Goal: Task Accomplishment & Management: Complete application form

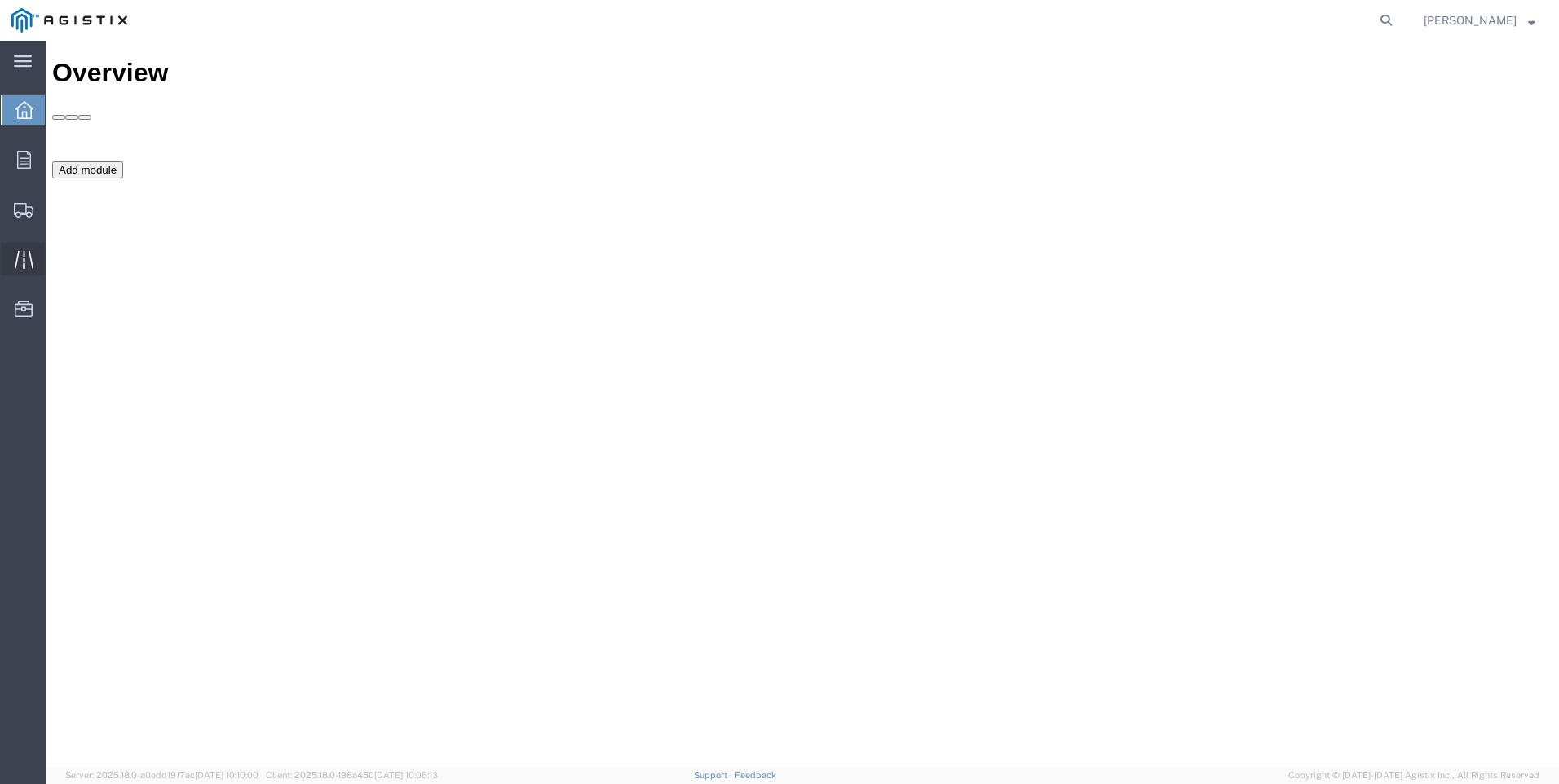
click at [19, 263] on icon at bounding box center [24, 260] width 19 height 19
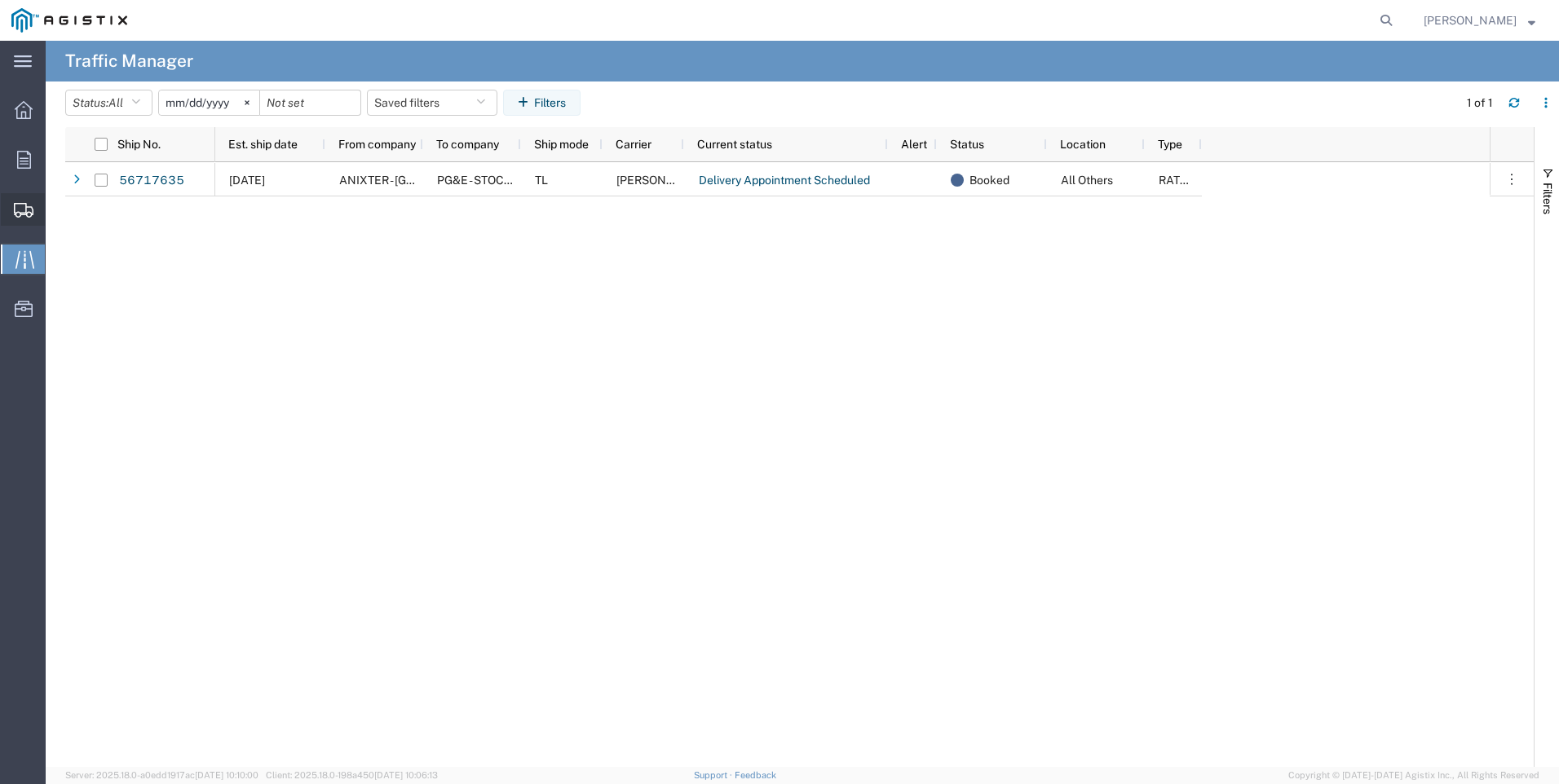
click at [17, 208] on icon at bounding box center [23, 210] width 20 height 15
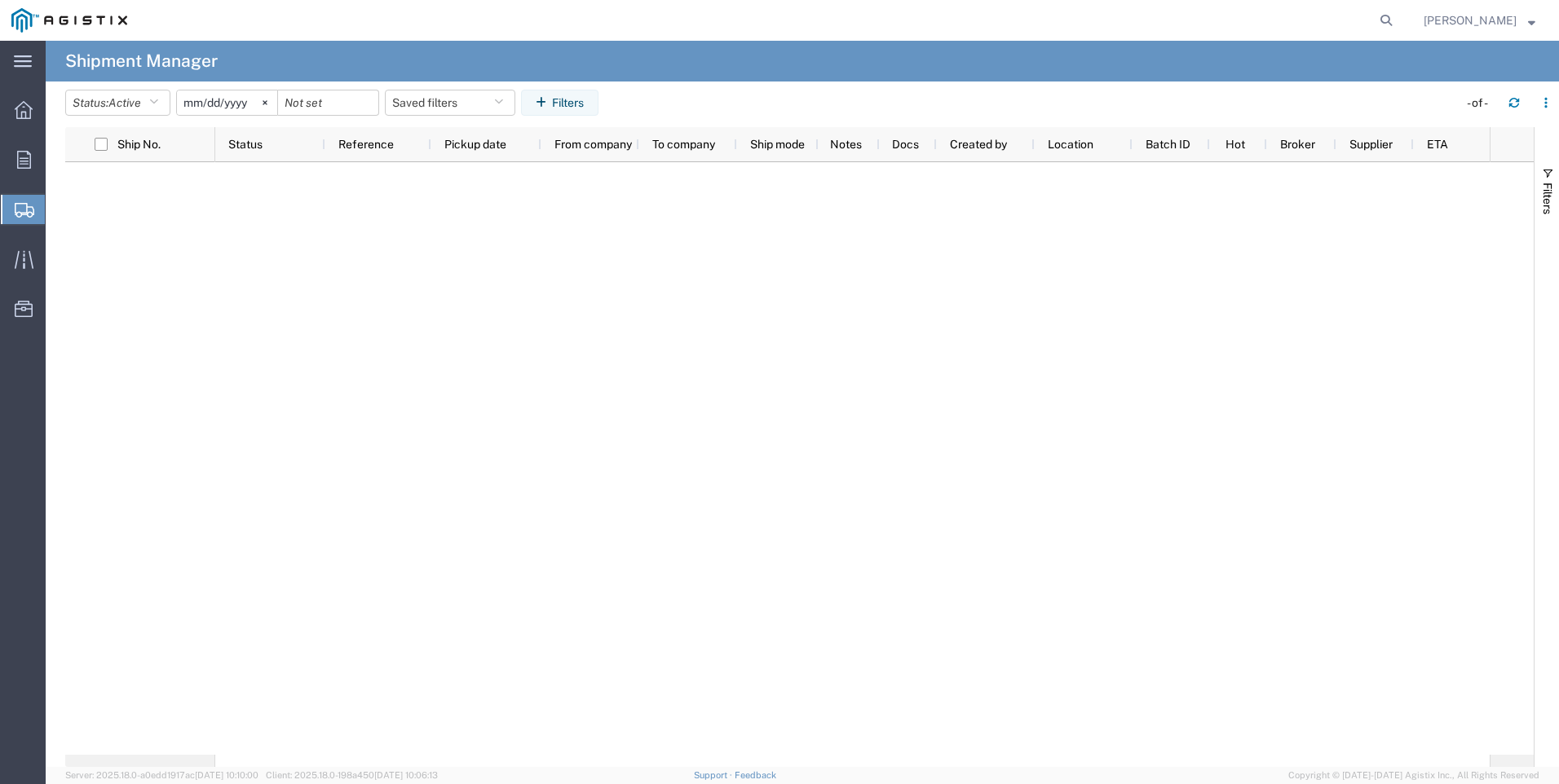
click at [0, 0] on span "Create Shipment" at bounding box center [0, 0] width 0 height 0
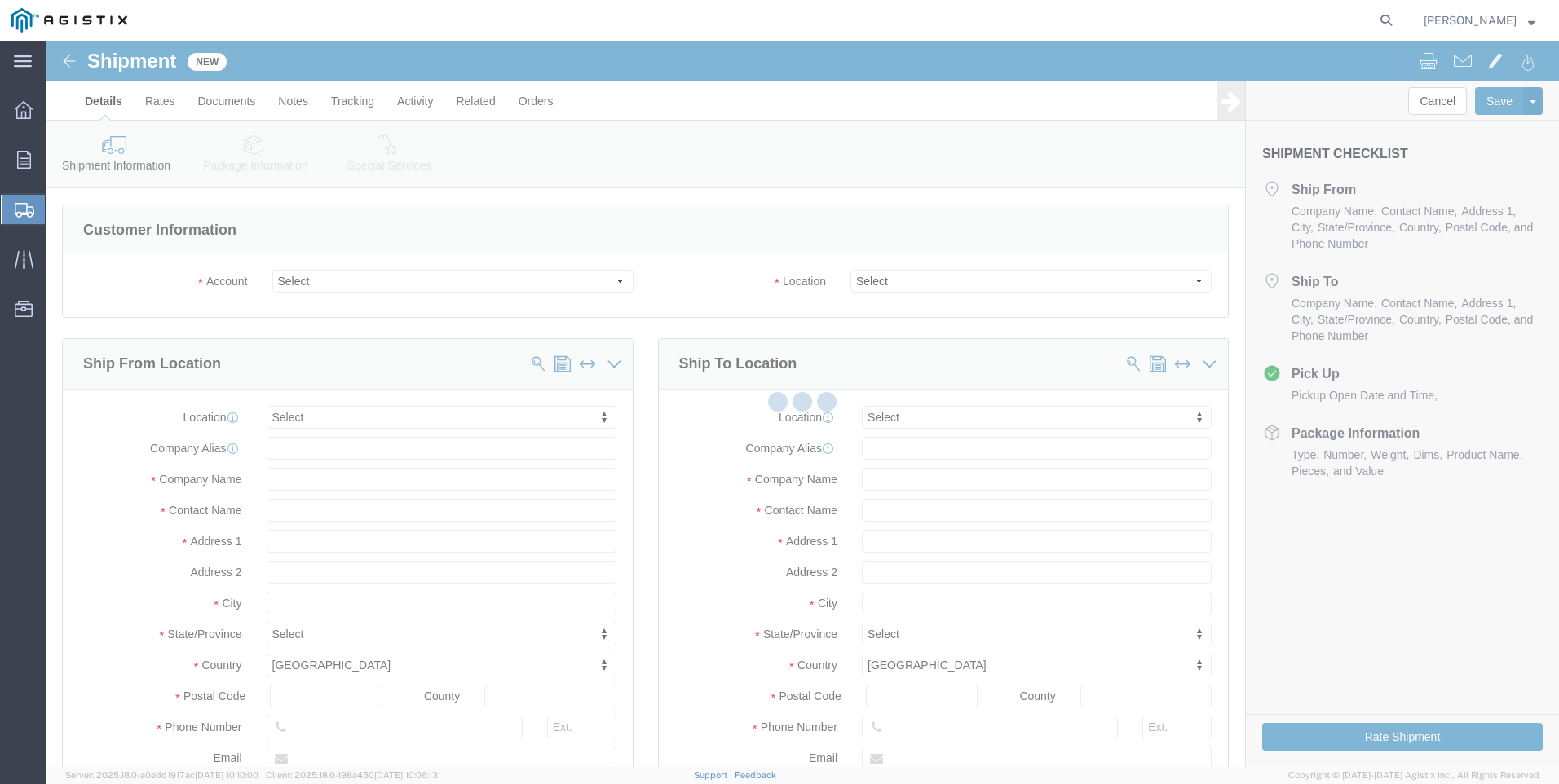
select select
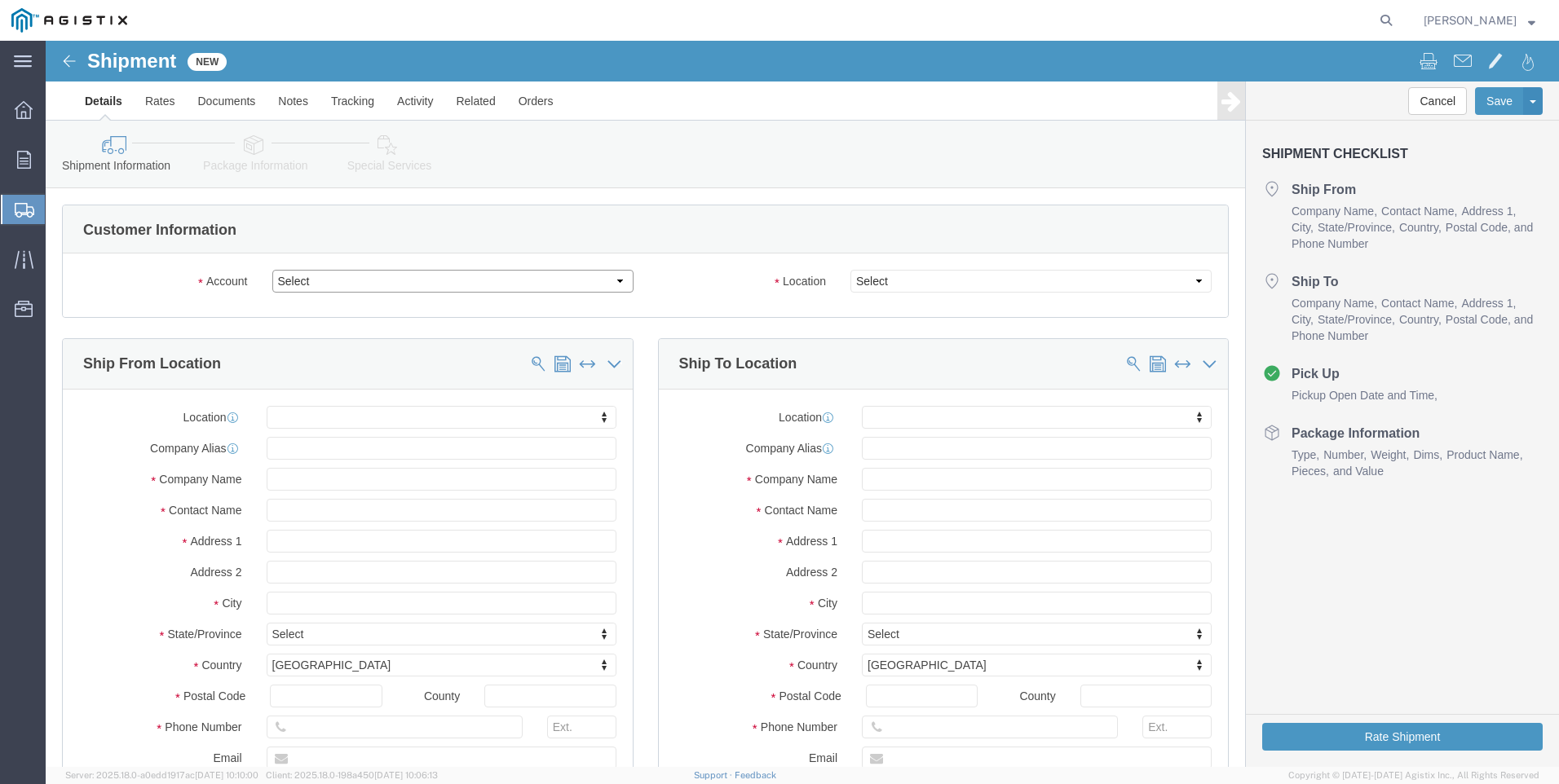
click select "Select Anixter Inc PG&E"
select select "9596"
click select "Select Anixter Inc PG&E"
select select
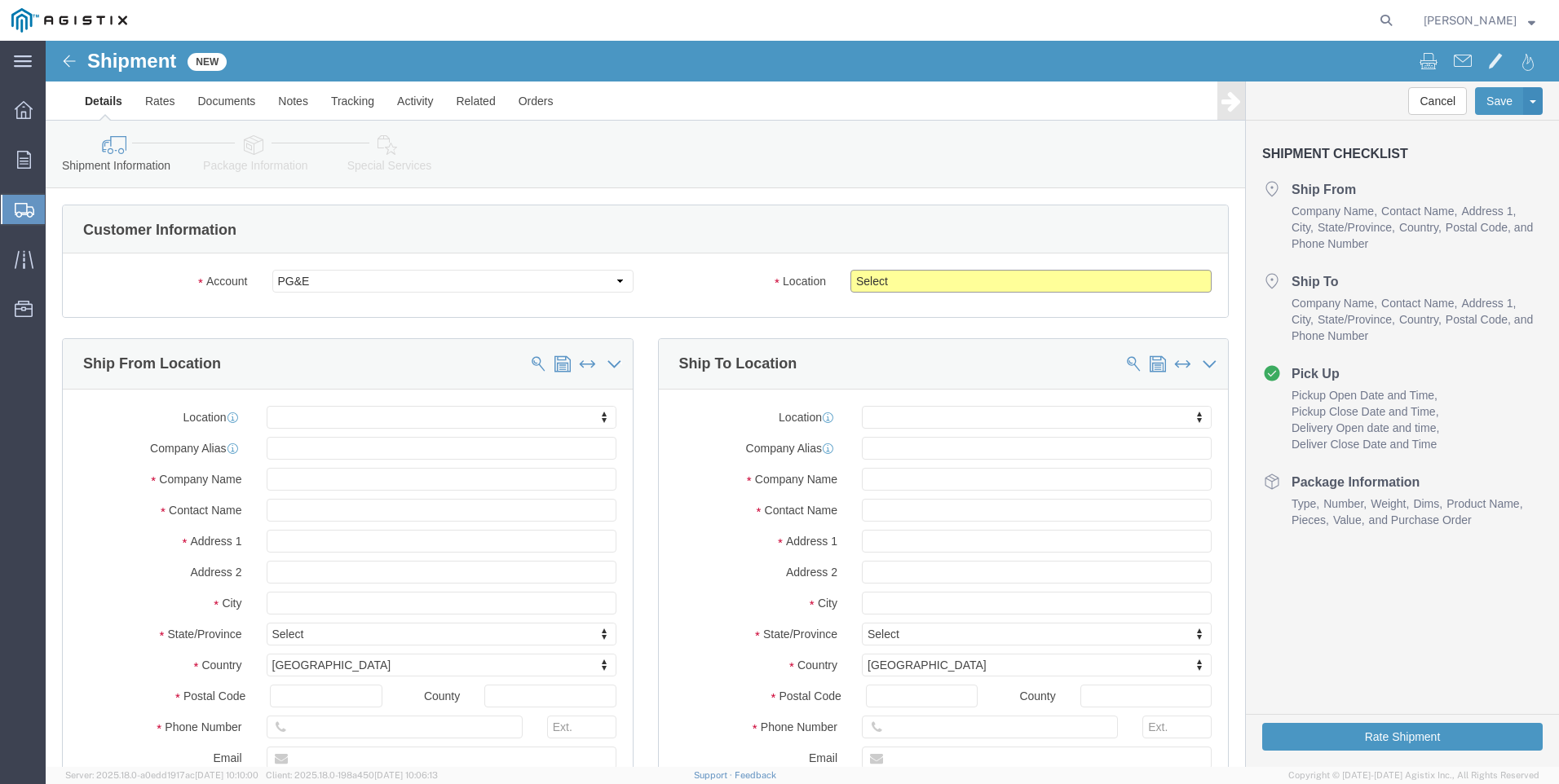
click select "Select All Others [GEOGRAPHIC_DATA] [GEOGRAPHIC_DATA] [GEOGRAPHIC_DATA] [GEOGRA…"
select select "19996"
click select "Select All Others [GEOGRAPHIC_DATA] [GEOGRAPHIC_DATA] [GEOGRAPHIC_DATA] [GEOGRA…"
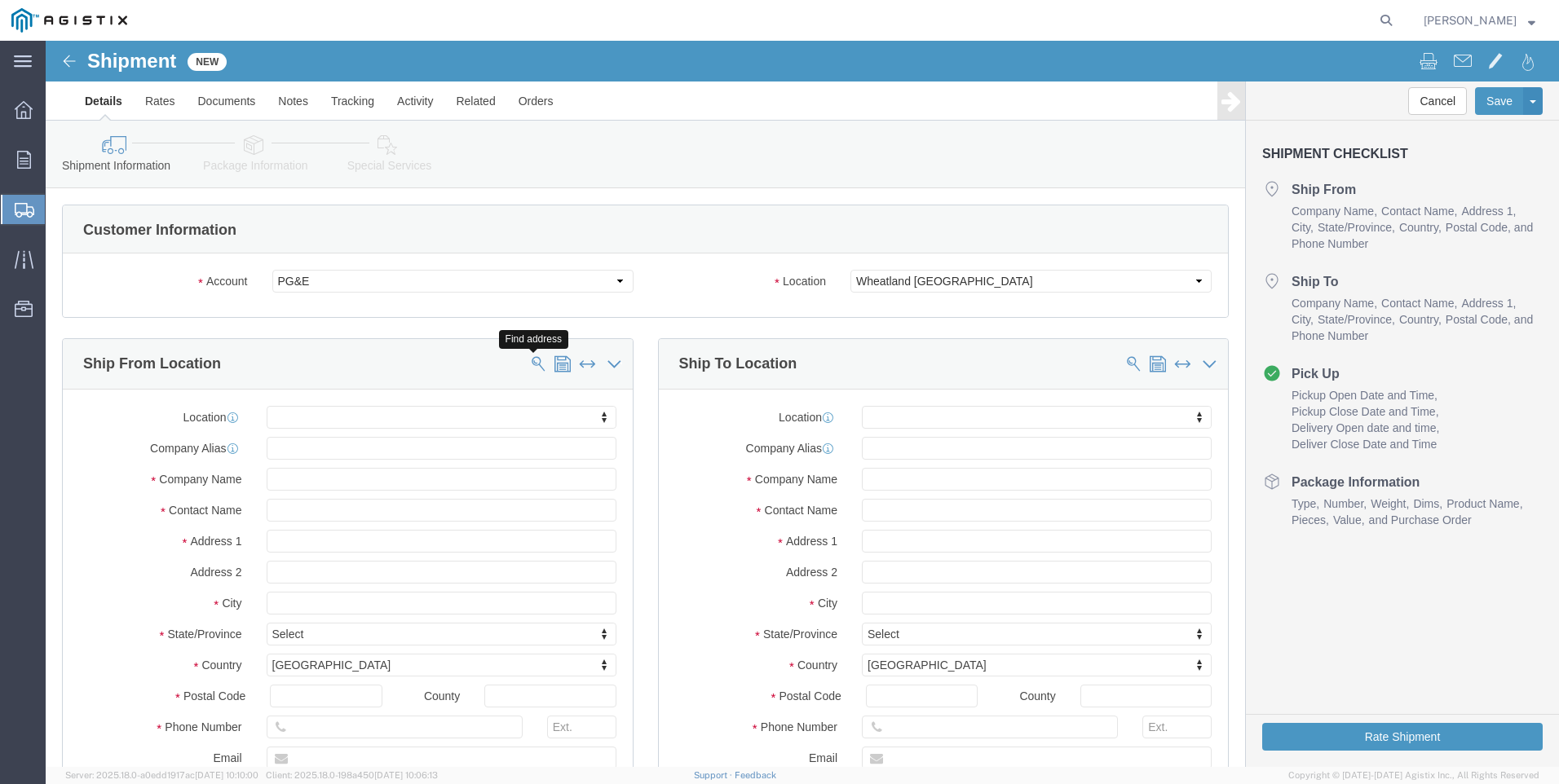
click span
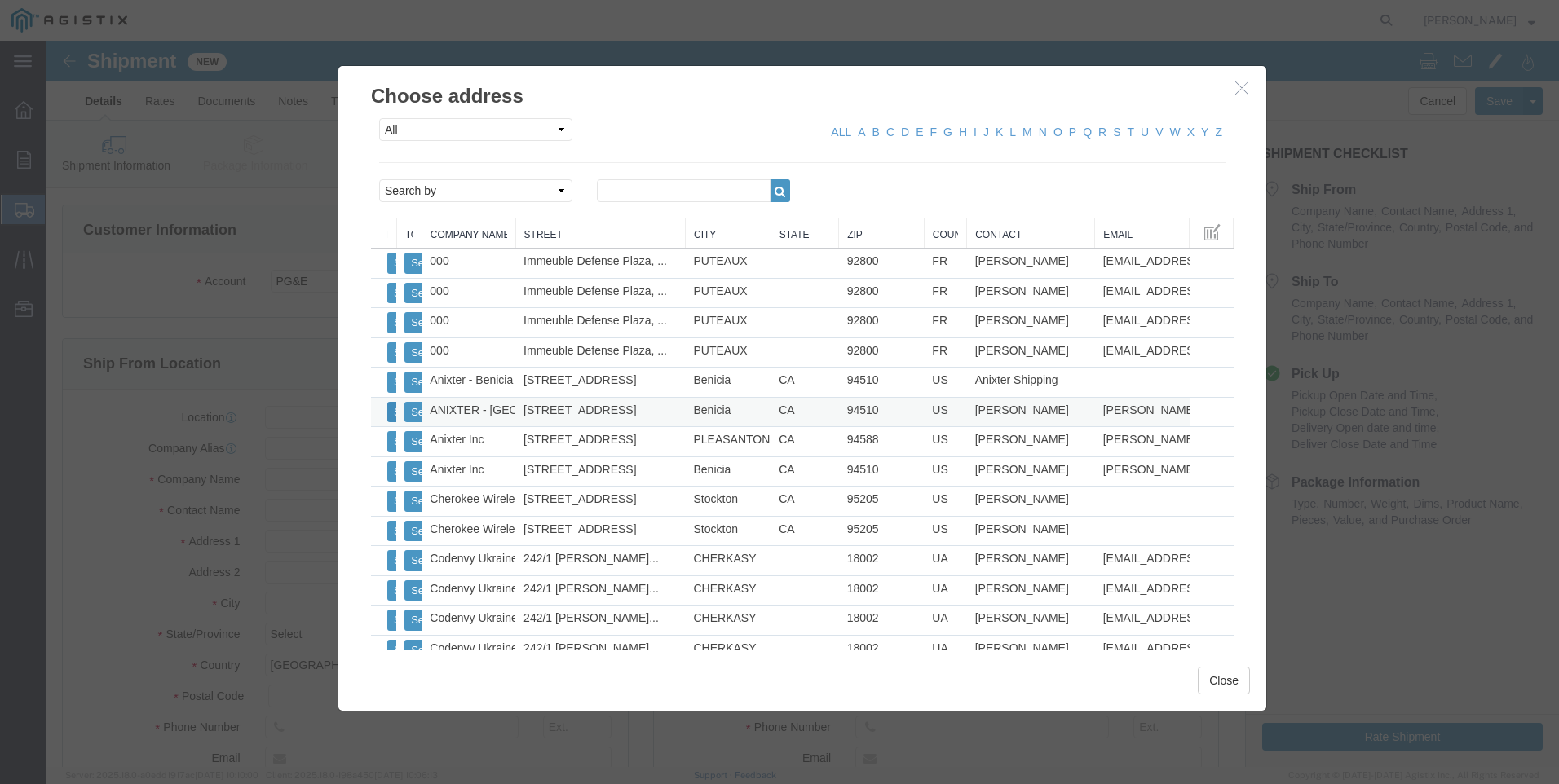
click button "Select"
select select "CA"
click button "Close"
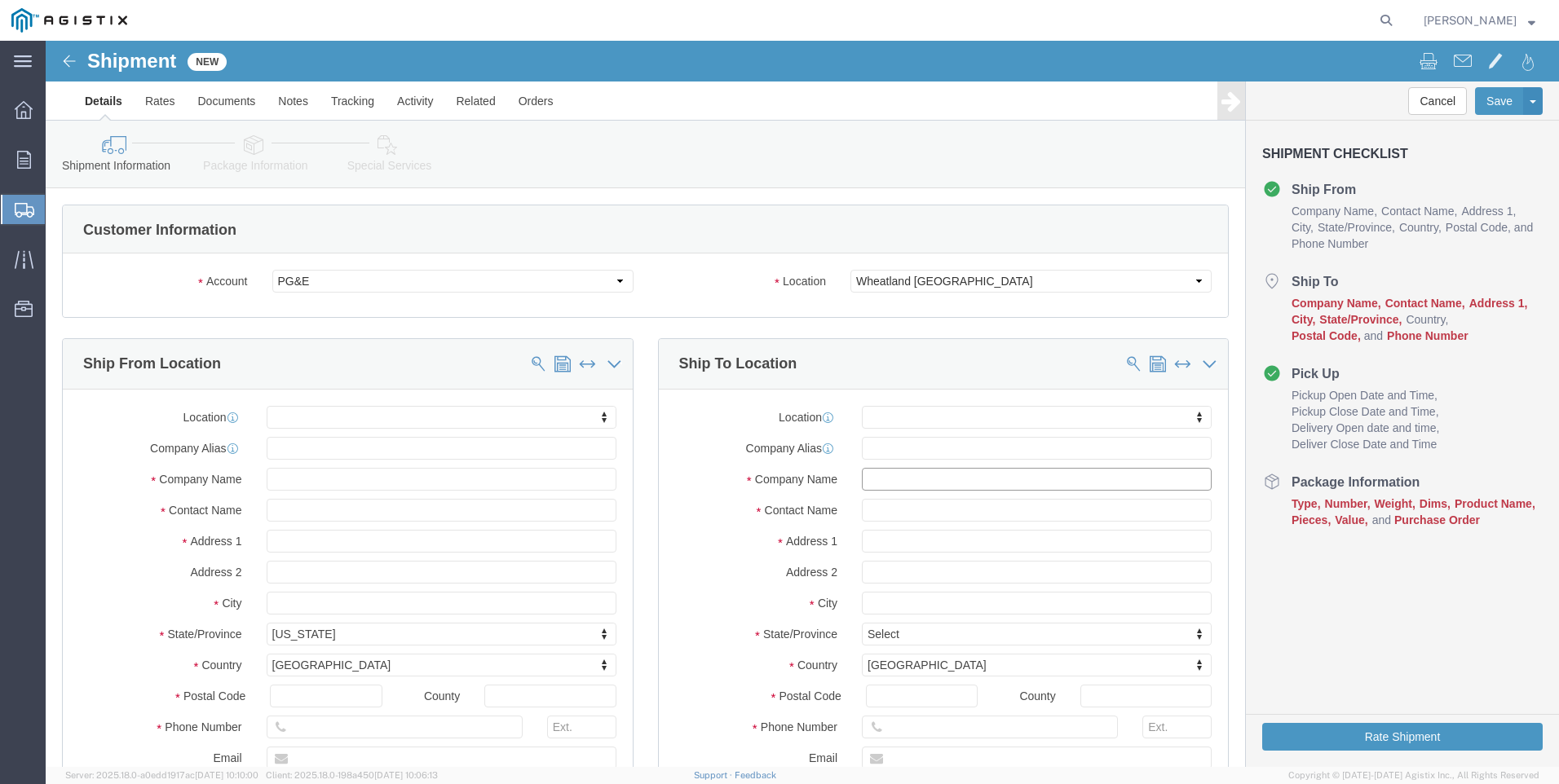
click input "text"
type input "wheatland"
click p "- PG&E - [GEOGRAPHIC_DATA] - (WHEATLAND RECEIVING) [STREET_ADDRESS]"
select select "CA"
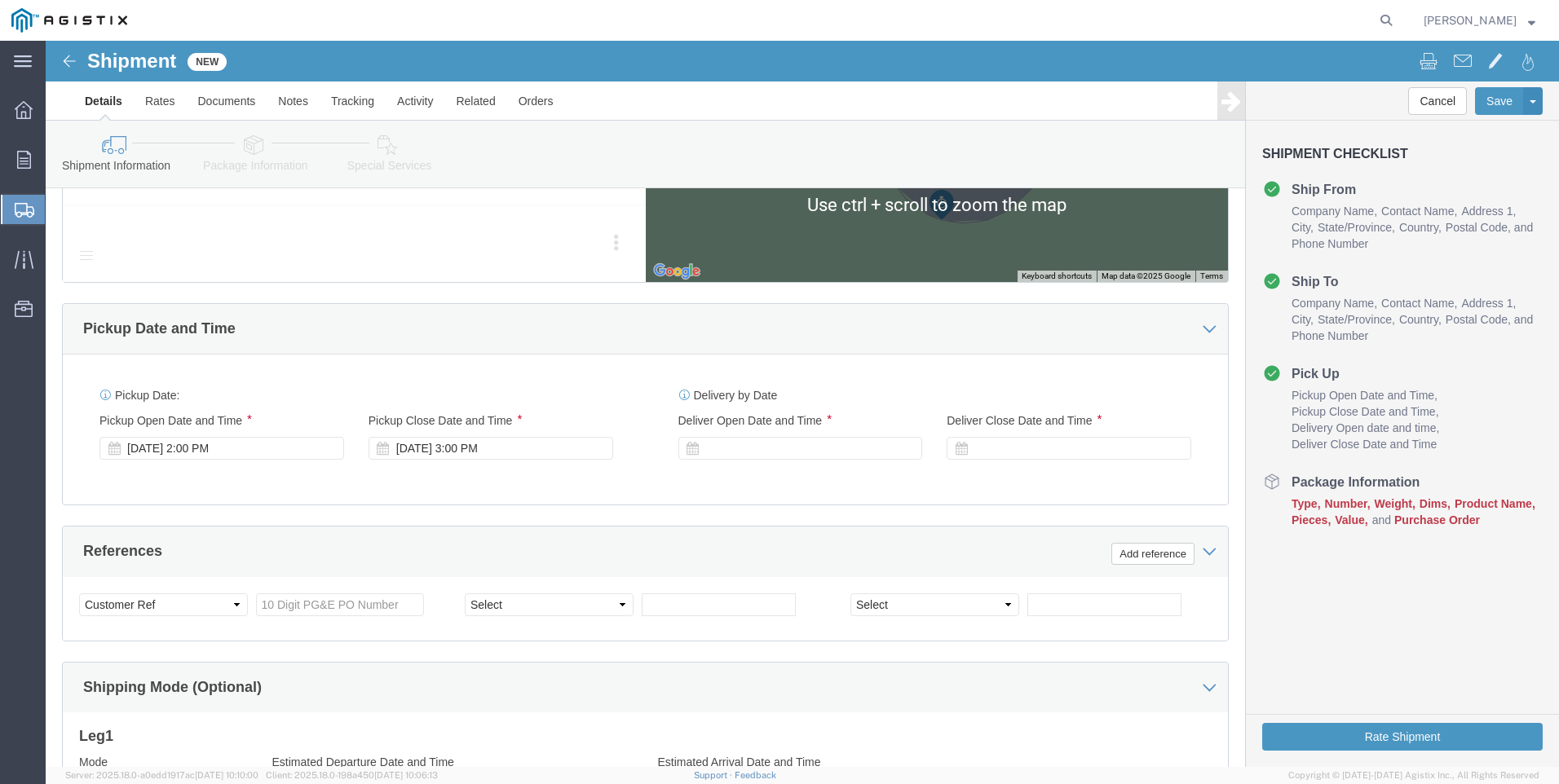
scroll to position [897, 0]
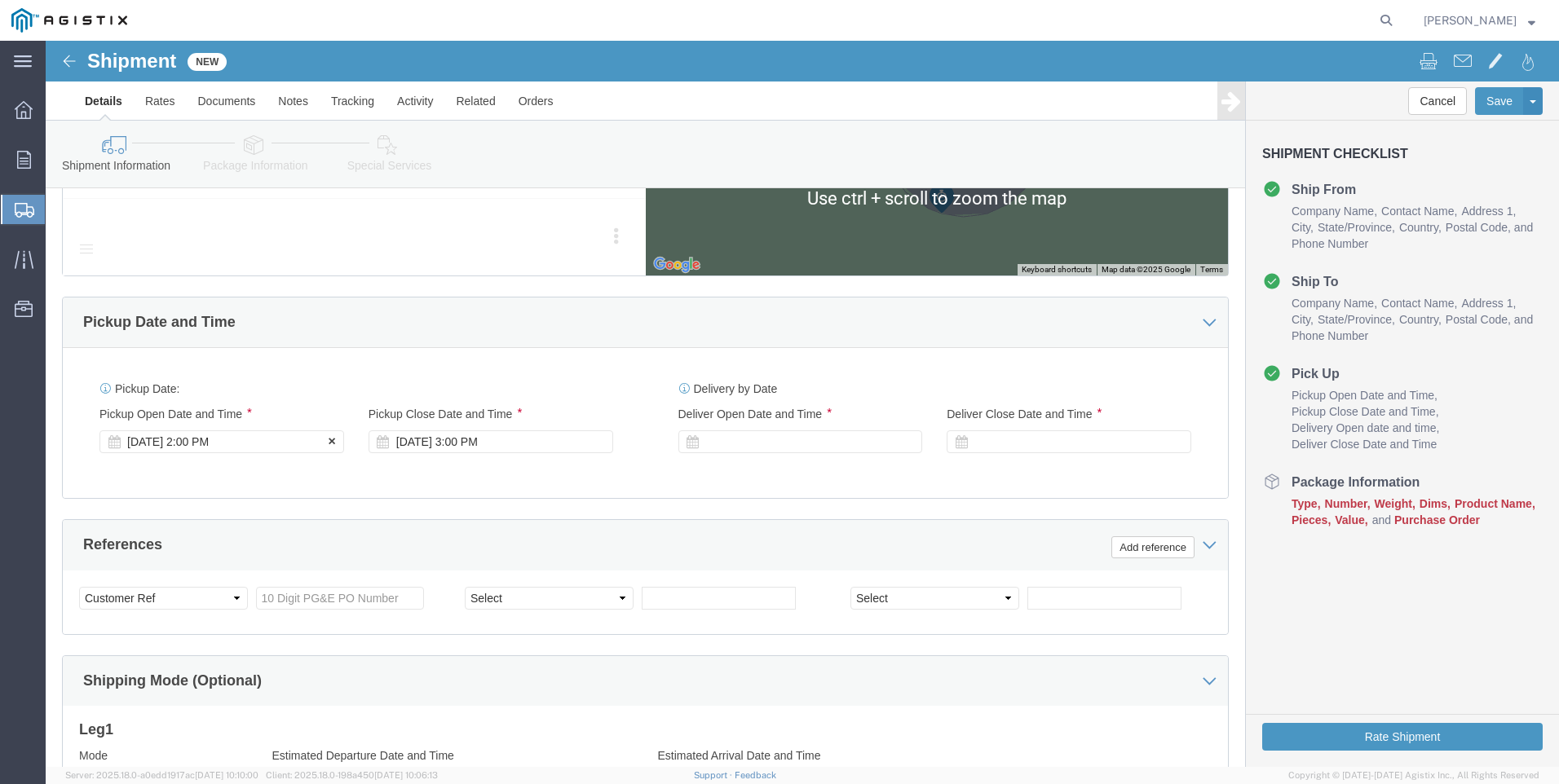
type input "WHEATLAND RECEIVING"
click div "Pickup Start Date Pickup Start Time Pickup Open Date and Time [DATE] 2:00 PM"
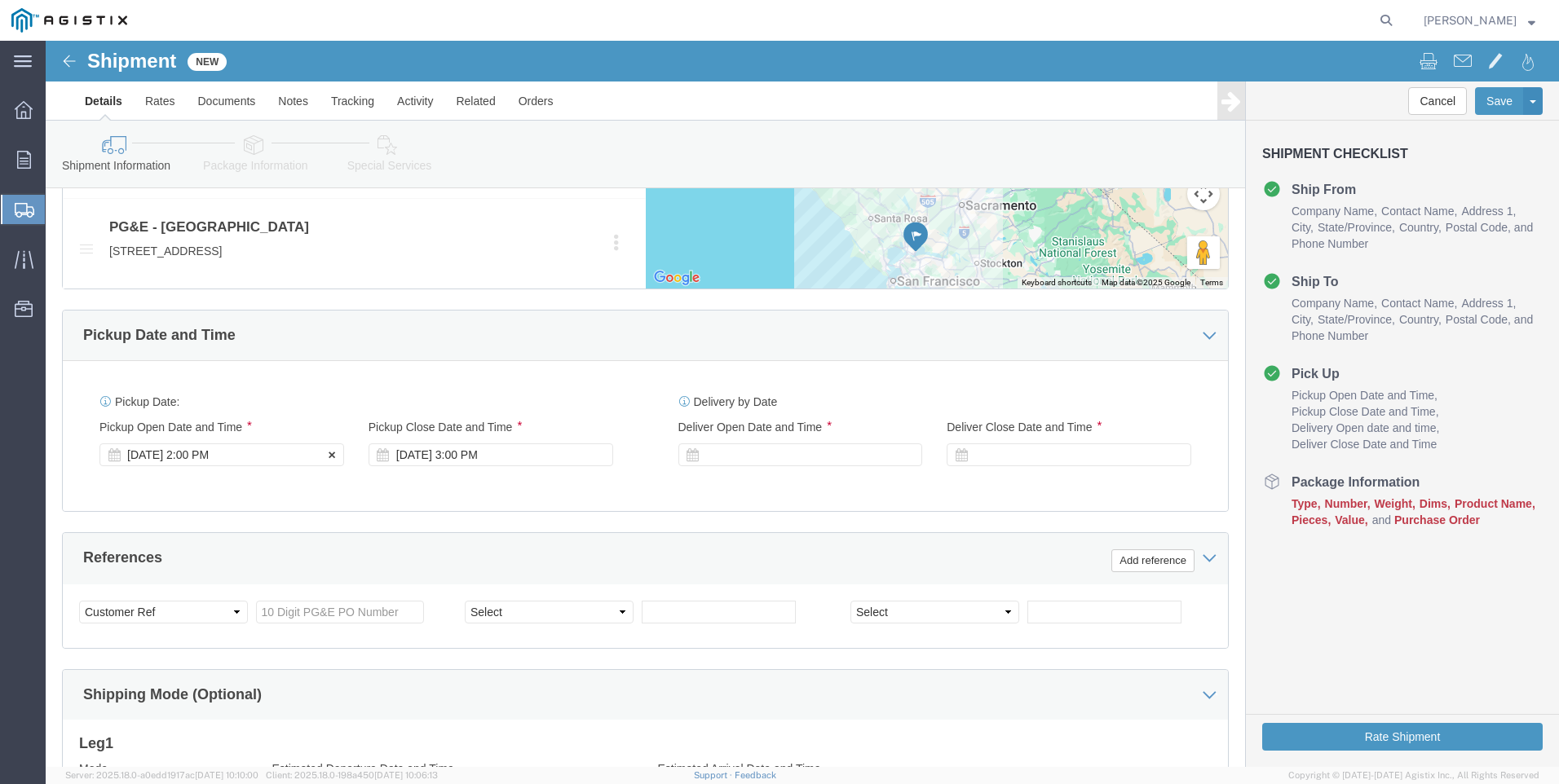
click div "[DATE] 2:00 PM"
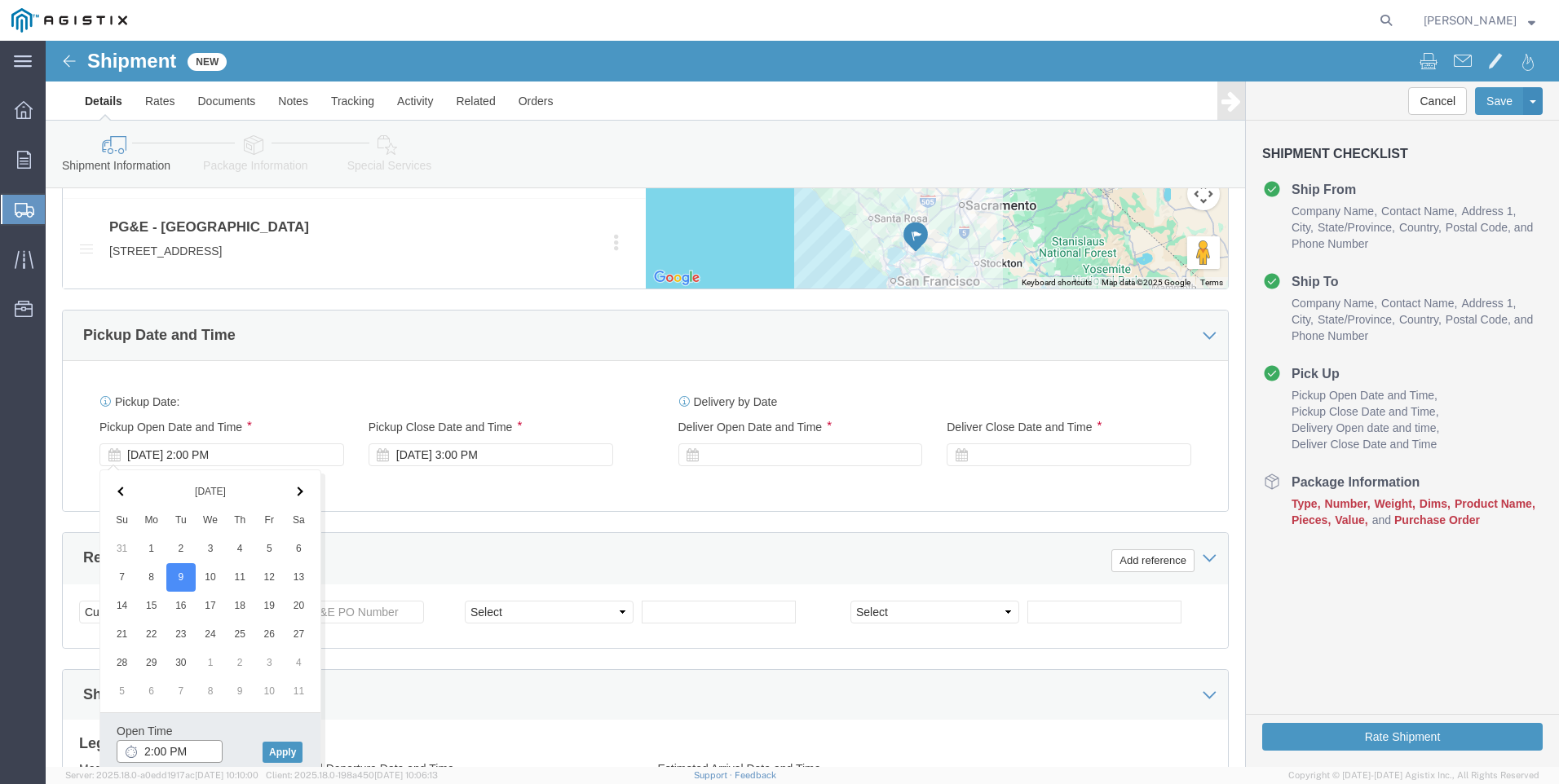
click input "2:00 PM"
type input "7:00 AM"
click button "Apply"
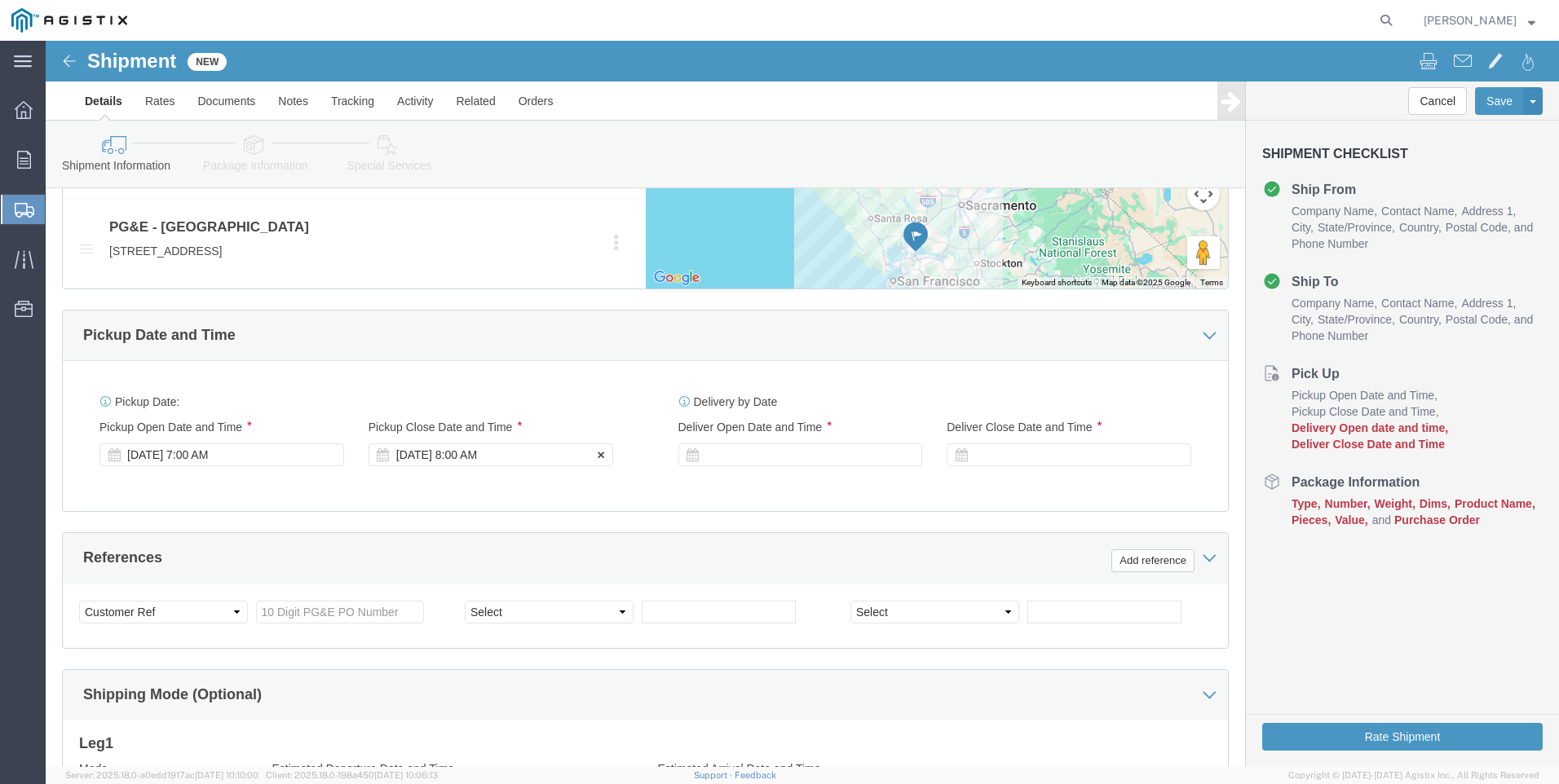
click div "[DATE] 8:00 AM"
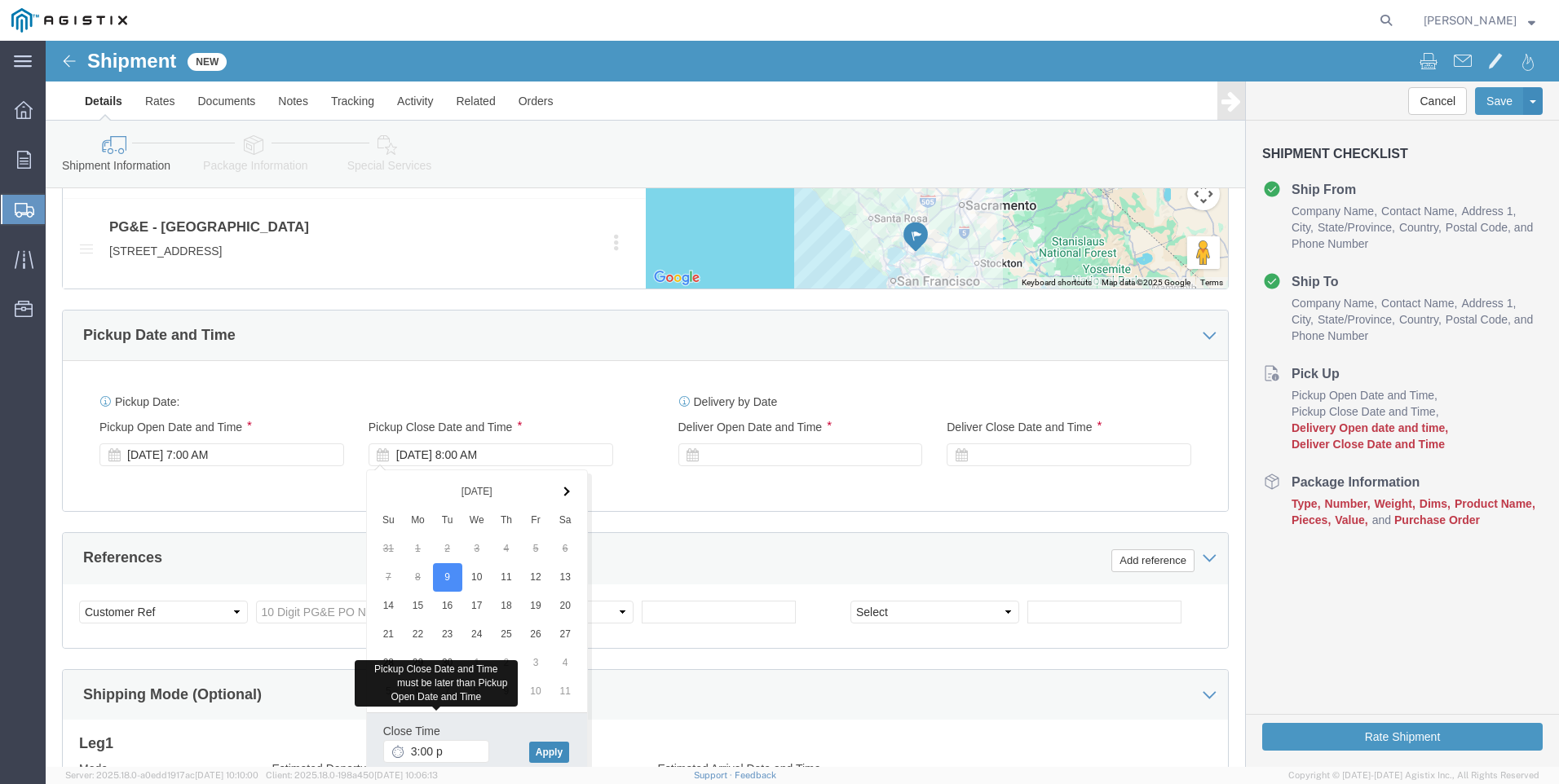
type input "3:00 PM"
click button "Apply"
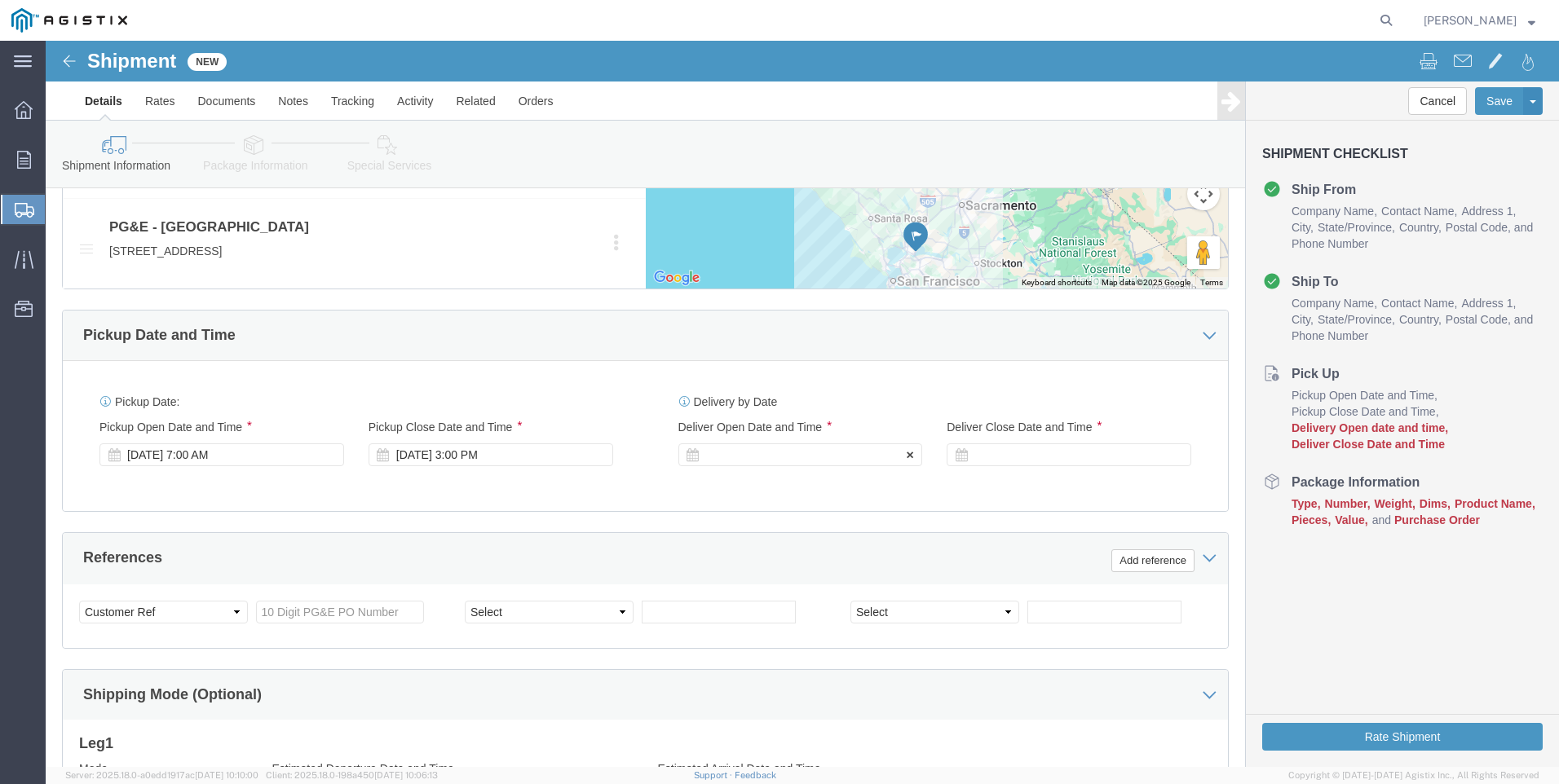
click div
drag, startPoint x: 741, startPoint y: 536, endPoint x: 719, endPoint y: 609, distance: 76.2
click input "4:00 PM"
type input "6:a PM"
type input "6a"
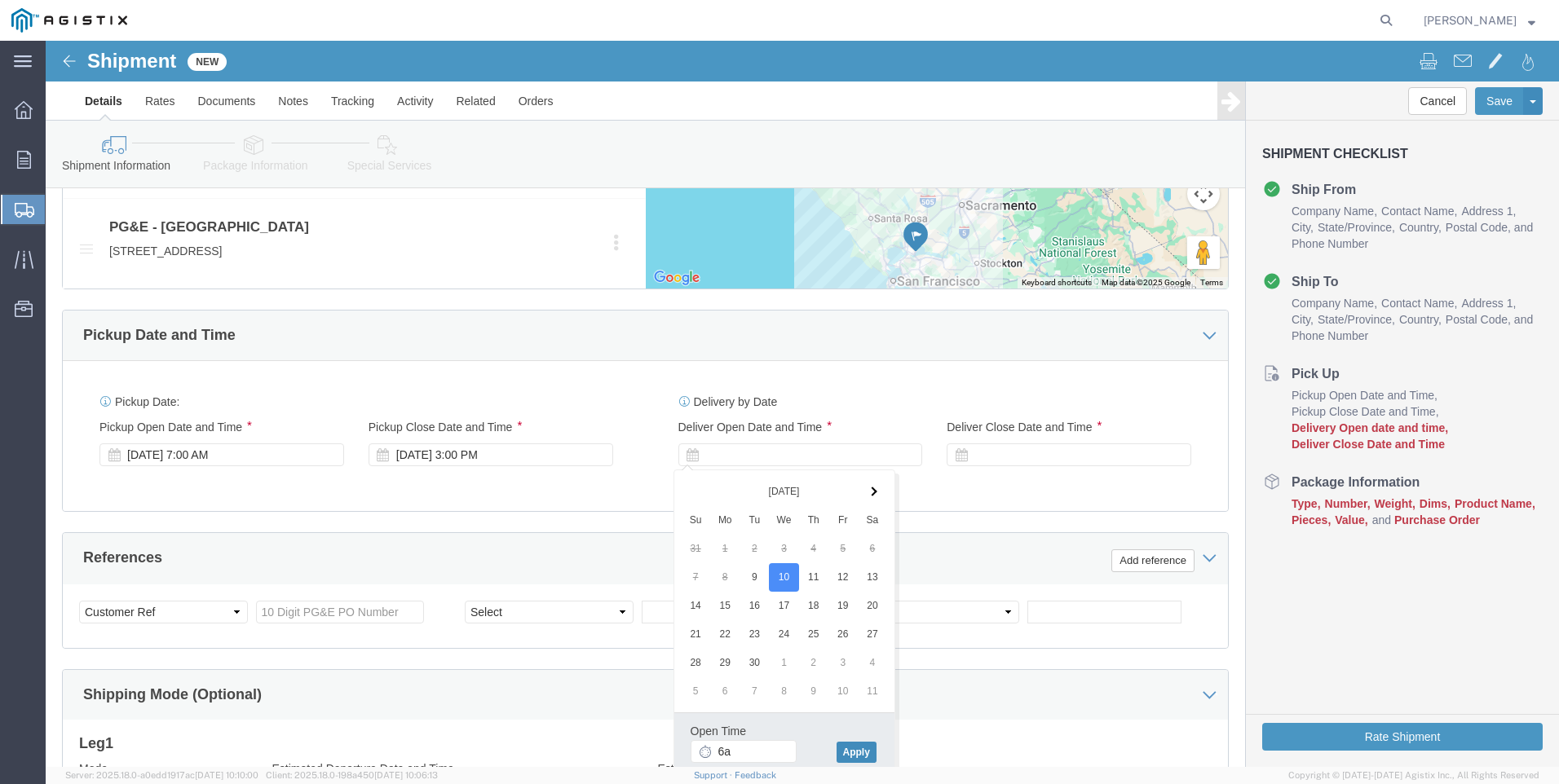
type input "6:00 AM"
click button "Apply"
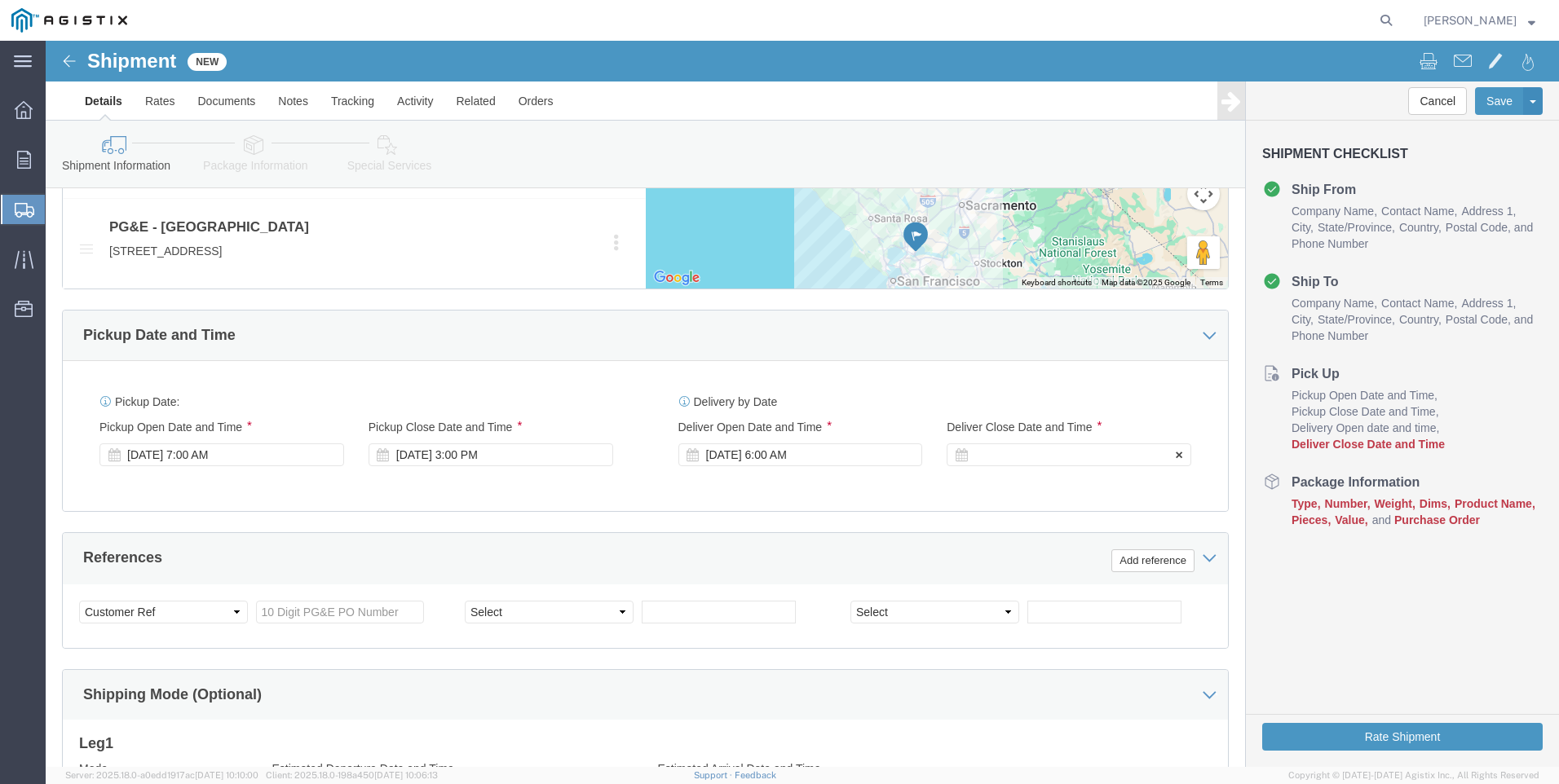
click div
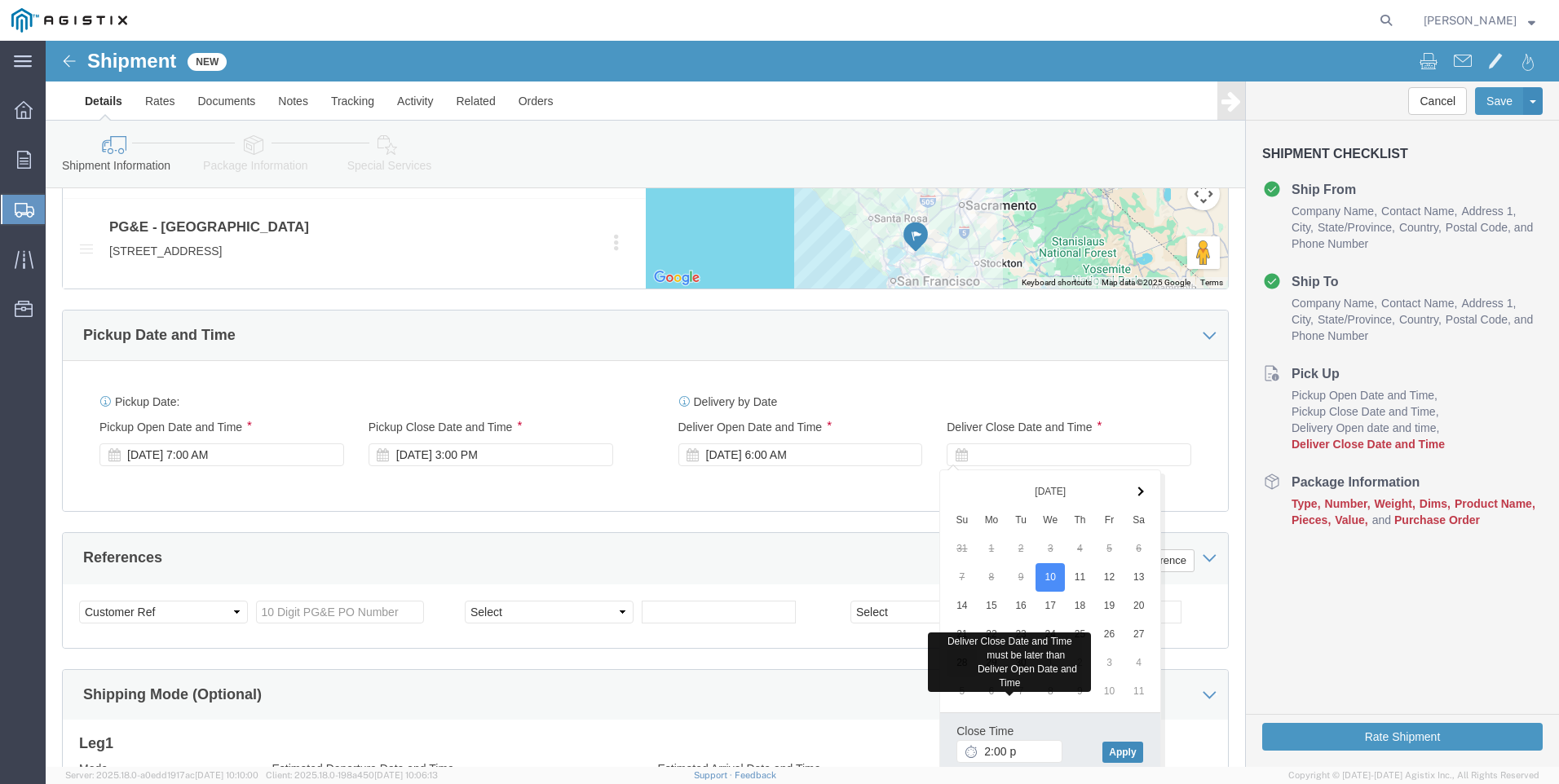
type input "2:00 PM"
click button "Apply"
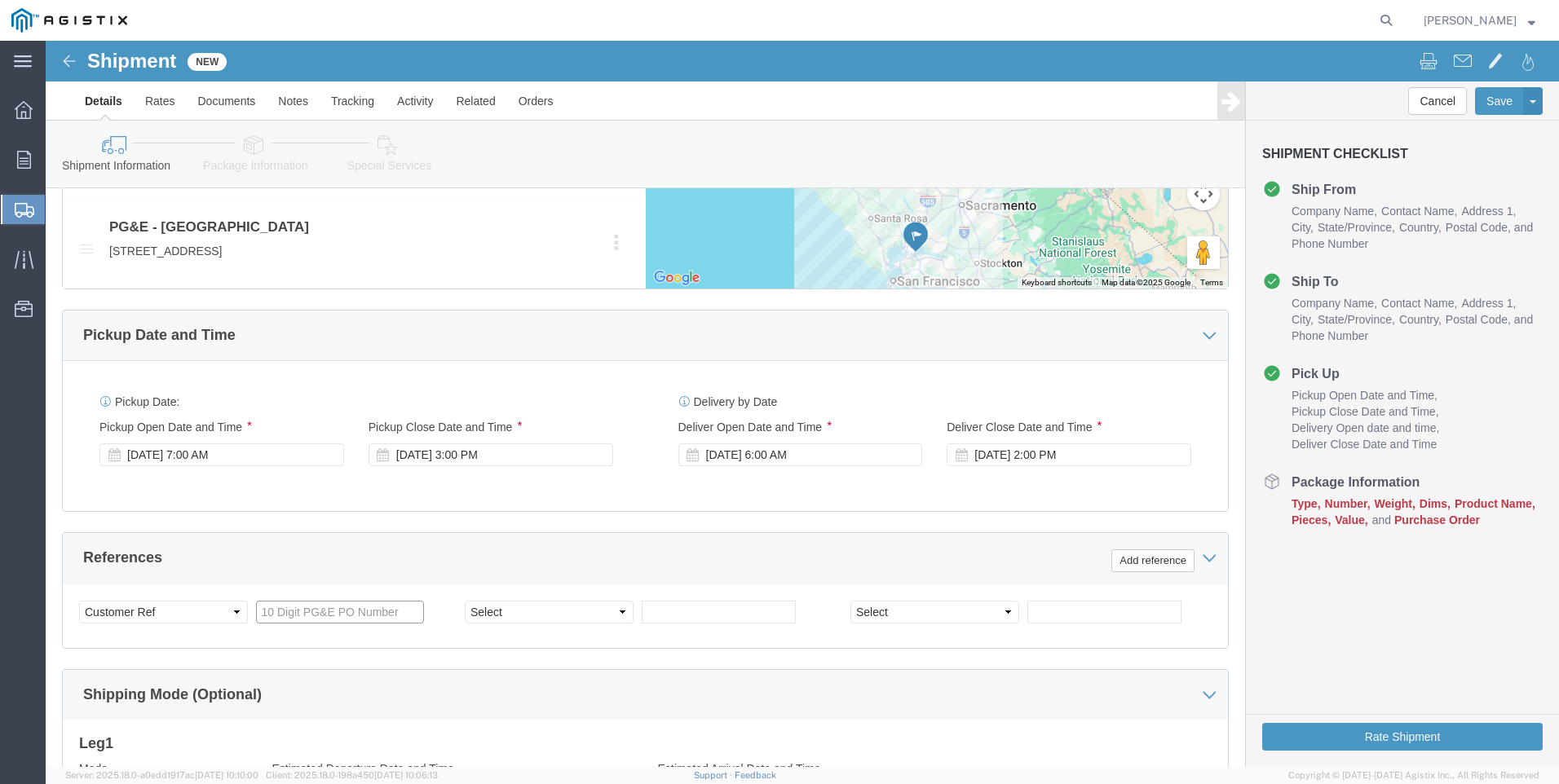
click input "text"
type input "3501419221"
select select "PURCHORD"
type input "3501419398"
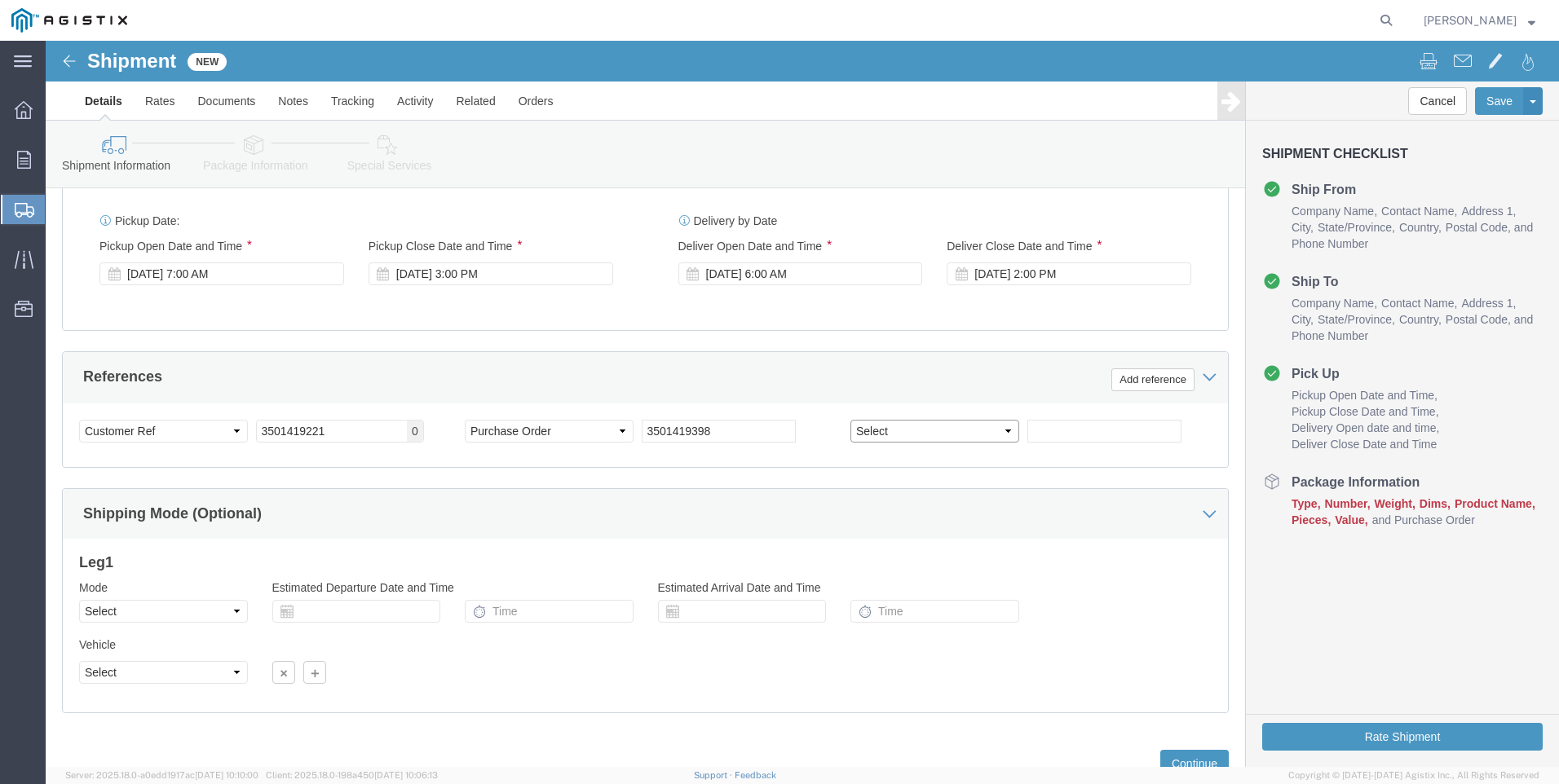
scroll to position [1138, 0]
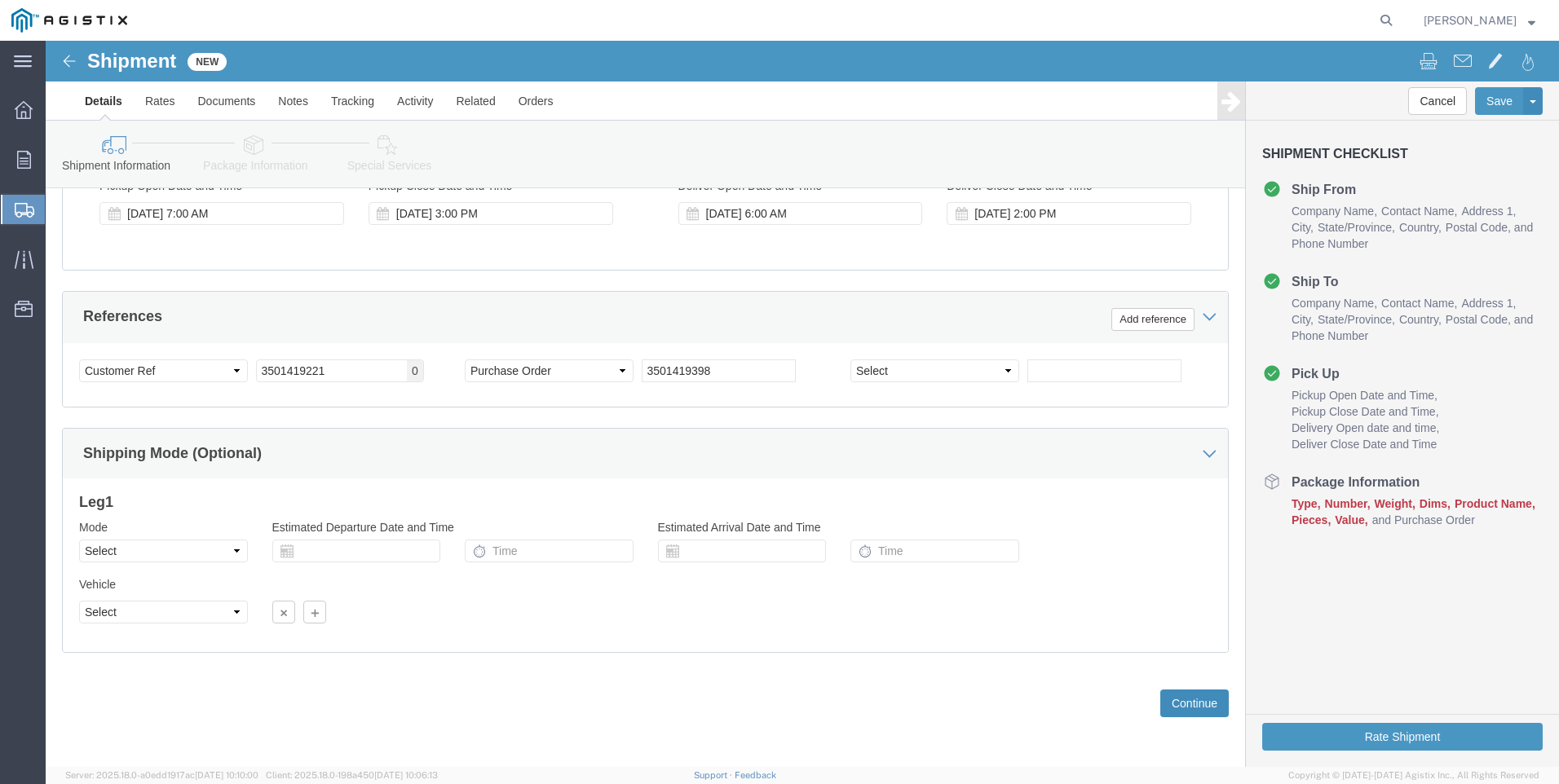
click button "Continue"
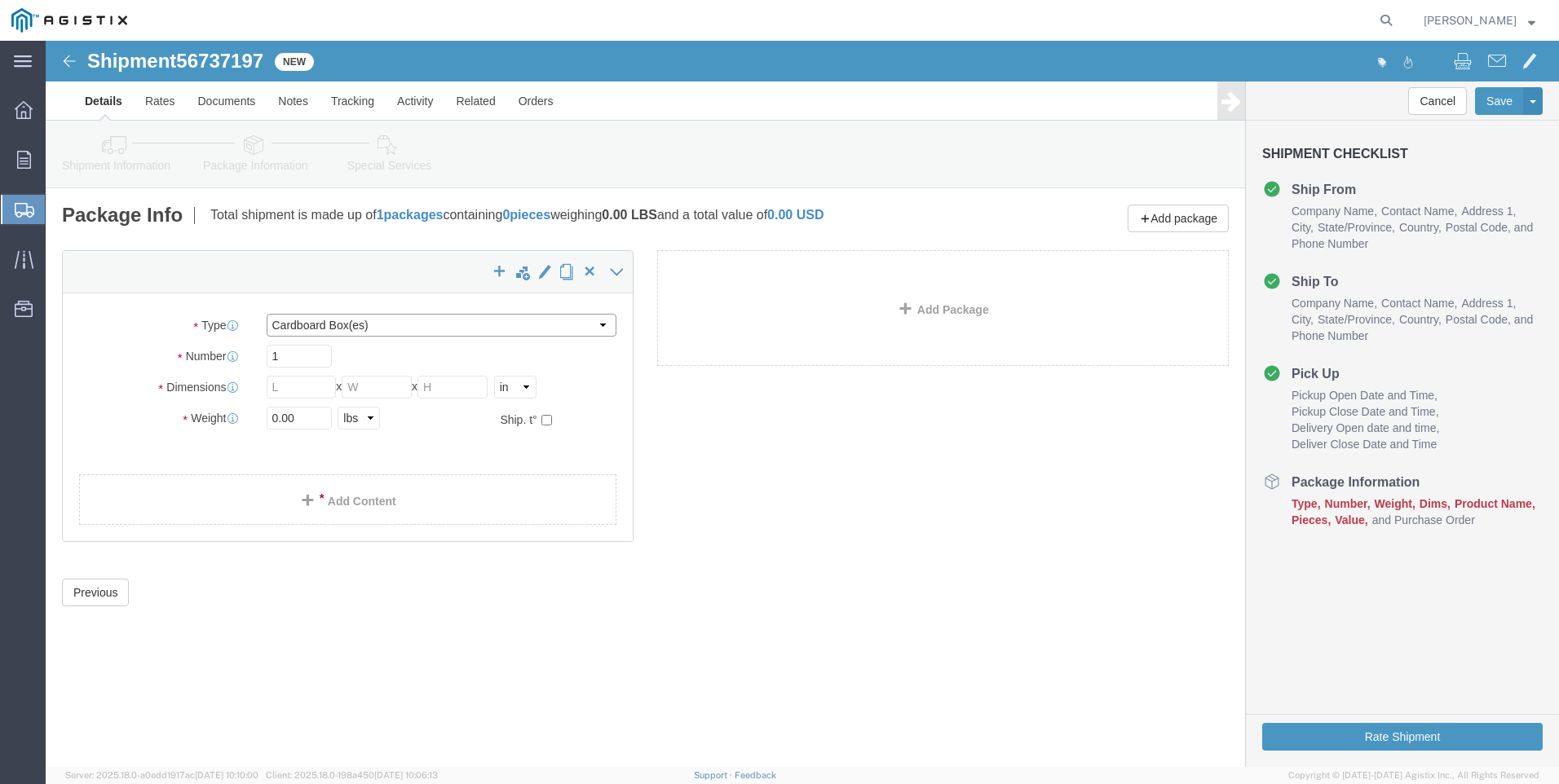
click select "Select Bulk Bundle(s) Cardboard Box(es) Carton(s) Crate(s) Drum(s) (Fiberboard)…"
select select "PONS"
click select "Select Bulk Bundle(s) Cardboard Box(es) Carton(s) Crate(s) Drum(s) (Fiberboard)…"
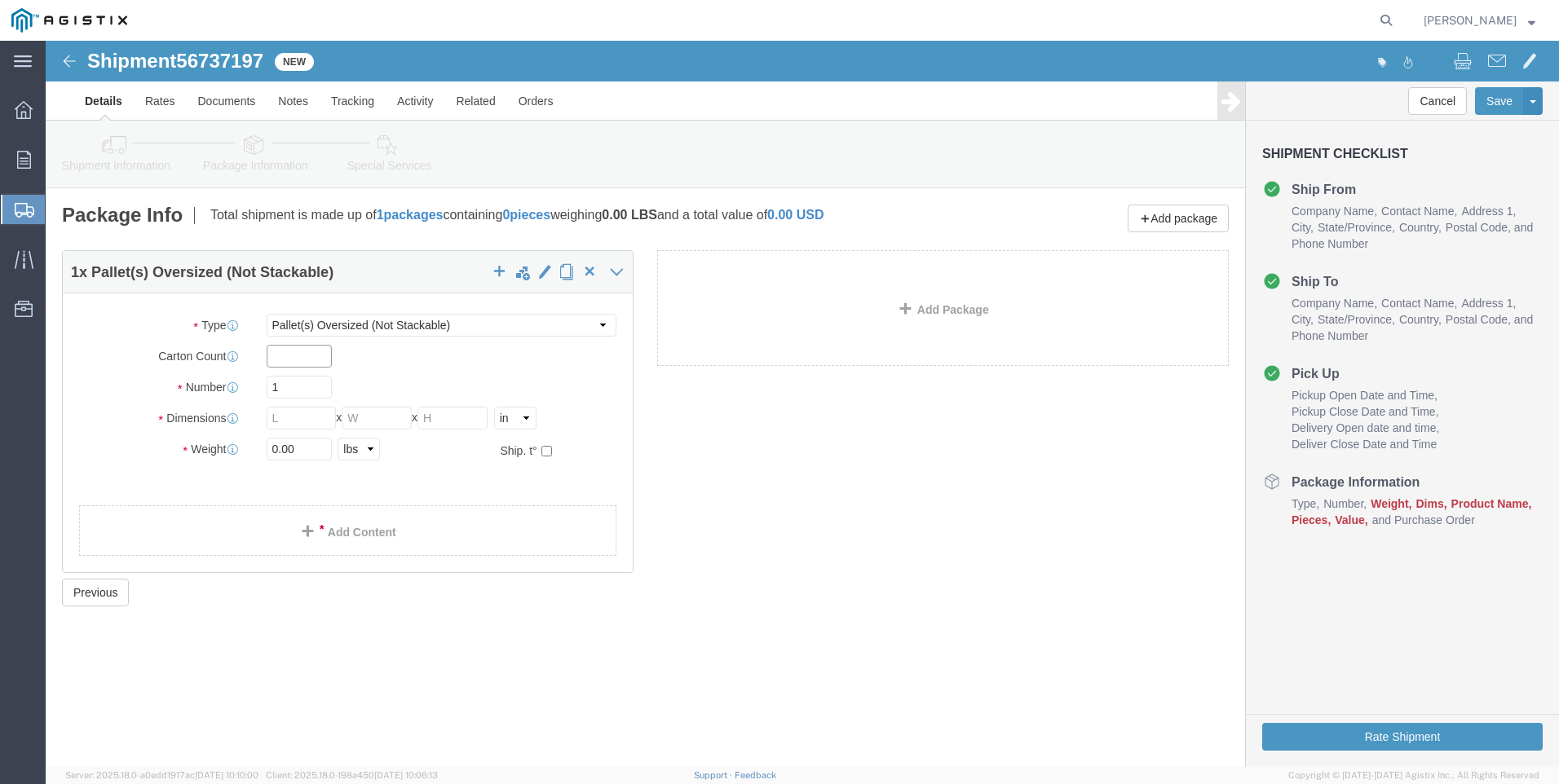
click input "text"
type input "1"
type input "84"
click input "84"
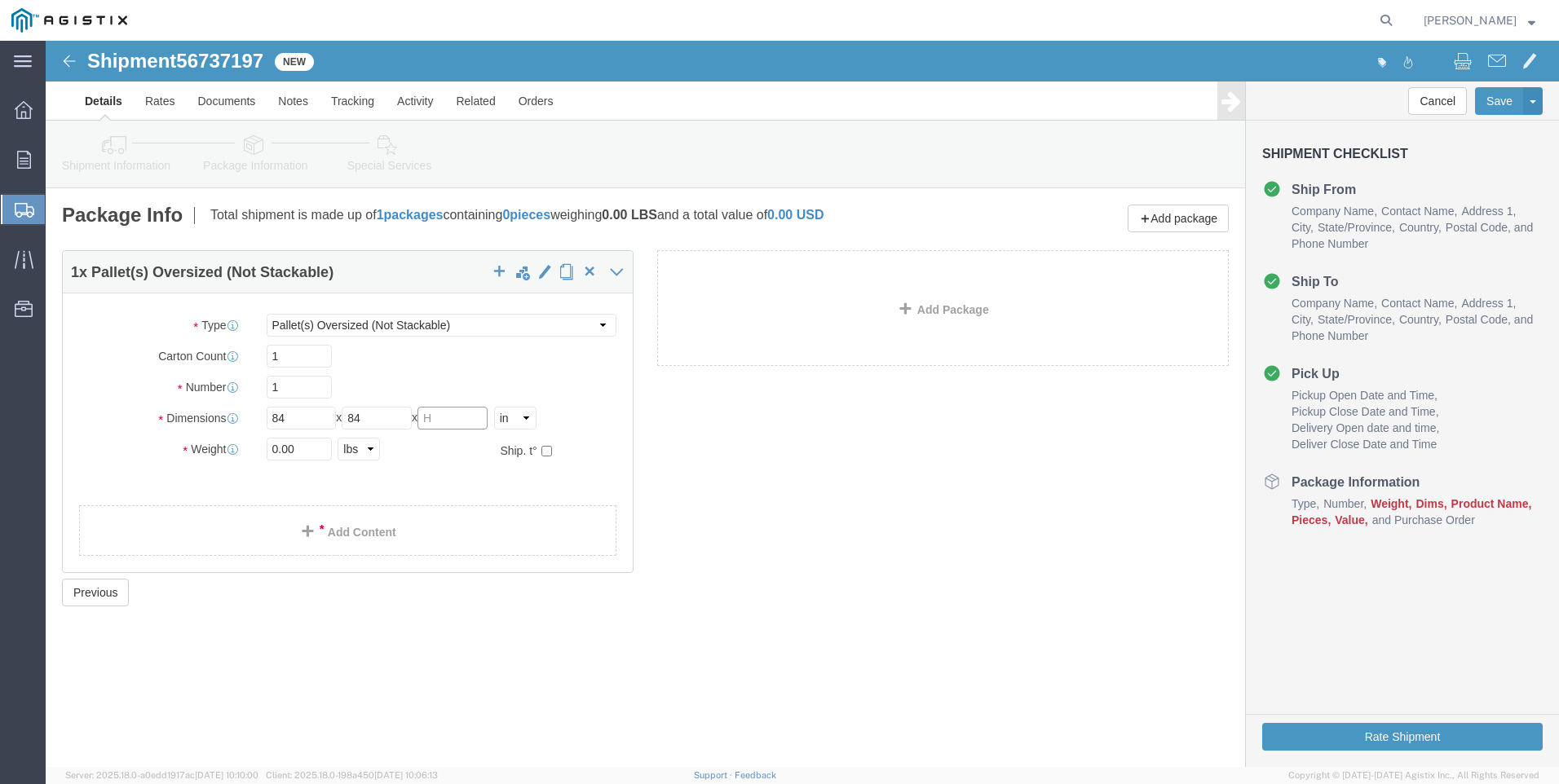
click input "text"
type input "86"
drag, startPoint x: 230, startPoint y: 406, endPoint x: 218, endPoint y: 407, distance: 12.0
click input "0.00"
type input "3500.00"
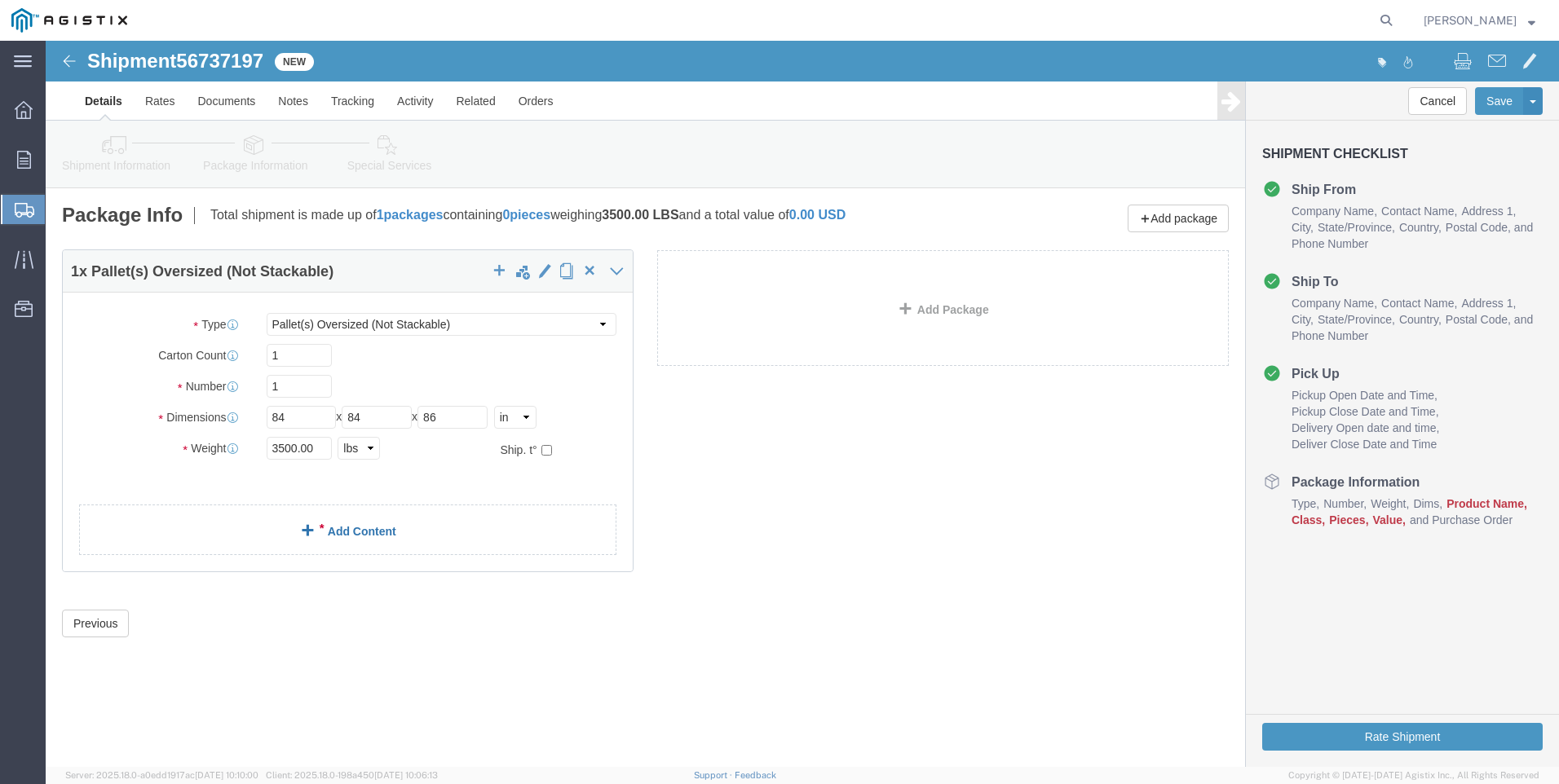
click div "1 x Pallet(s) Oversized (Not Stackable) Package Type Select Bulk Bundle(s) Card…"
click link "Add Content"
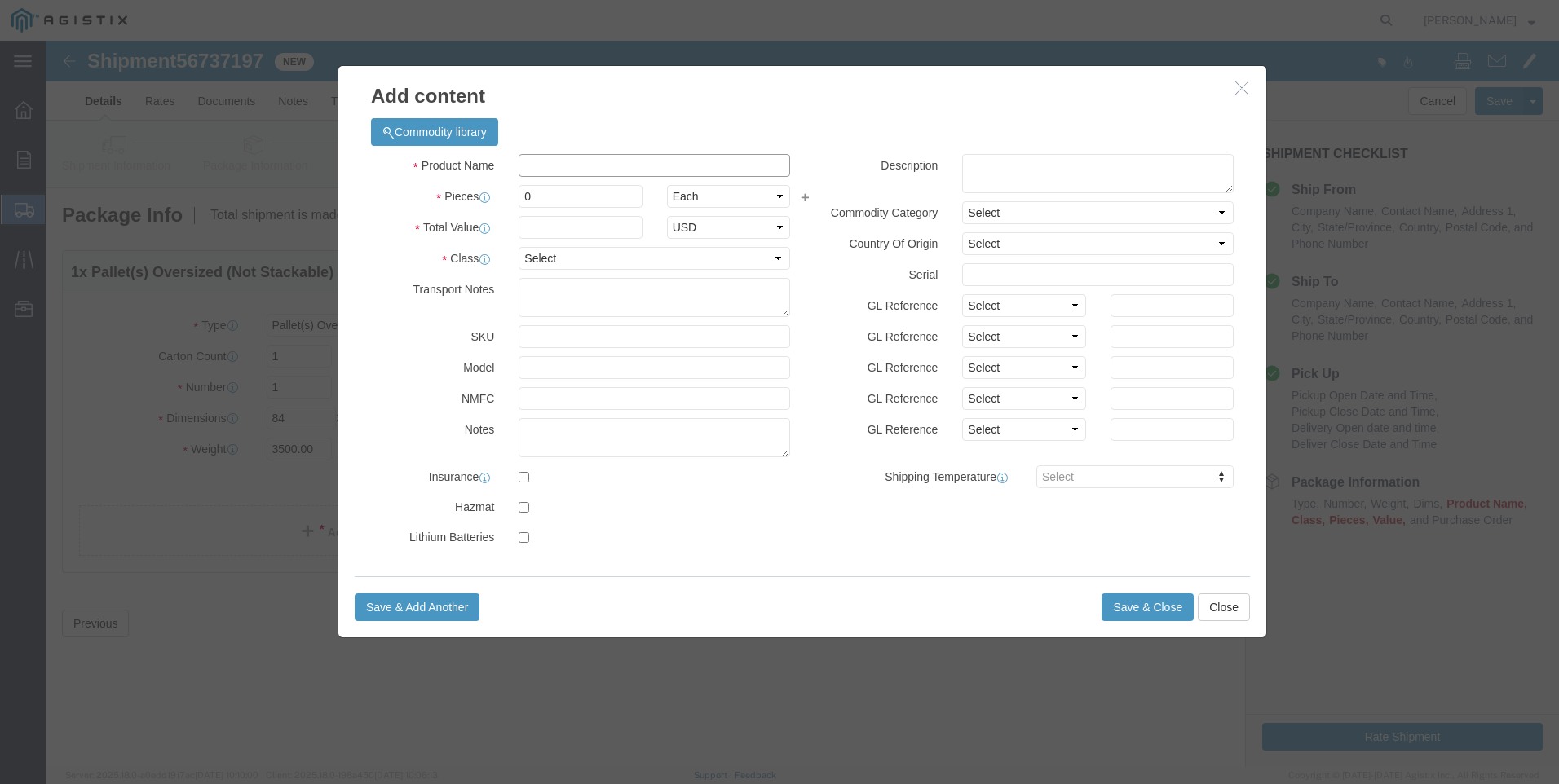
click input "text"
type input "M263291"
drag, startPoint x: 491, startPoint y: 154, endPoint x: 453, endPoint y: 153, distance: 38.0
click div "Pieces 0 Select Bag Barrels 100Board Feet Bottle Box Blister Pack Carats Can Ca…"
type input "1"
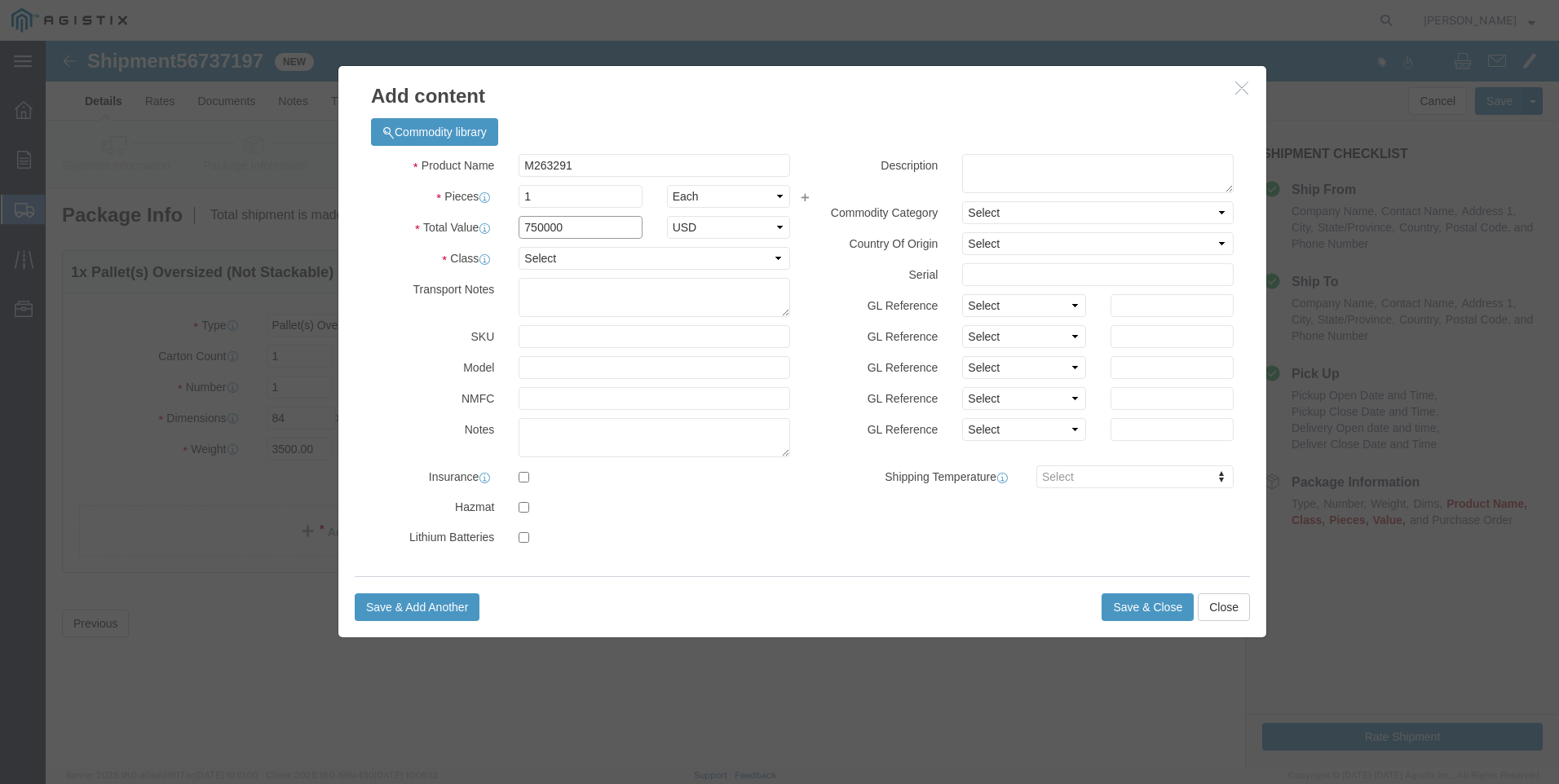
type input "750000"
select select "USD"
click input "750000"
type input "75000"
select select "70"
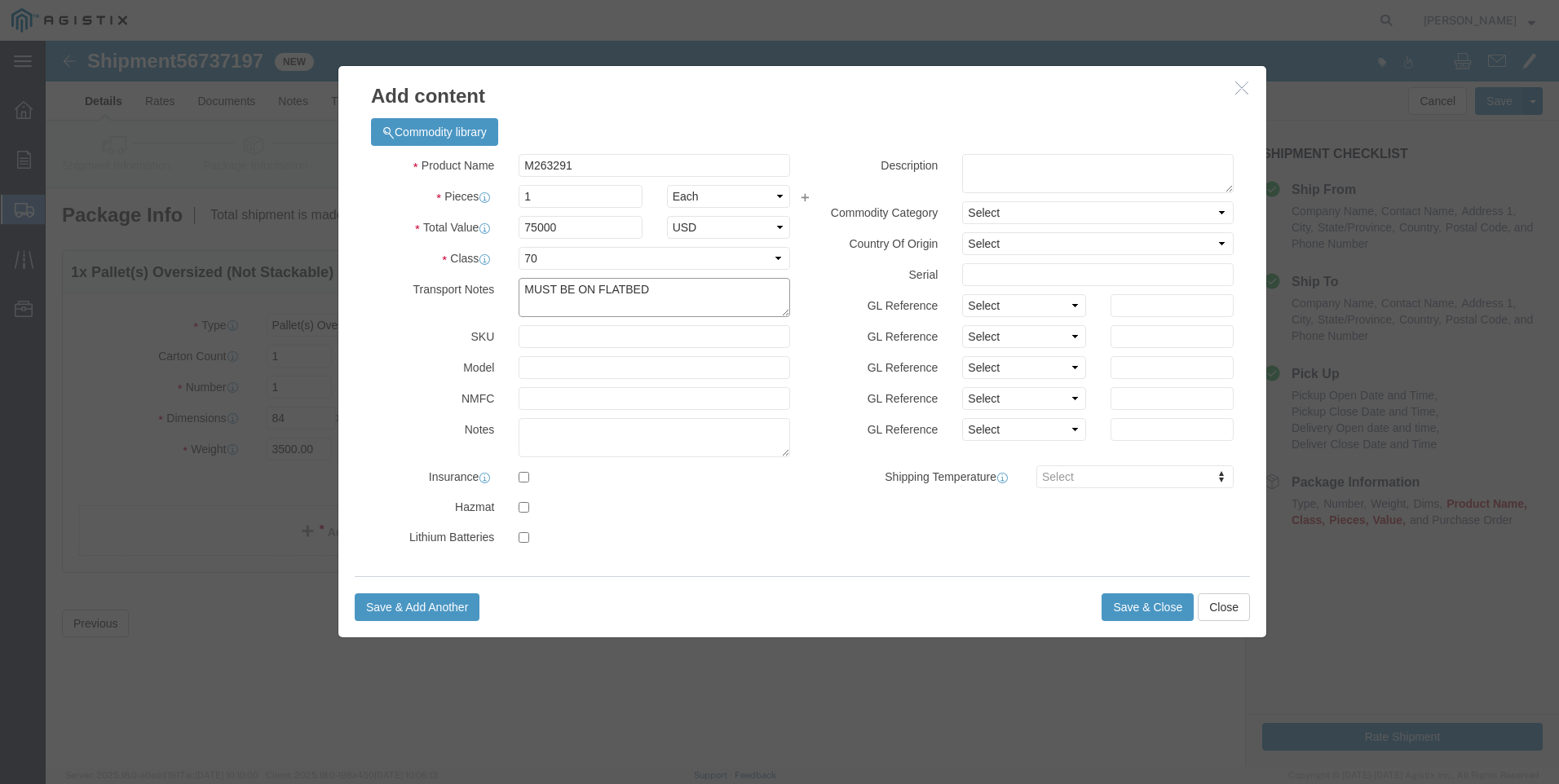
type textarea "MUST BE ON FLATBED"
click input "M263291"
type input "M263291"
click td "Name: CAPACITOR S PAD-MOUNT 12KV 1200KVAR"
select select
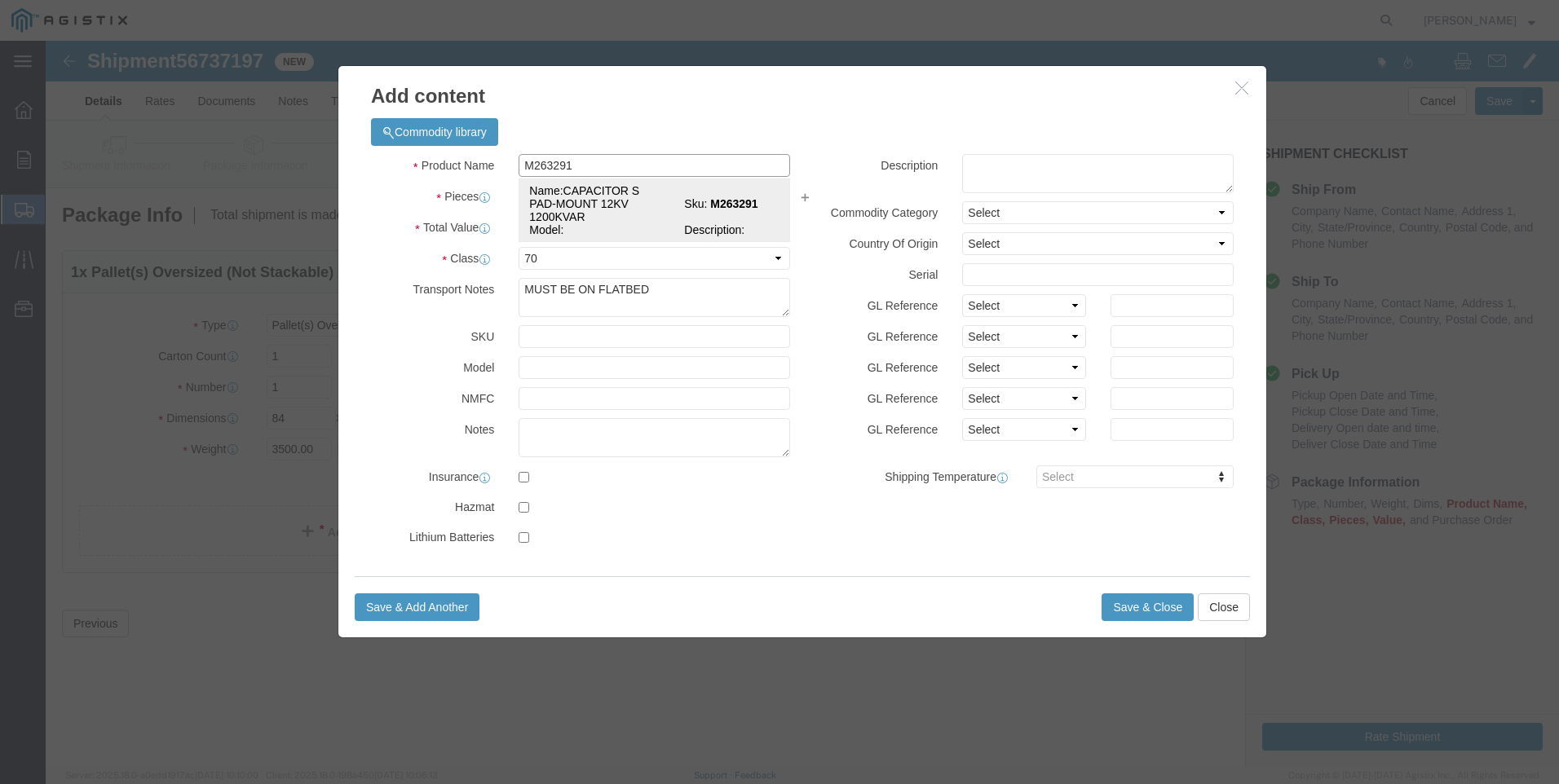
select select
type input "CAPACITOR S PAD-MOUNT 12KV 1200KVAR"
type input "M263291"
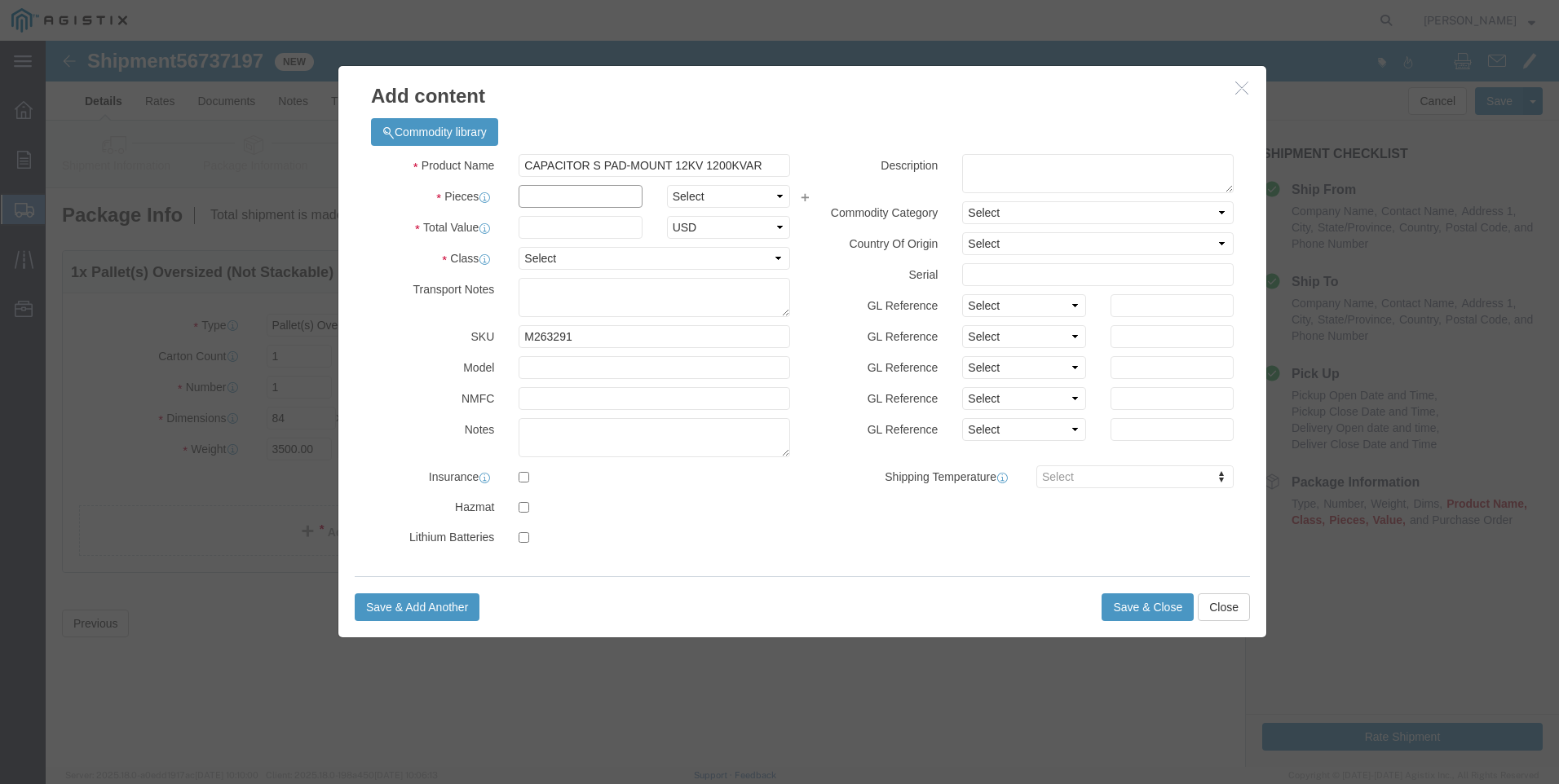
click input "text"
type input "1"
select select "EA"
type input "75000"
select select "70"
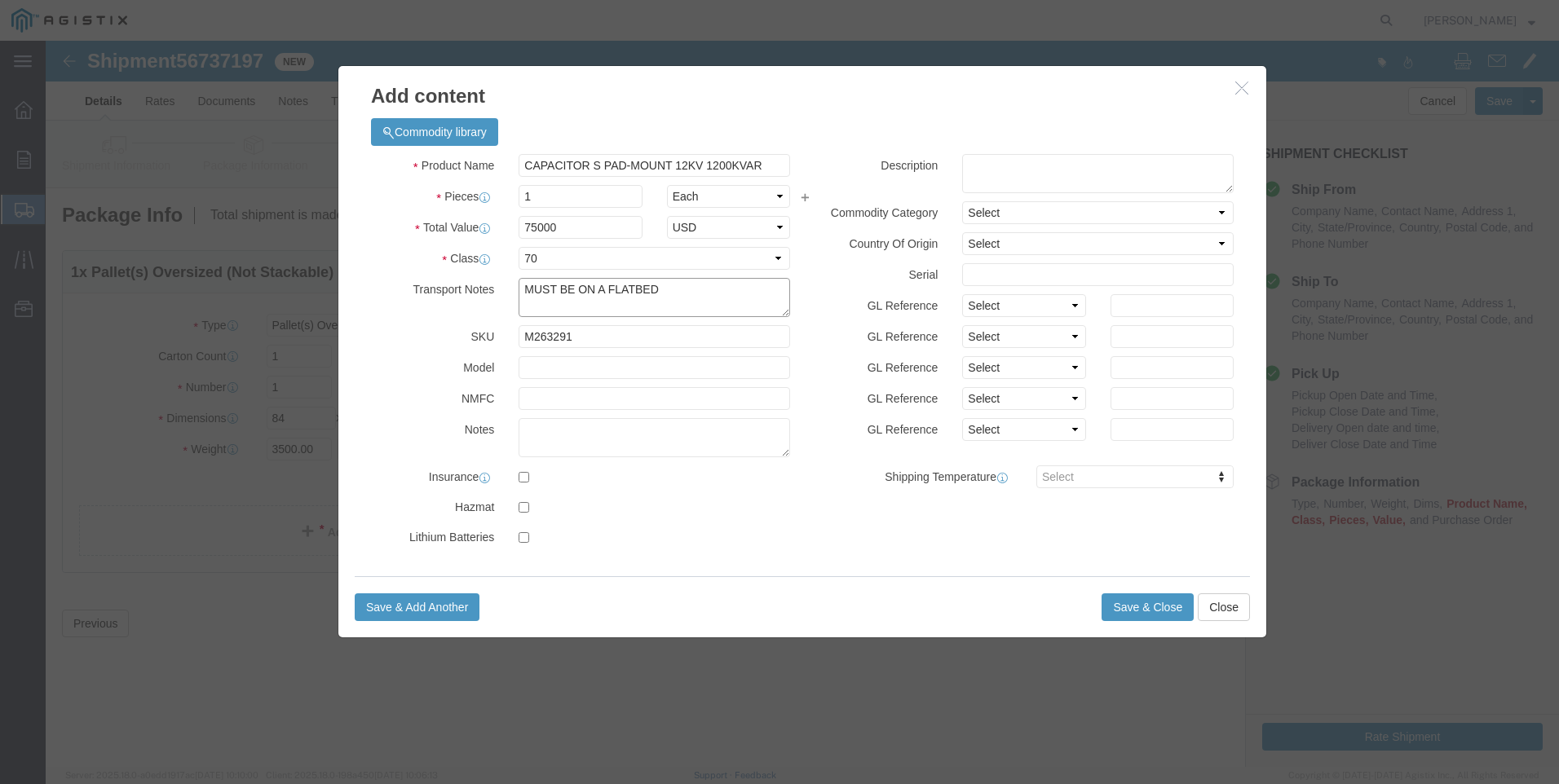
type textarea "MUST BE ON A FLATBED"
click textarea
type textarea "M263291"
click button "Save & Close"
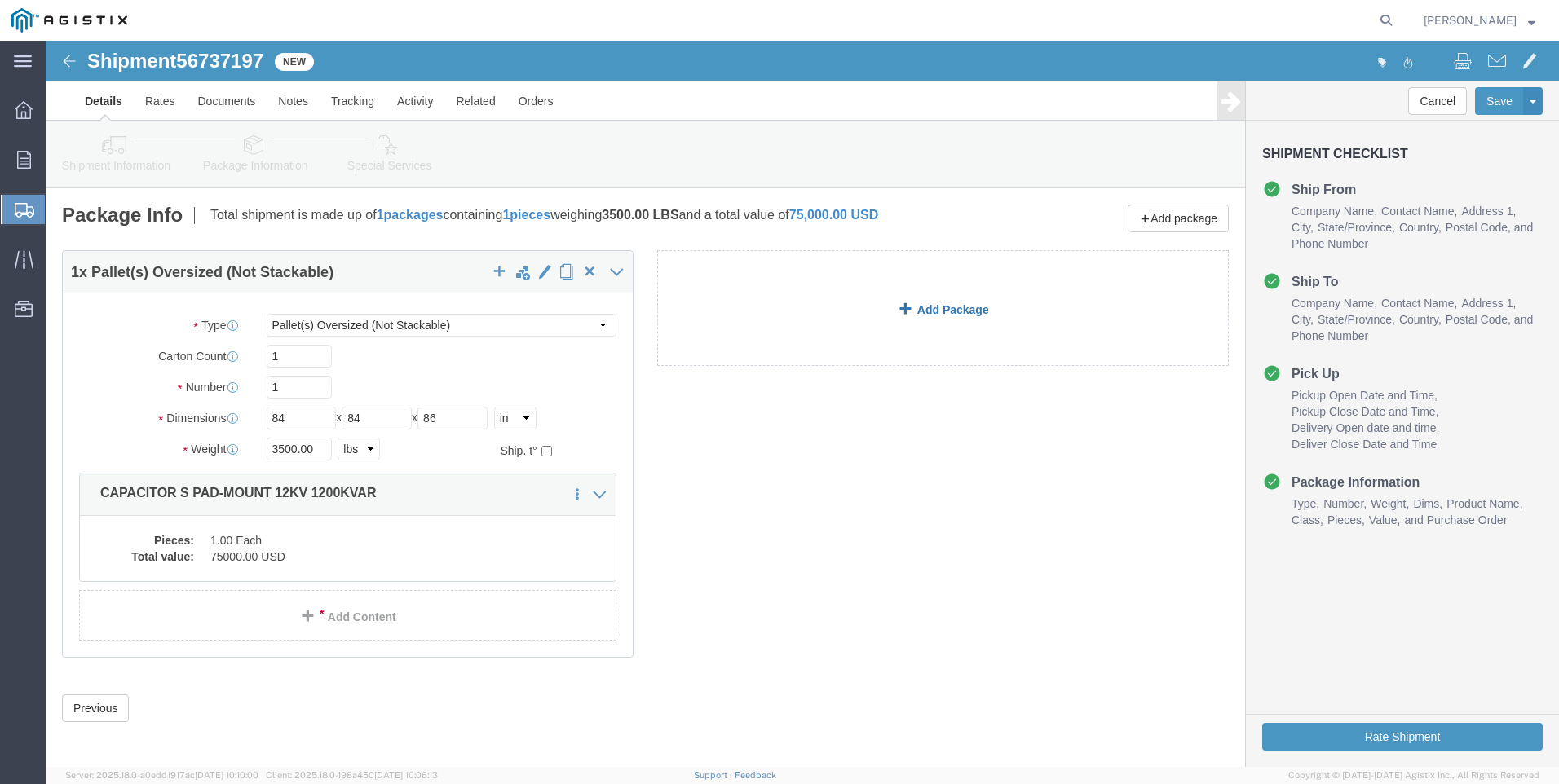
click link "Add Package"
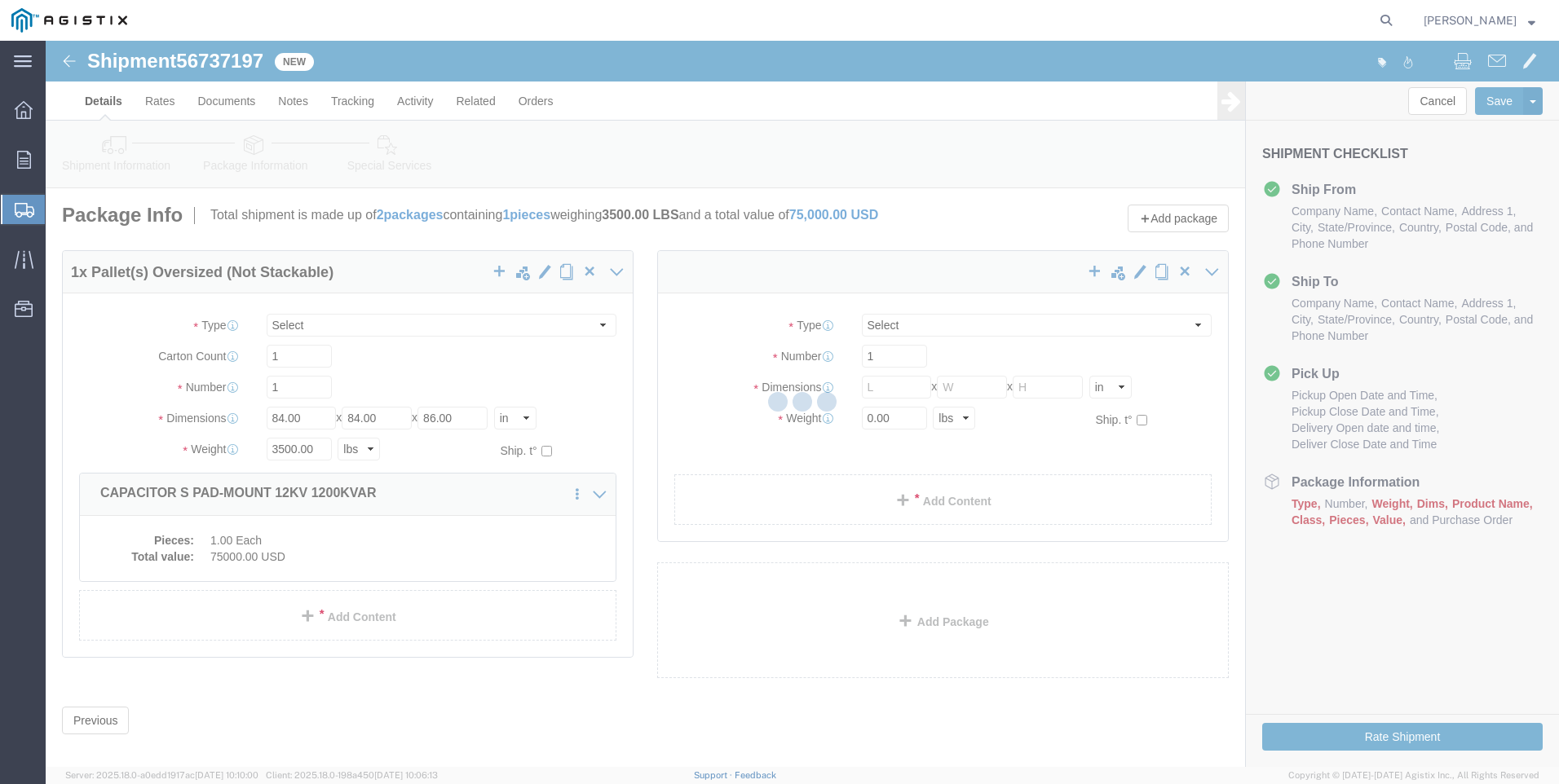
select select "PONS"
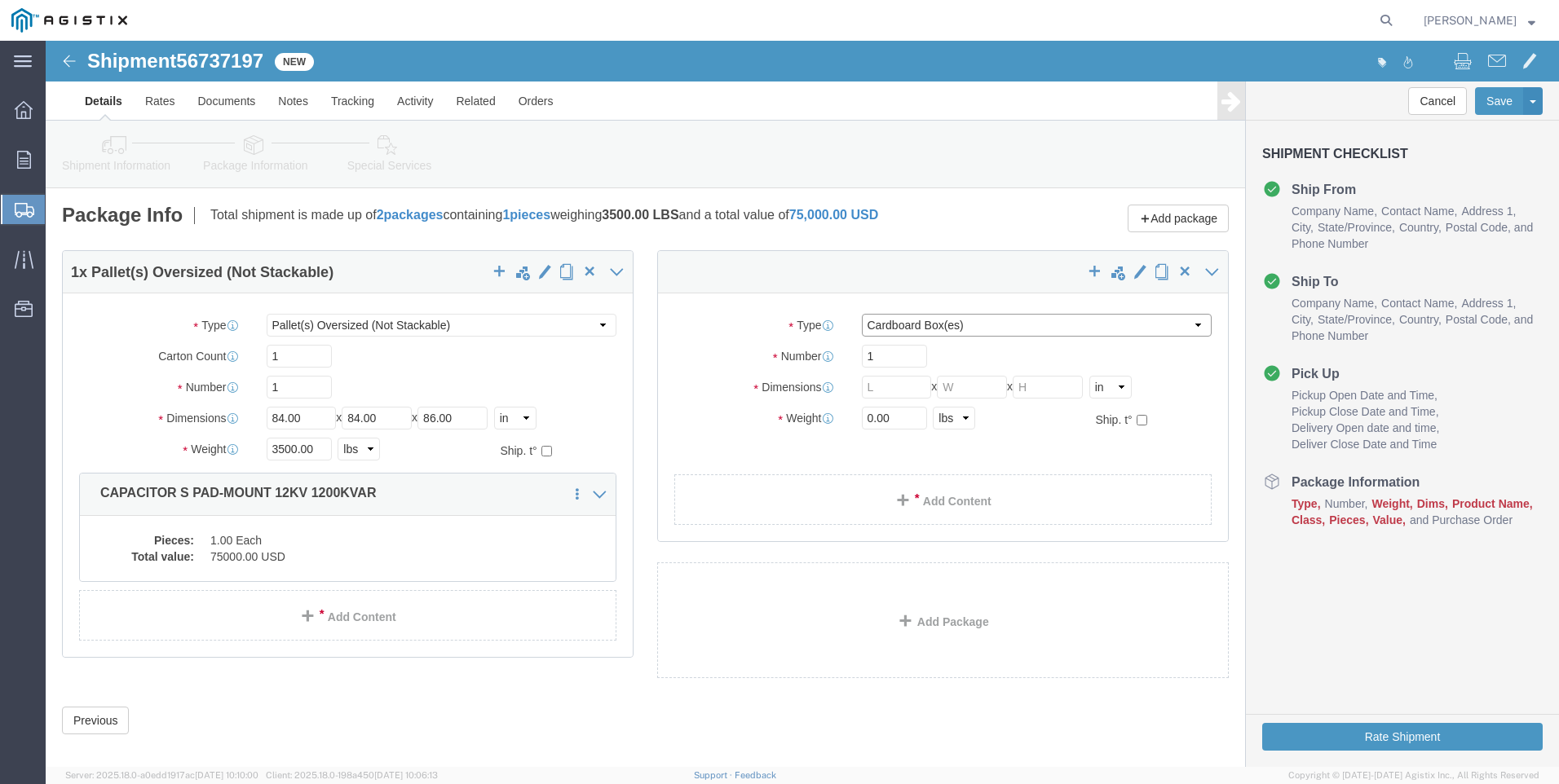
click select "Select Bulk Bundle(s) Cardboard Box(es) Carton(s) Crate(s) Drum(s) (Fiberboard)…"
select select "PSNS"
click select "Select Bulk Bundle(s) Cardboard Box(es) Carton(s) Crate(s) Drum(s) (Fiberboard)…"
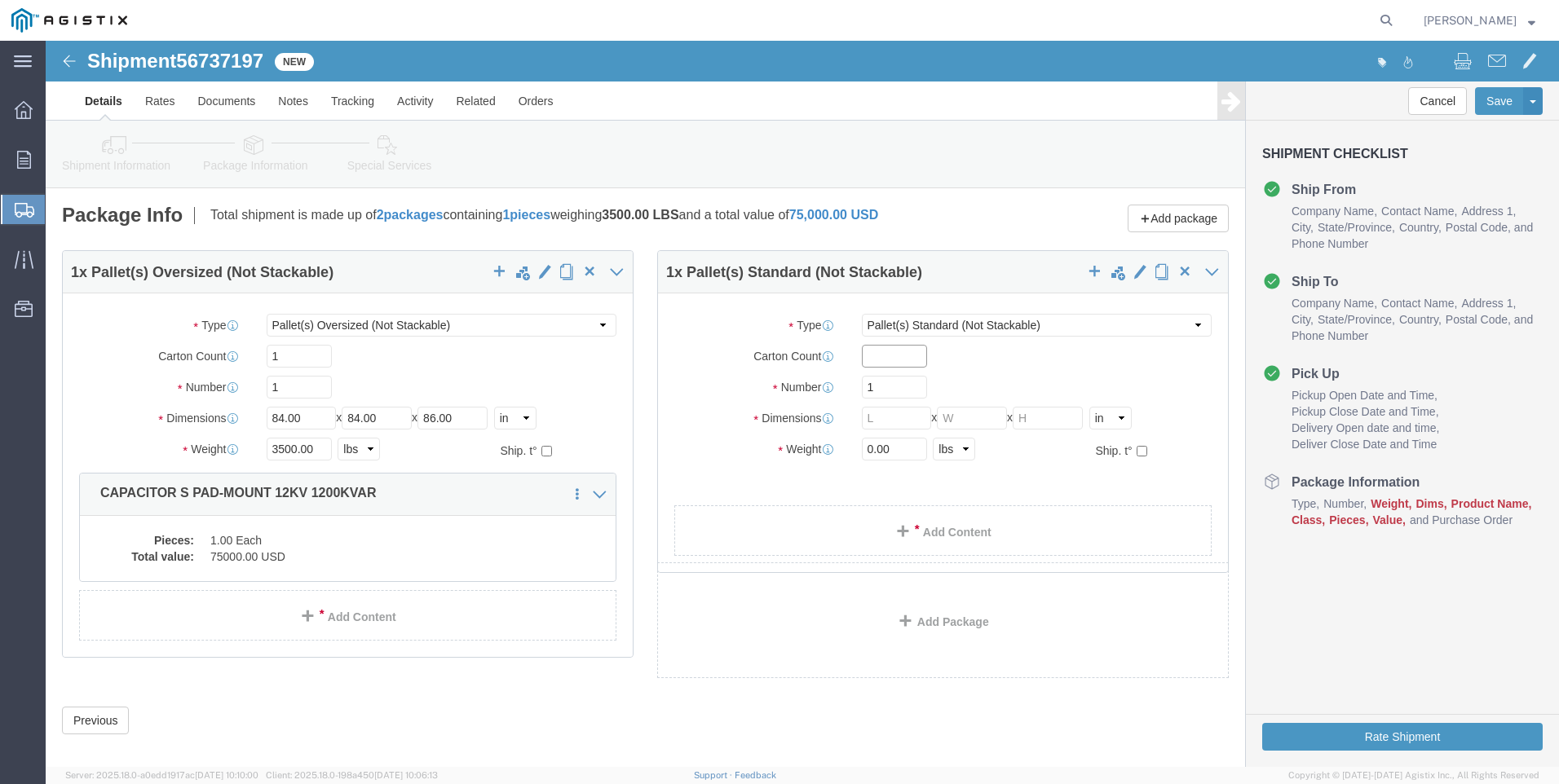
click input "text"
type input "24"
type input "48"
type input "45"
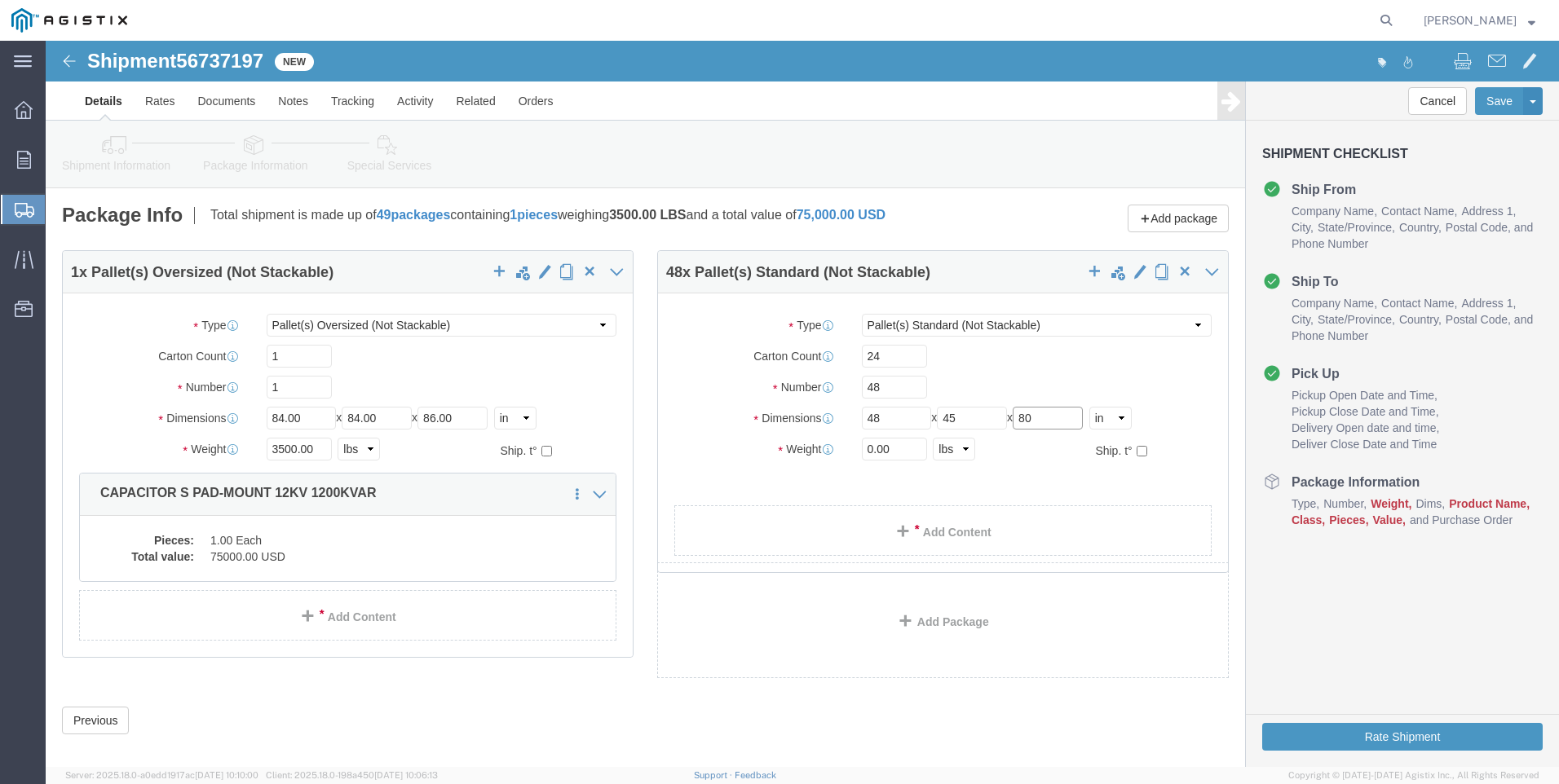
type input "80"
type input "4000"
click link "Add Content"
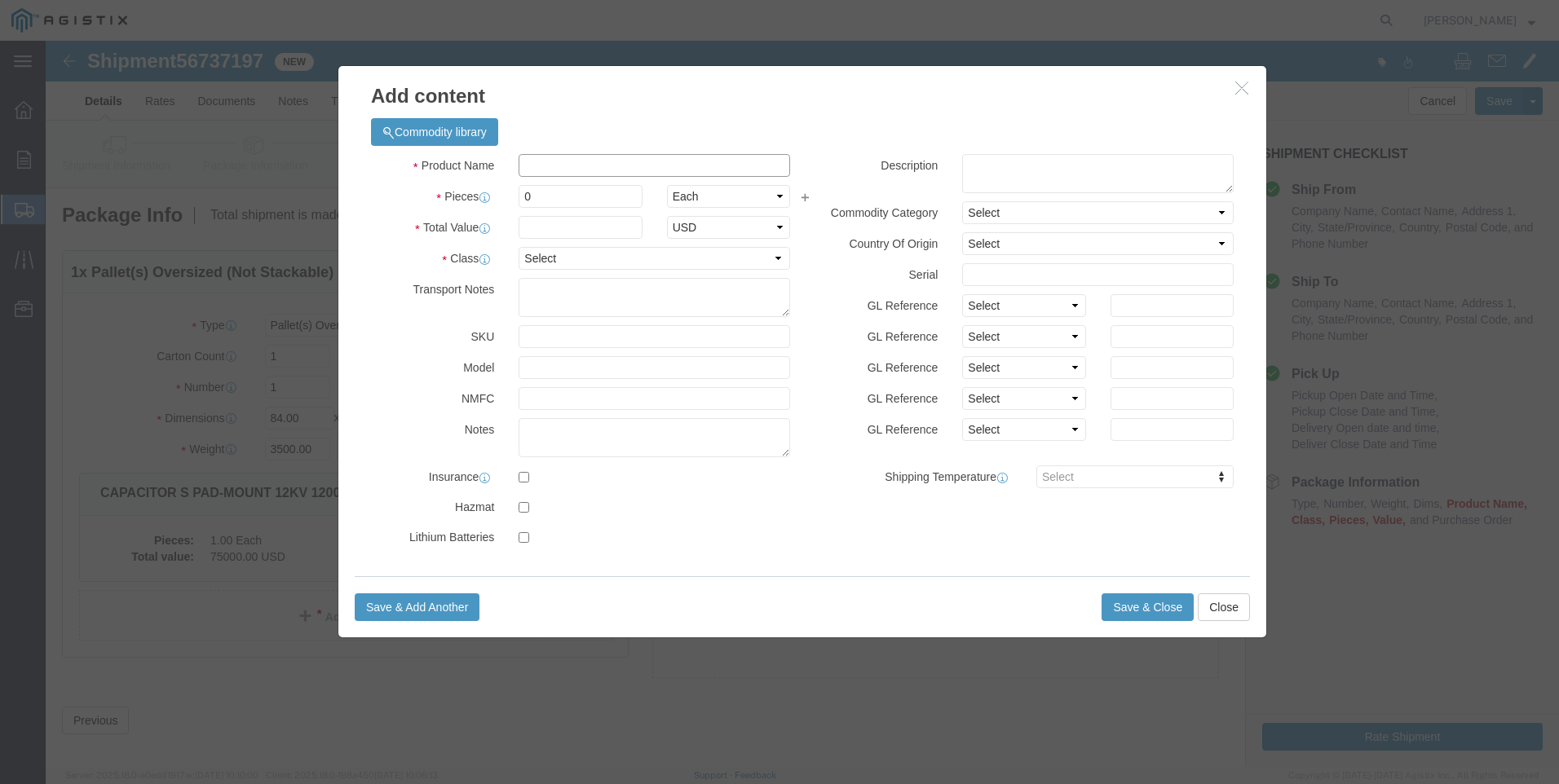
click input "text"
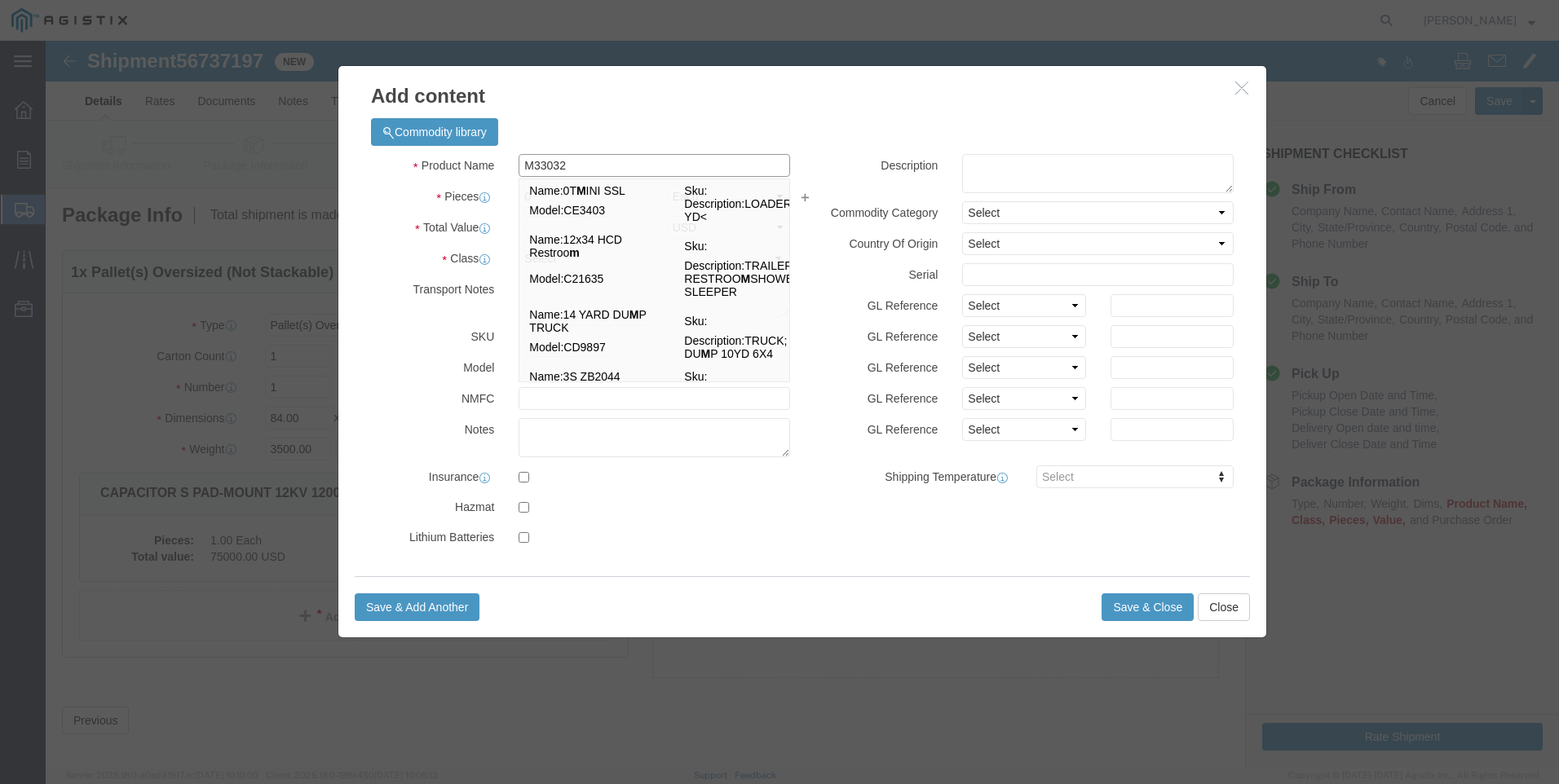
type input "M330329"
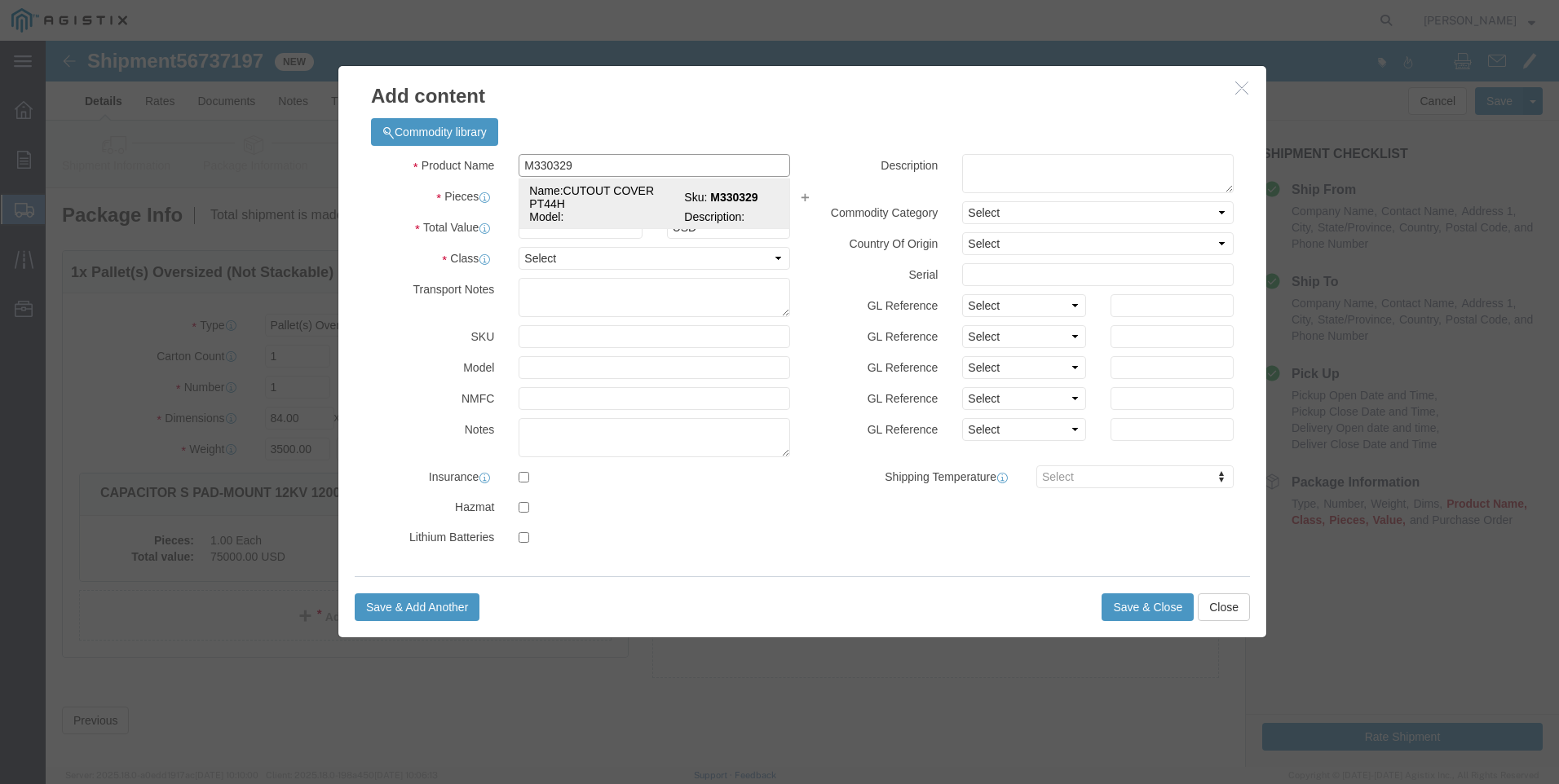
click td "Name: CUTOUT COVER PT44H"
select select
select select "USD"
type input "CUTOUT COVER PT44H"
type input "M330329"
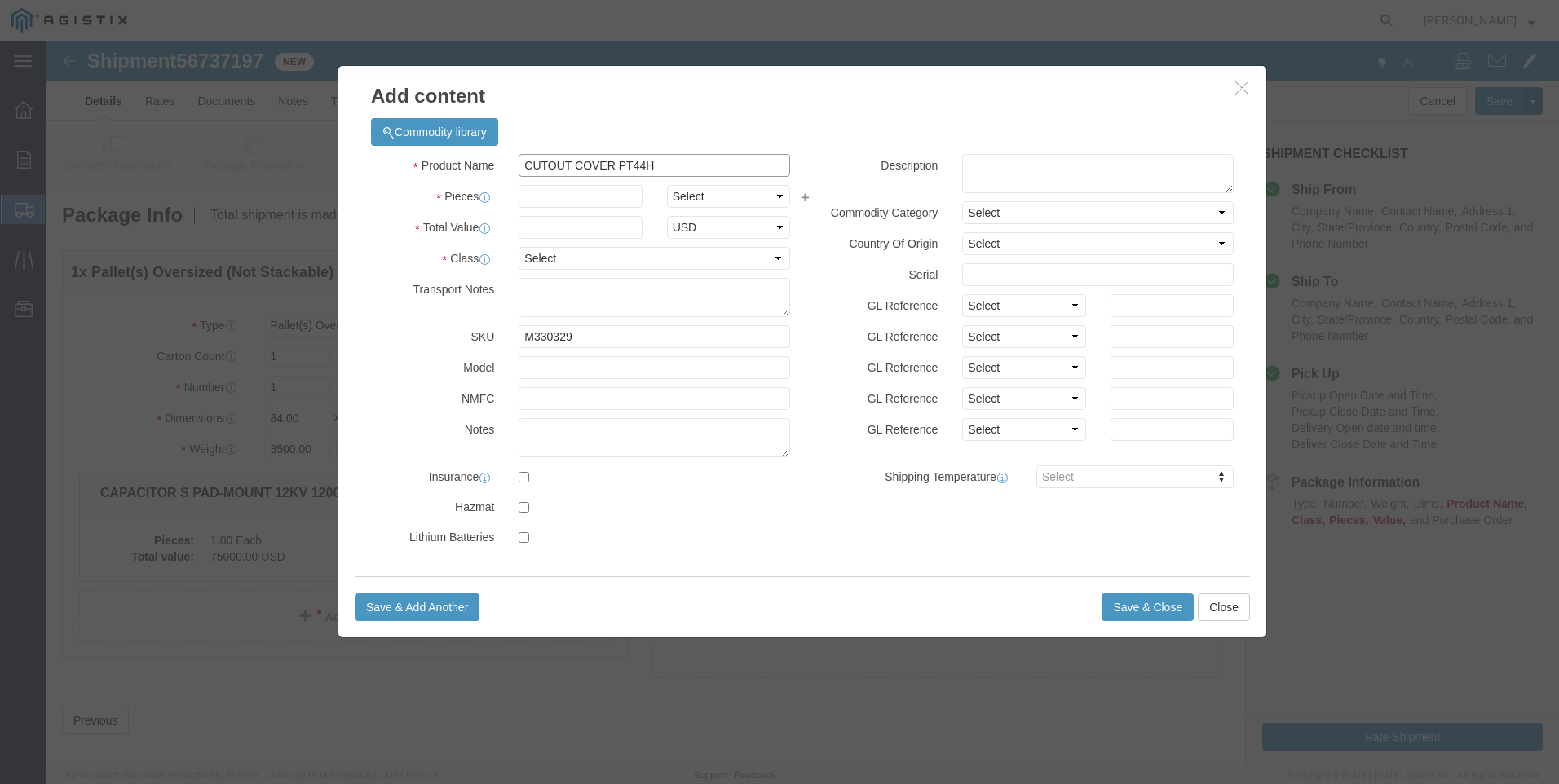
type input "CUTOUT COVER PT44H"
click input "text"
type input "1152"
select select "EA"
type input "75000"
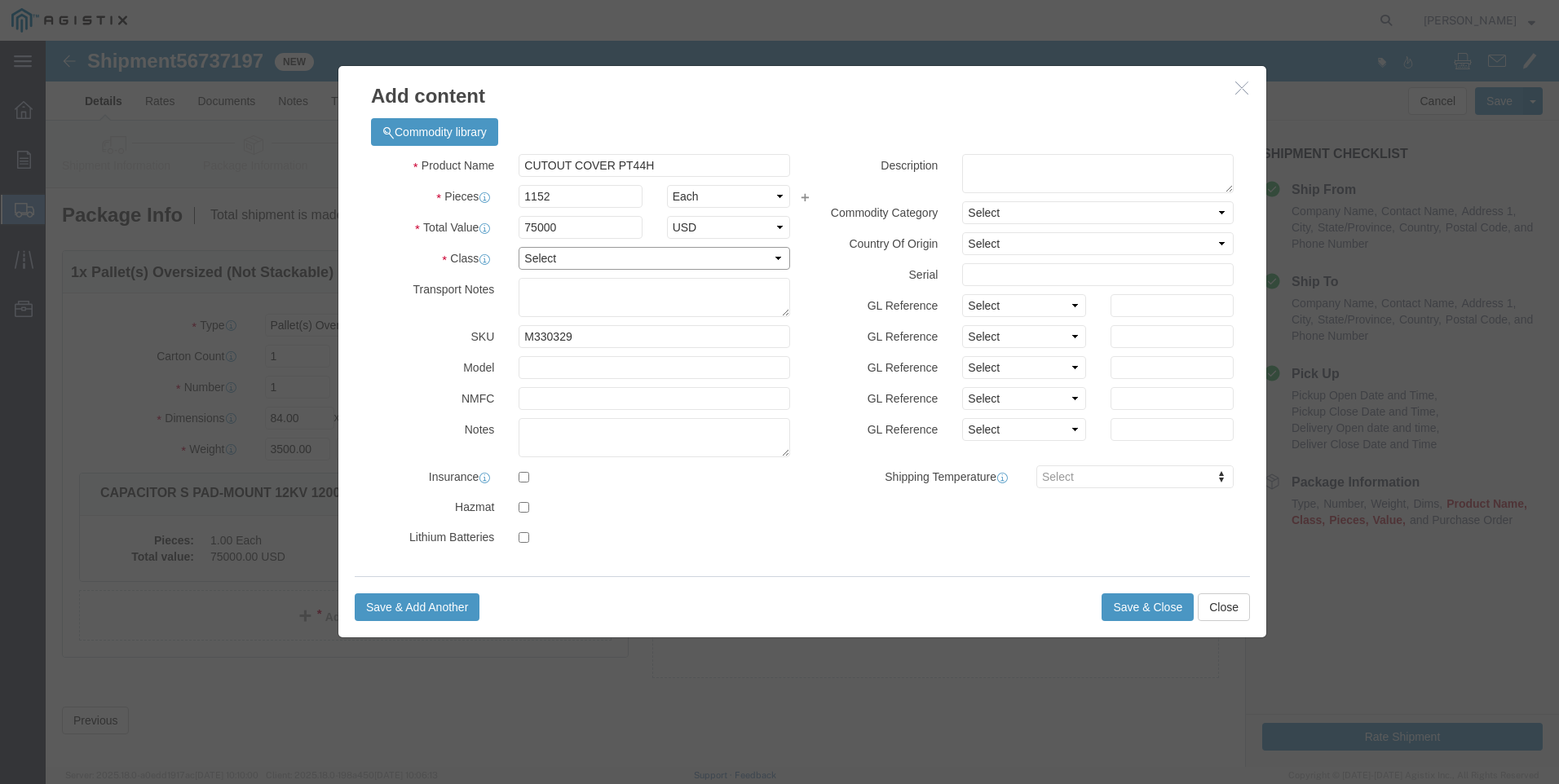
select select "70"
click textarea
type textarea "M330329"
click button "Save & Close"
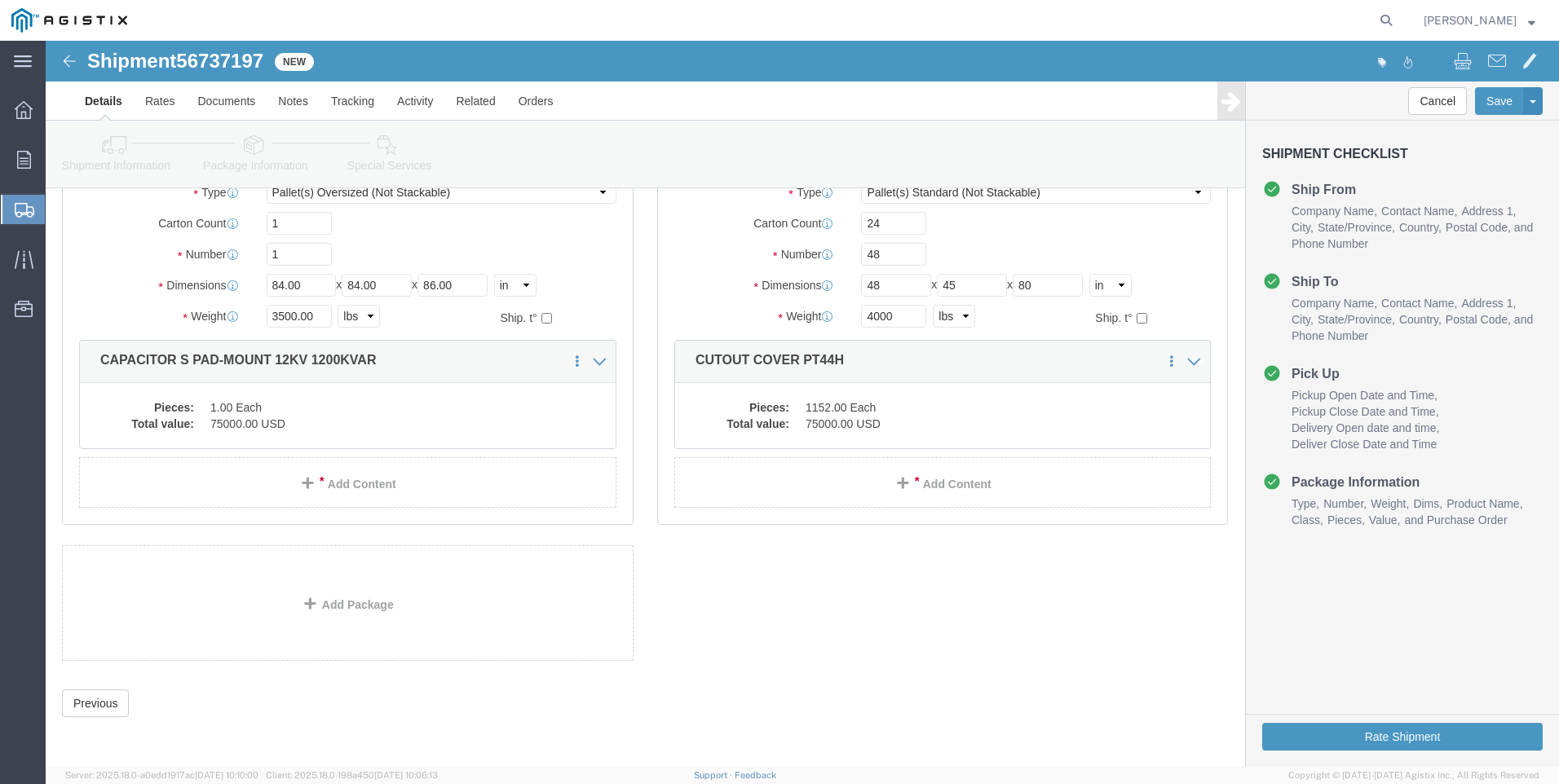
scroll to position [144, 0]
click button "Rate Shipment"
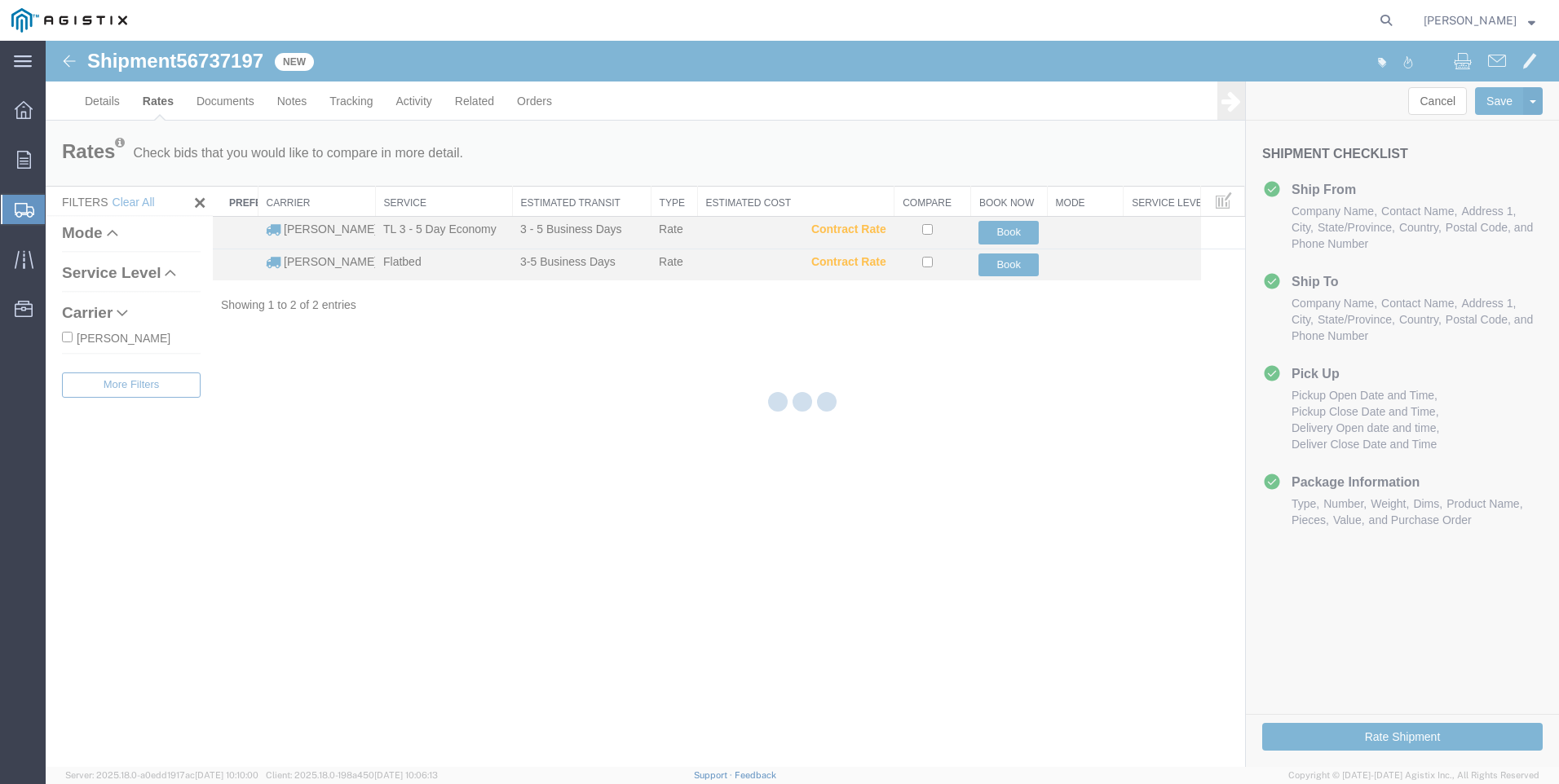
scroll to position [0, 0]
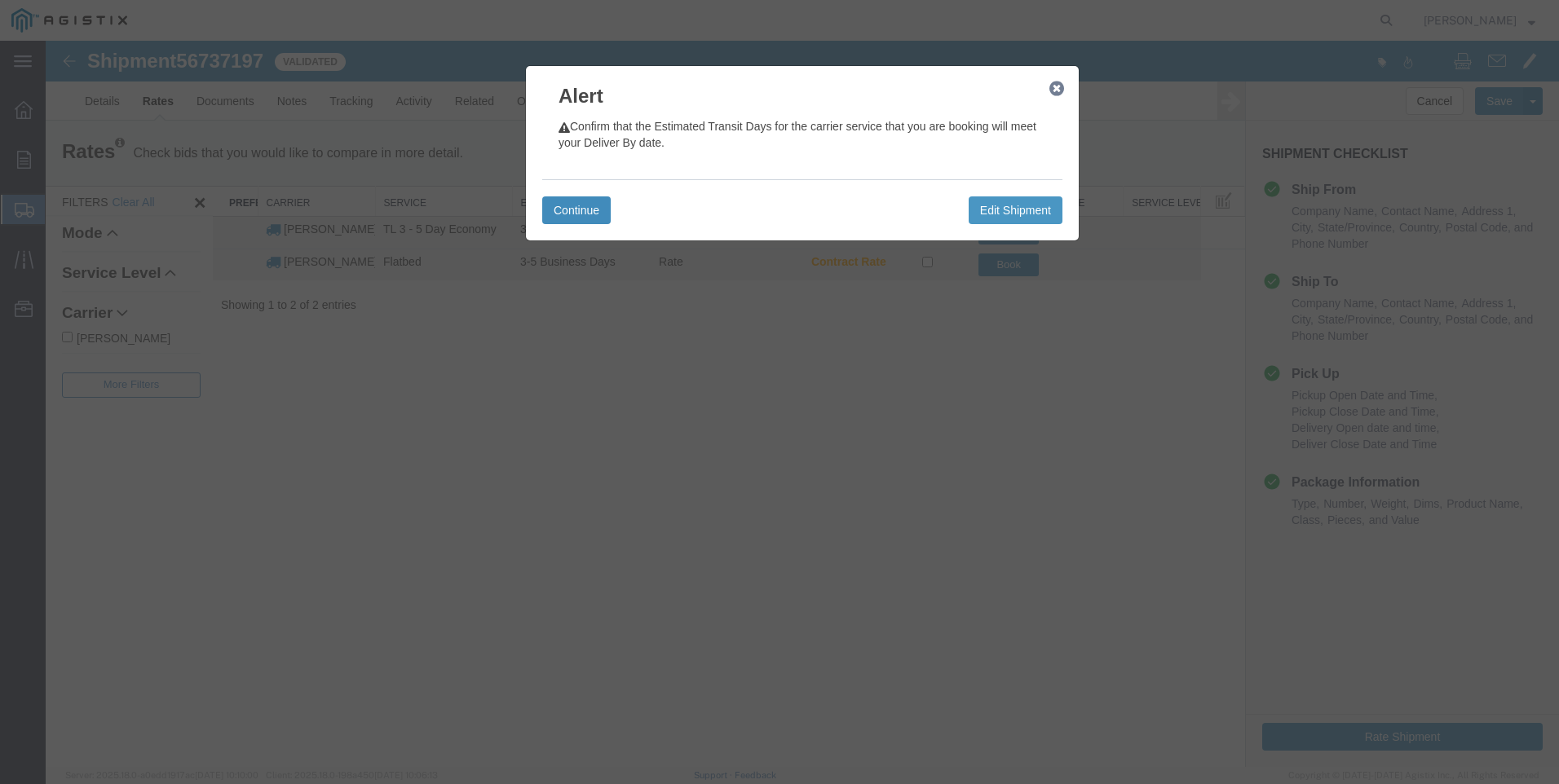
click at [574, 204] on button "Continue" at bounding box center [576, 210] width 69 height 28
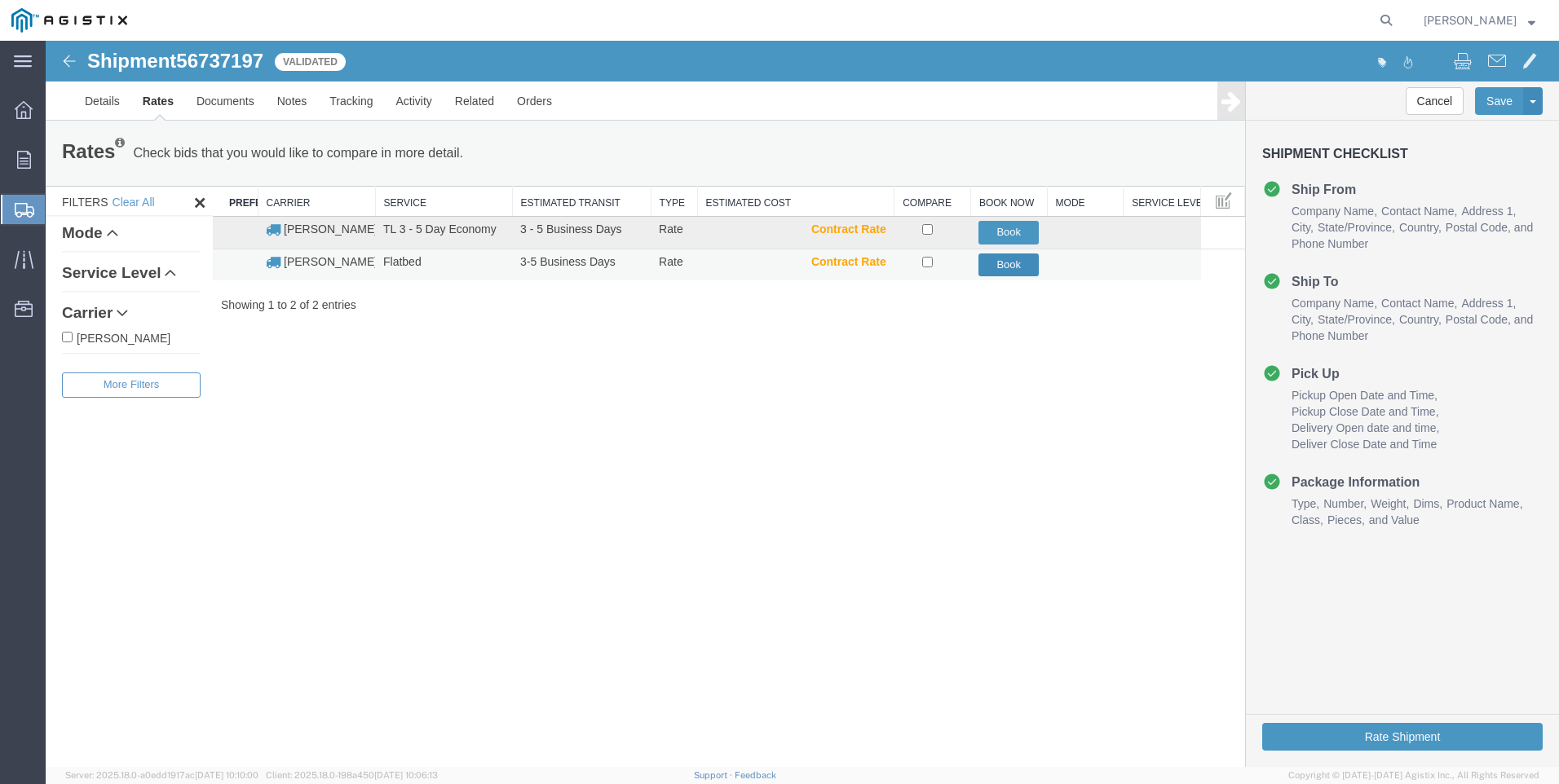
click at [1024, 262] on button "Book" at bounding box center [1009, 265] width 60 height 23
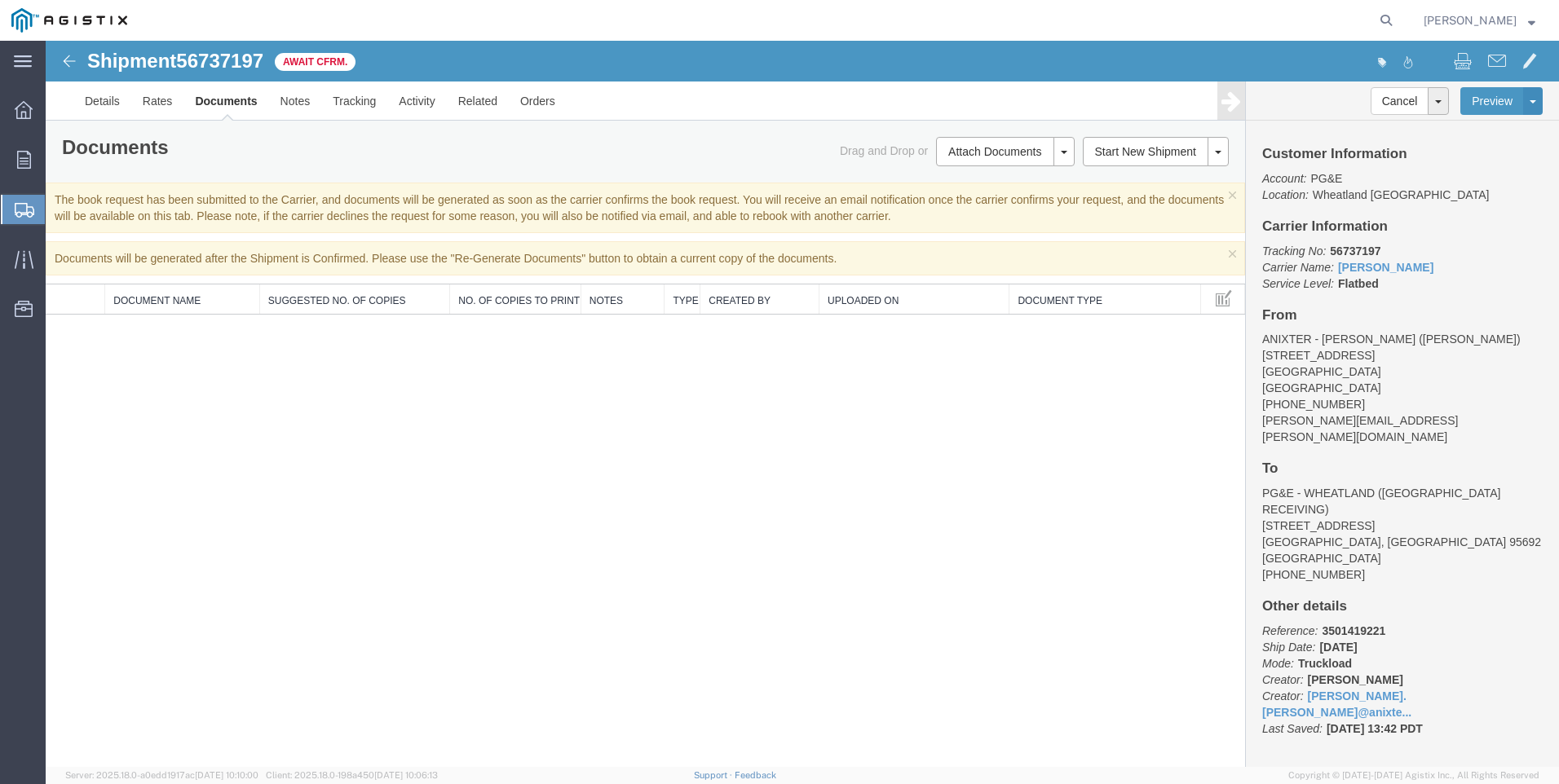
click at [0, 0] on span "Create Shipment" at bounding box center [0, 0] width 0 height 0
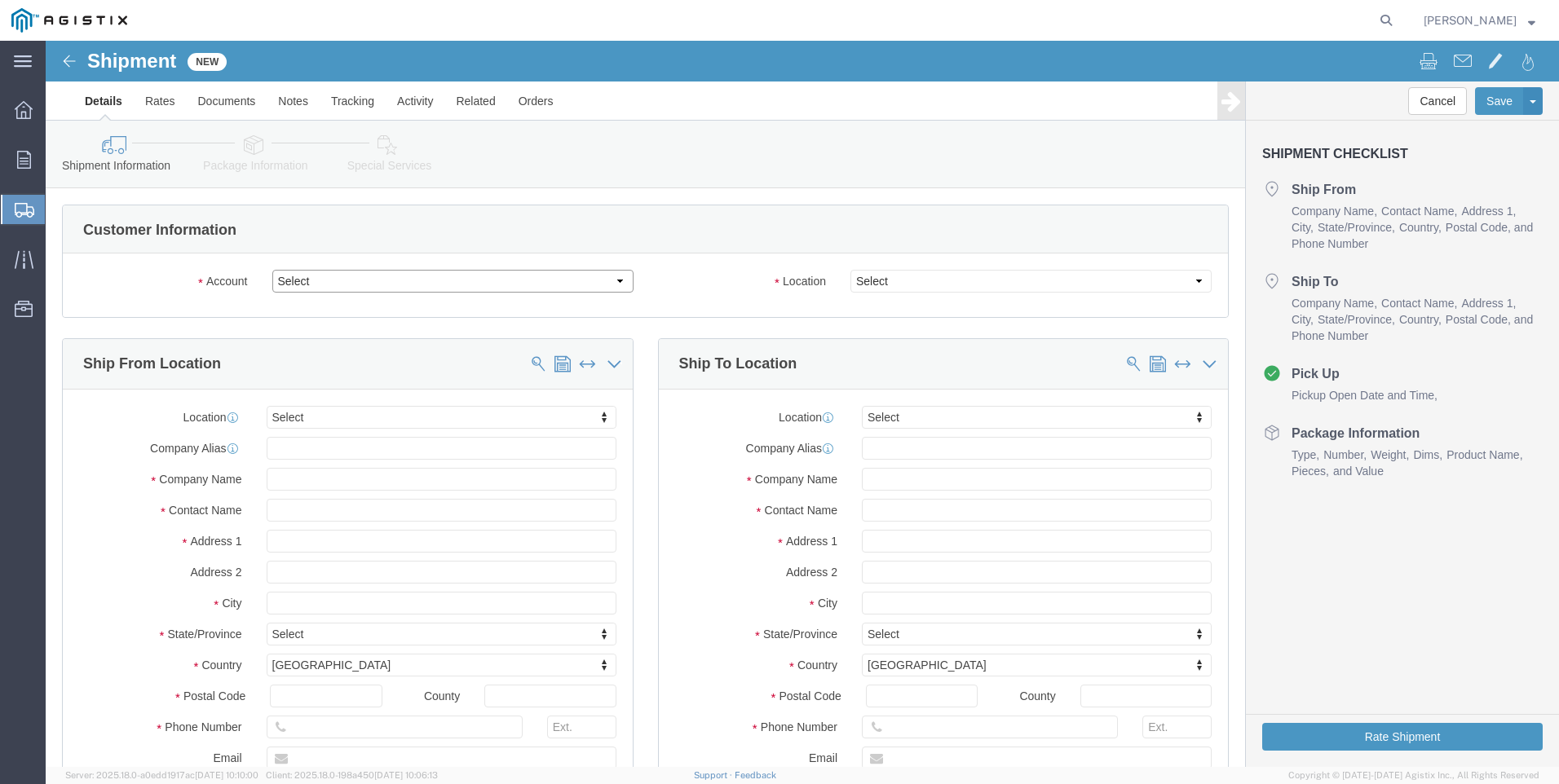
click select "Select Anixter Inc PG&E"
select select "9596"
click select "Select Anixter Inc PG&E"
select select
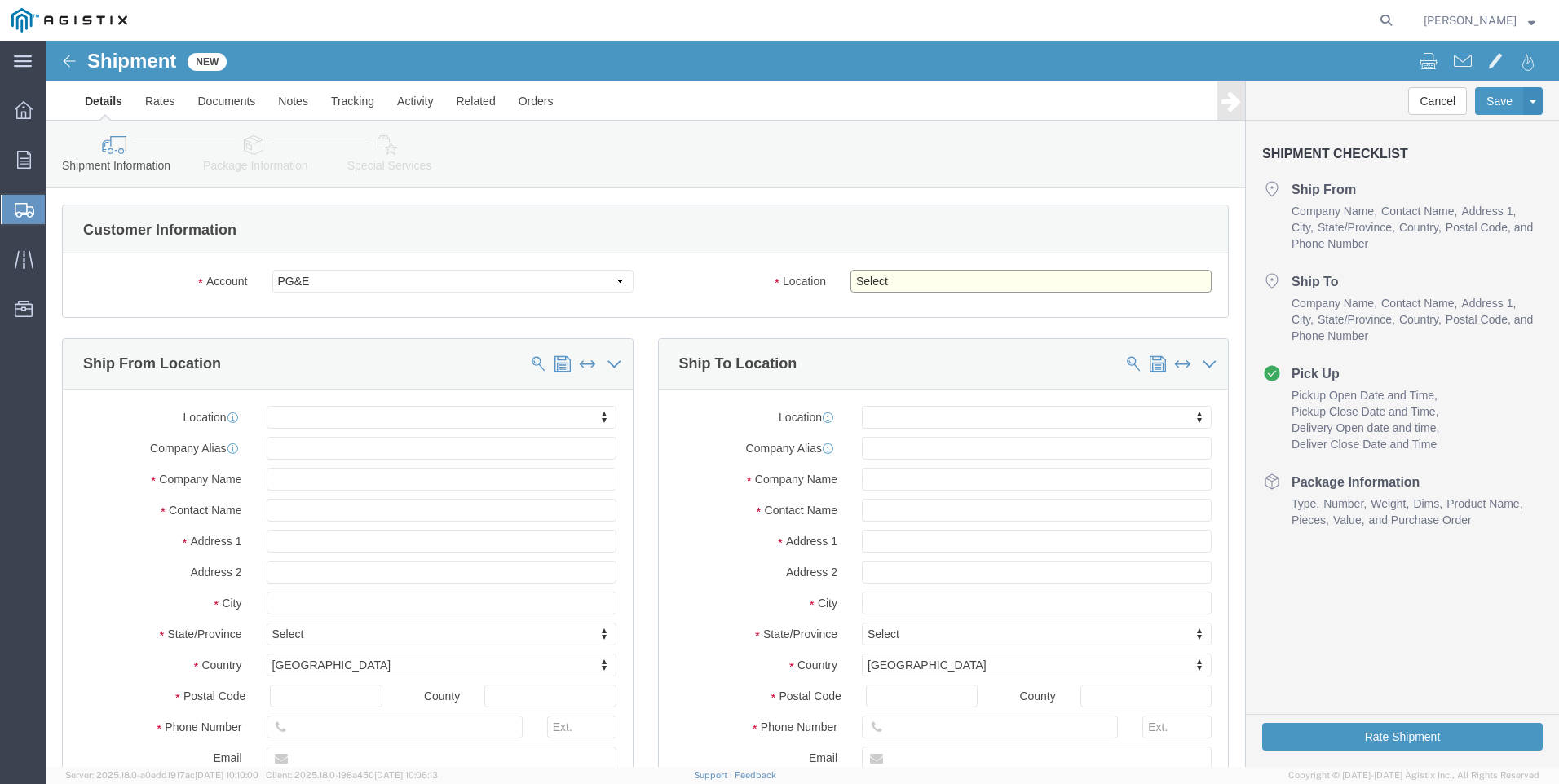
select select "23082"
click select "Select All Others [GEOGRAPHIC_DATA] [GEOGRAPHIC_DATA] [GEOGRAPHIC_DATA] [GEOGRA…"
click span
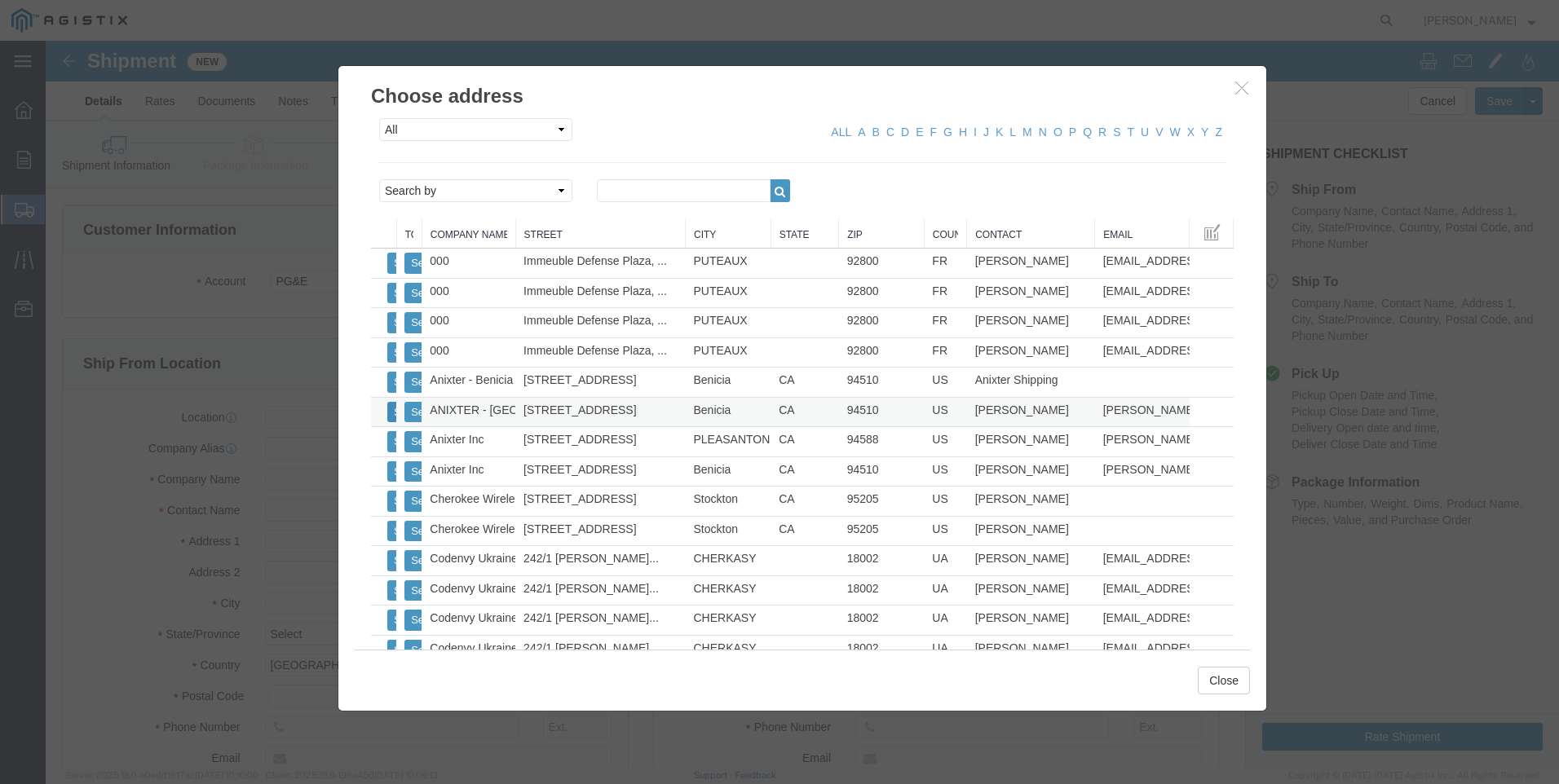
click button "Select"
select select "CA"
click button "Close"
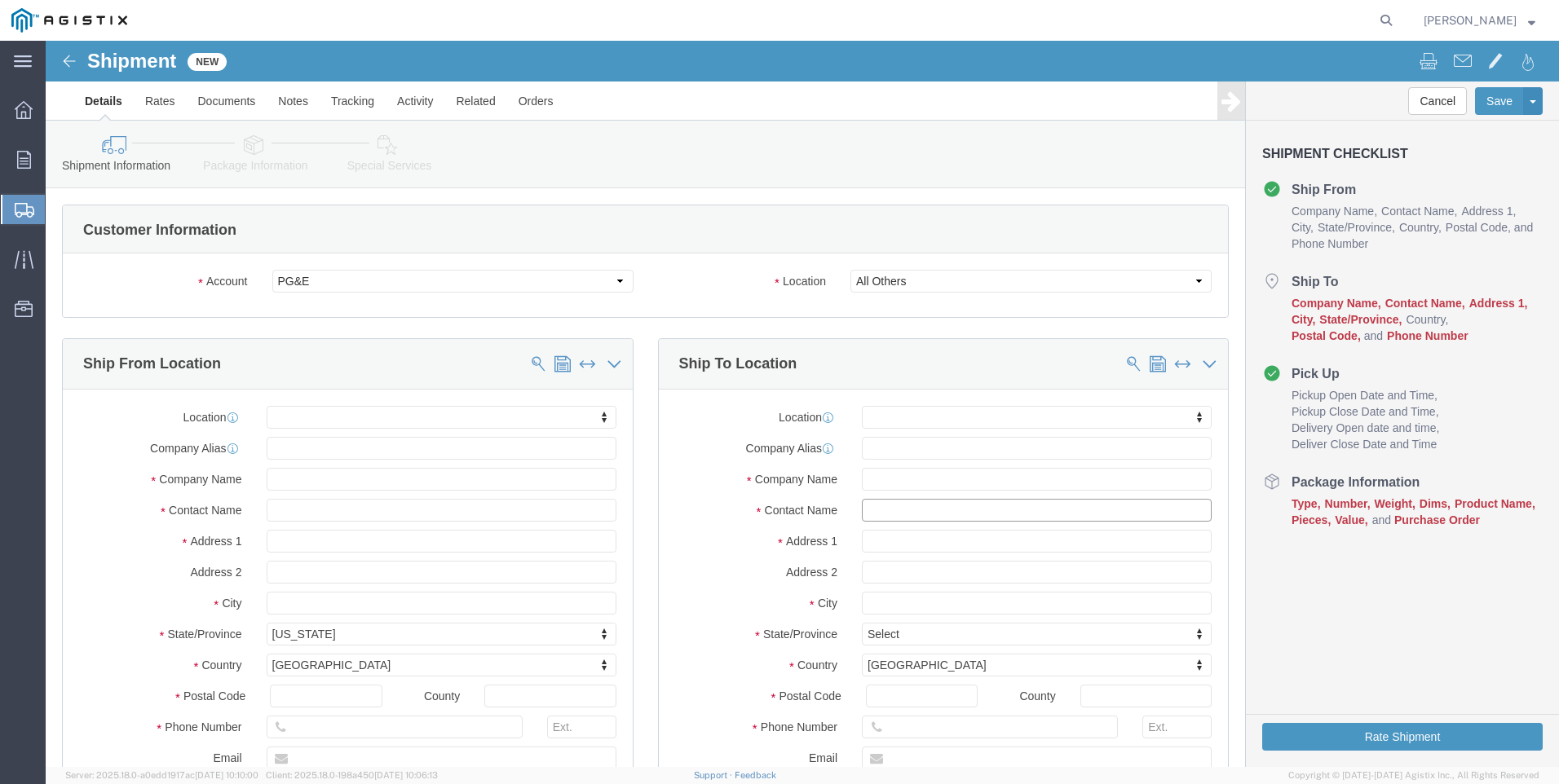
click input "text"
type input "STOCKTON"
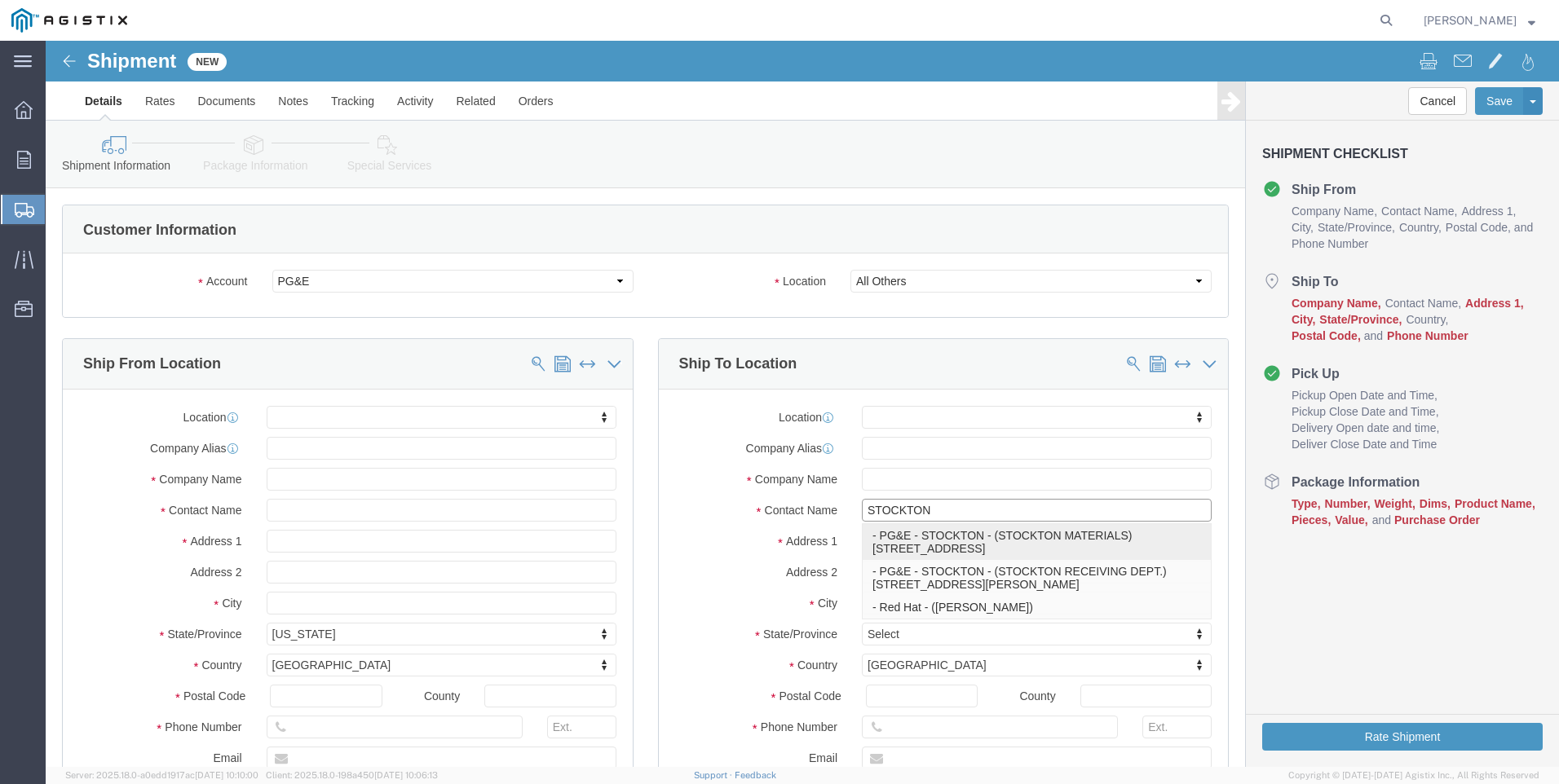
click p "- PG&E - STOCKTON - (STOCKTON MATERIALS) [STREET_ADDRESS]"
select select "CA"
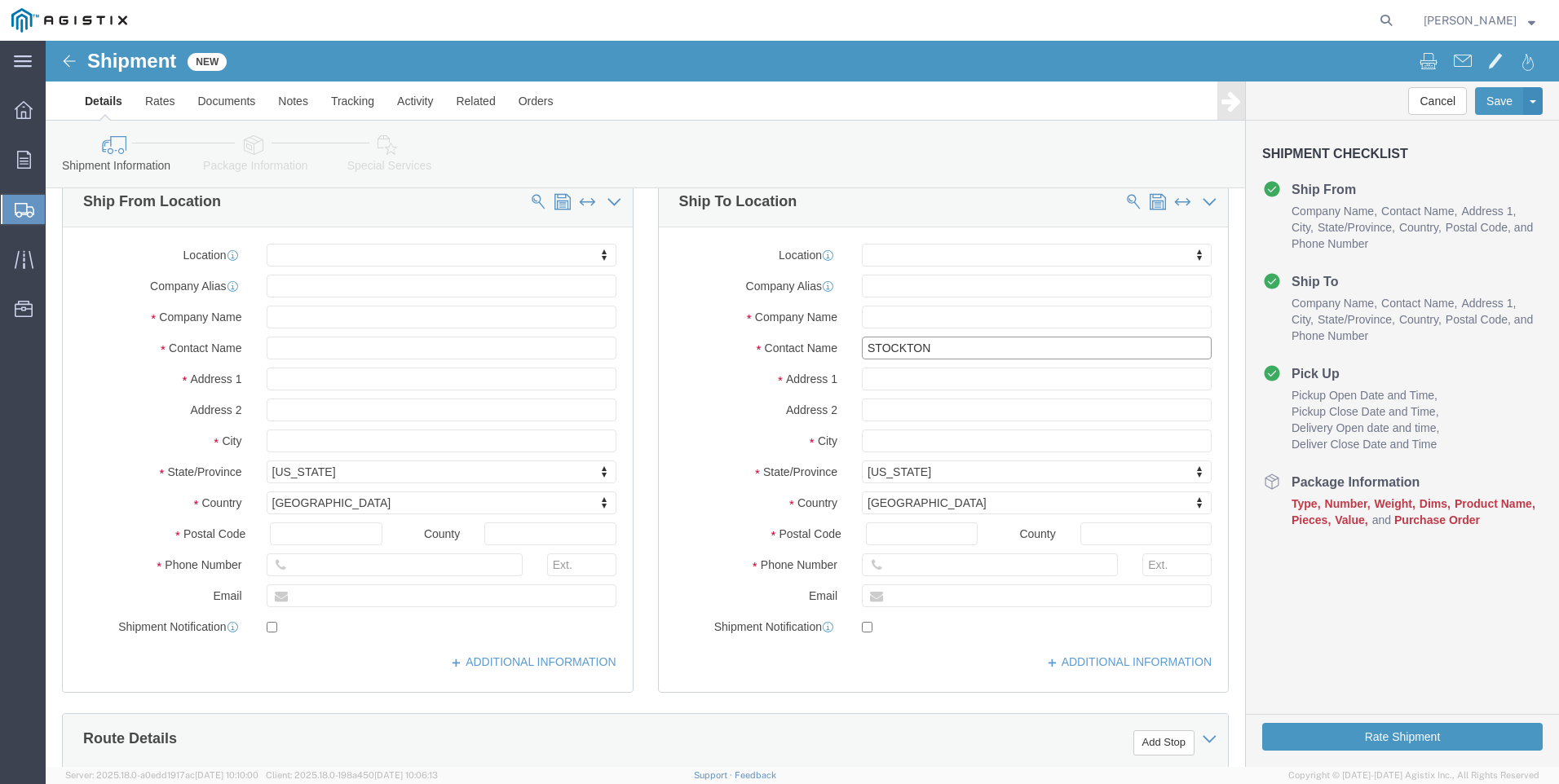
scroll to position [163, 0]
type input "STOCKTON MATERIALS"
click input "text"
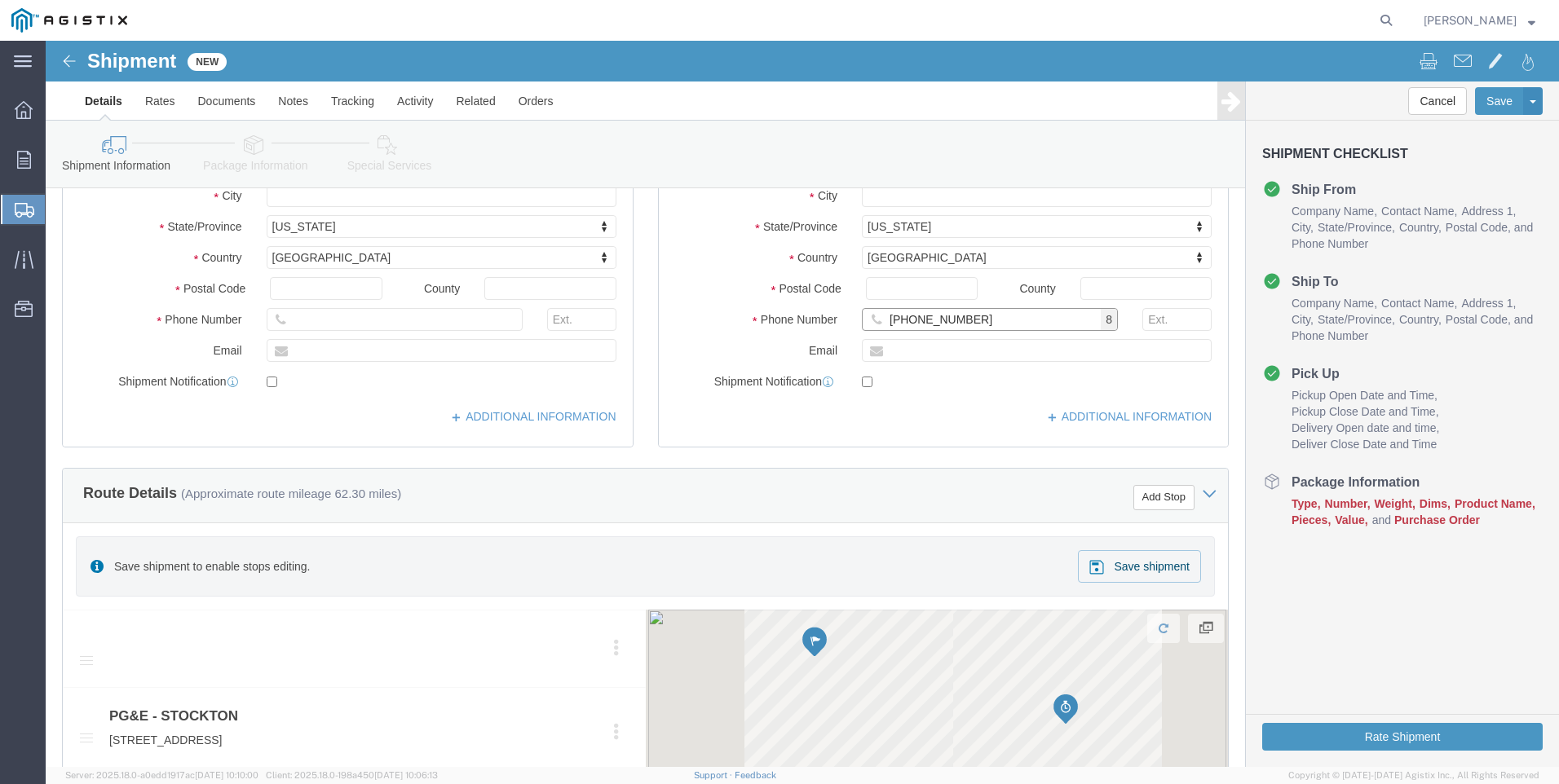
type input "[PHONE_NUMBER]"
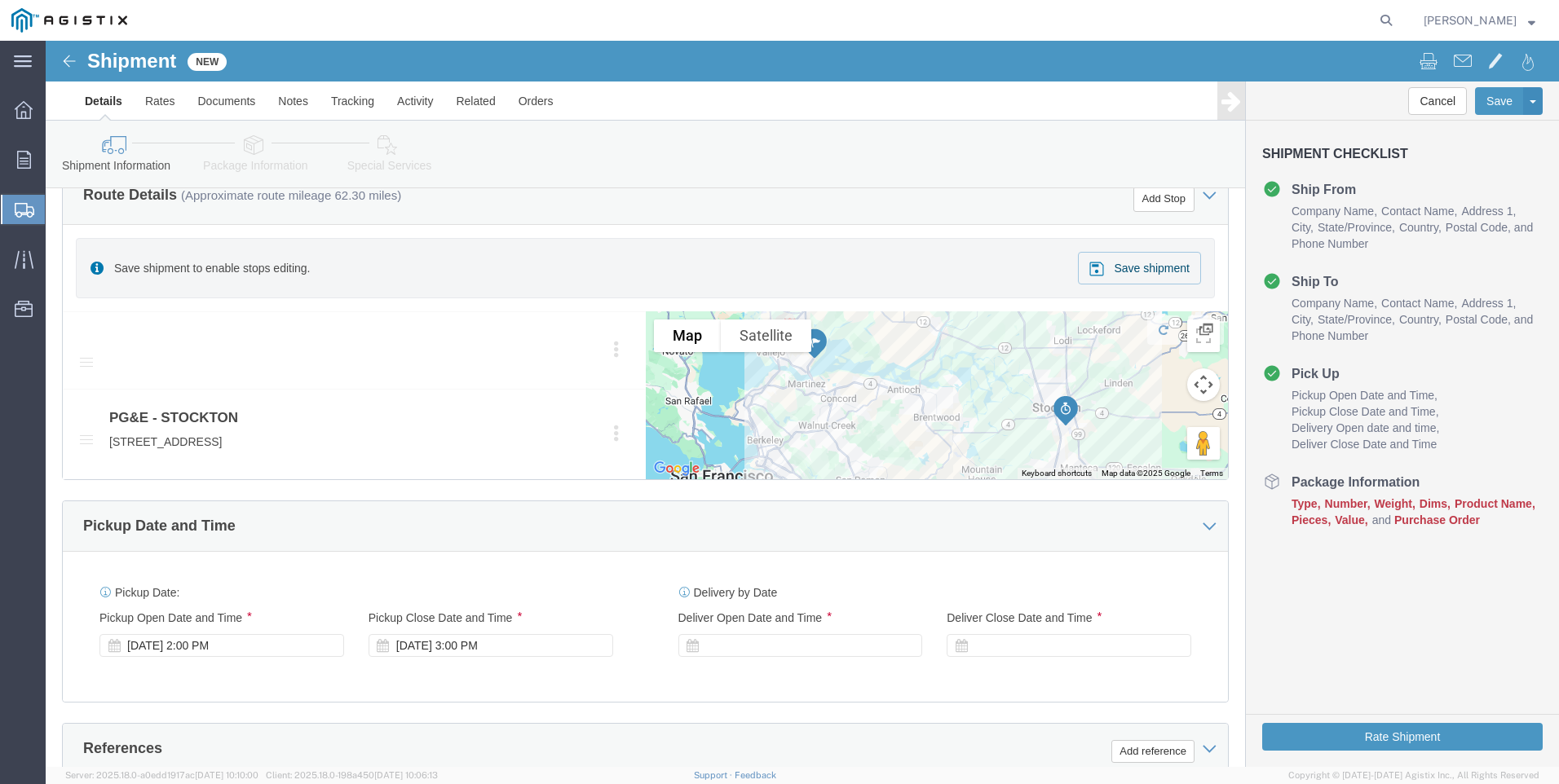
scroll to position [733, 0]
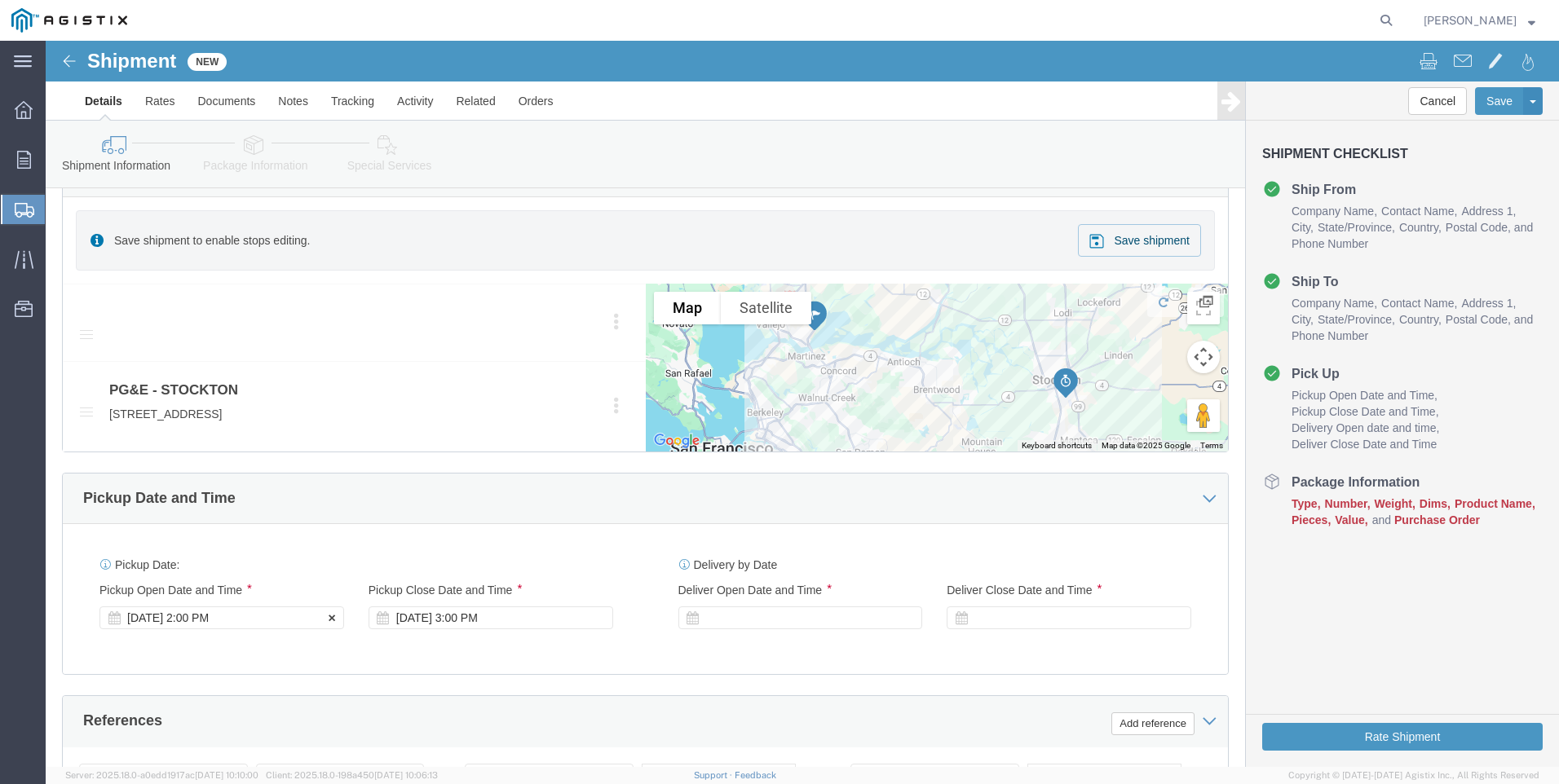
click div "[DATE] 2:00 PM"
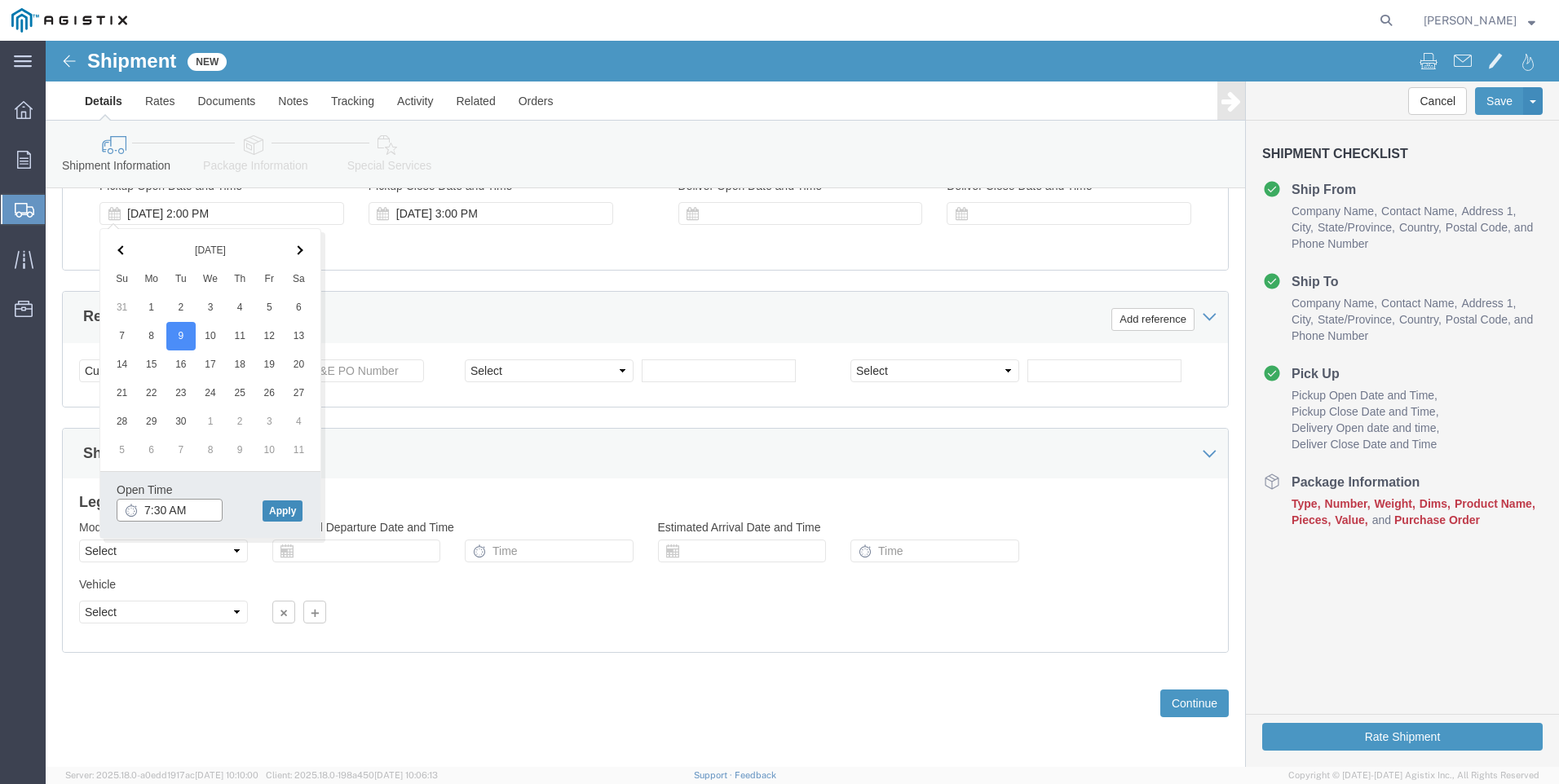
type input "7:30 AM"
click button "Apply"
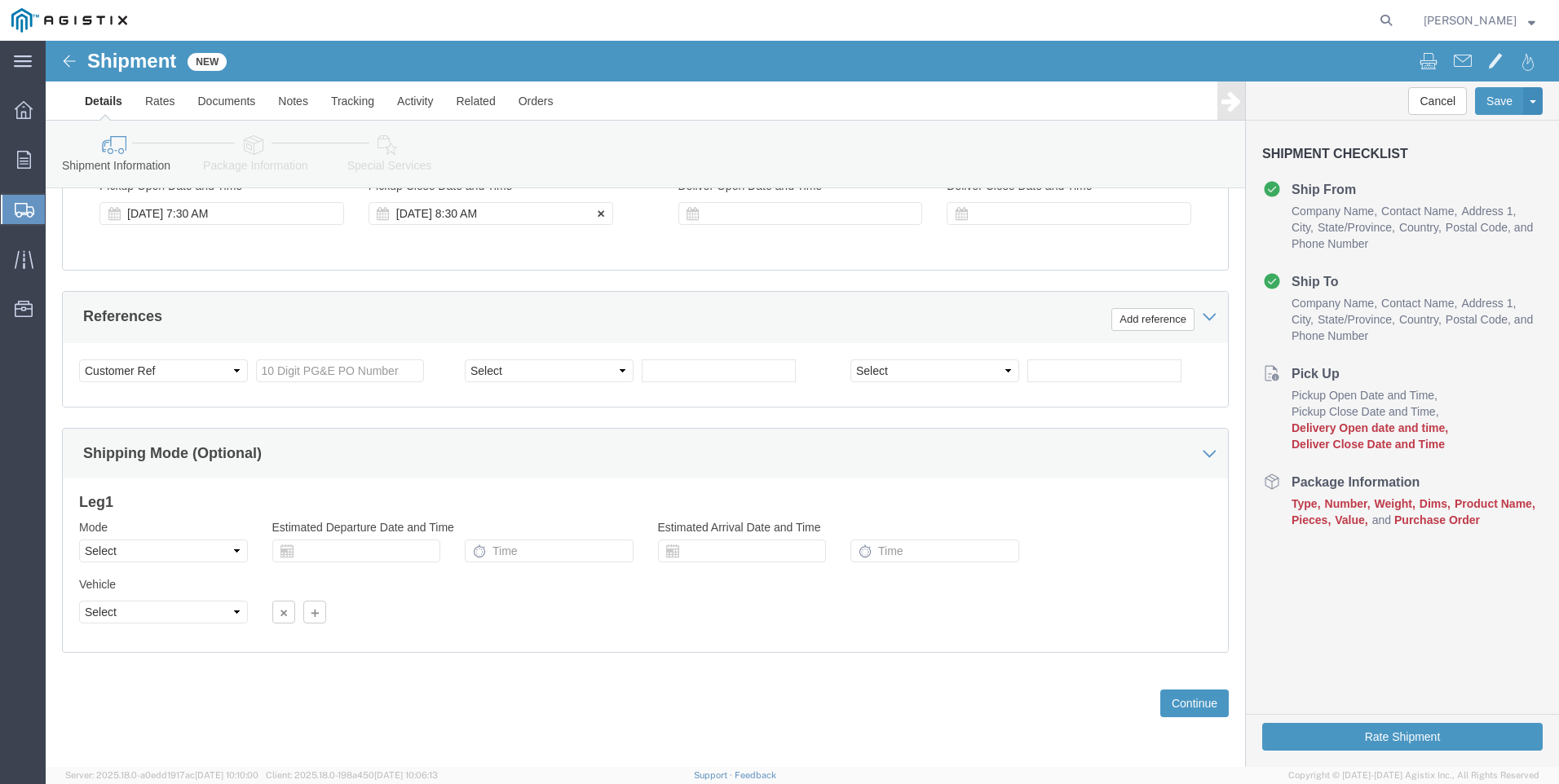
click div "[DATE] 8:30 AM"
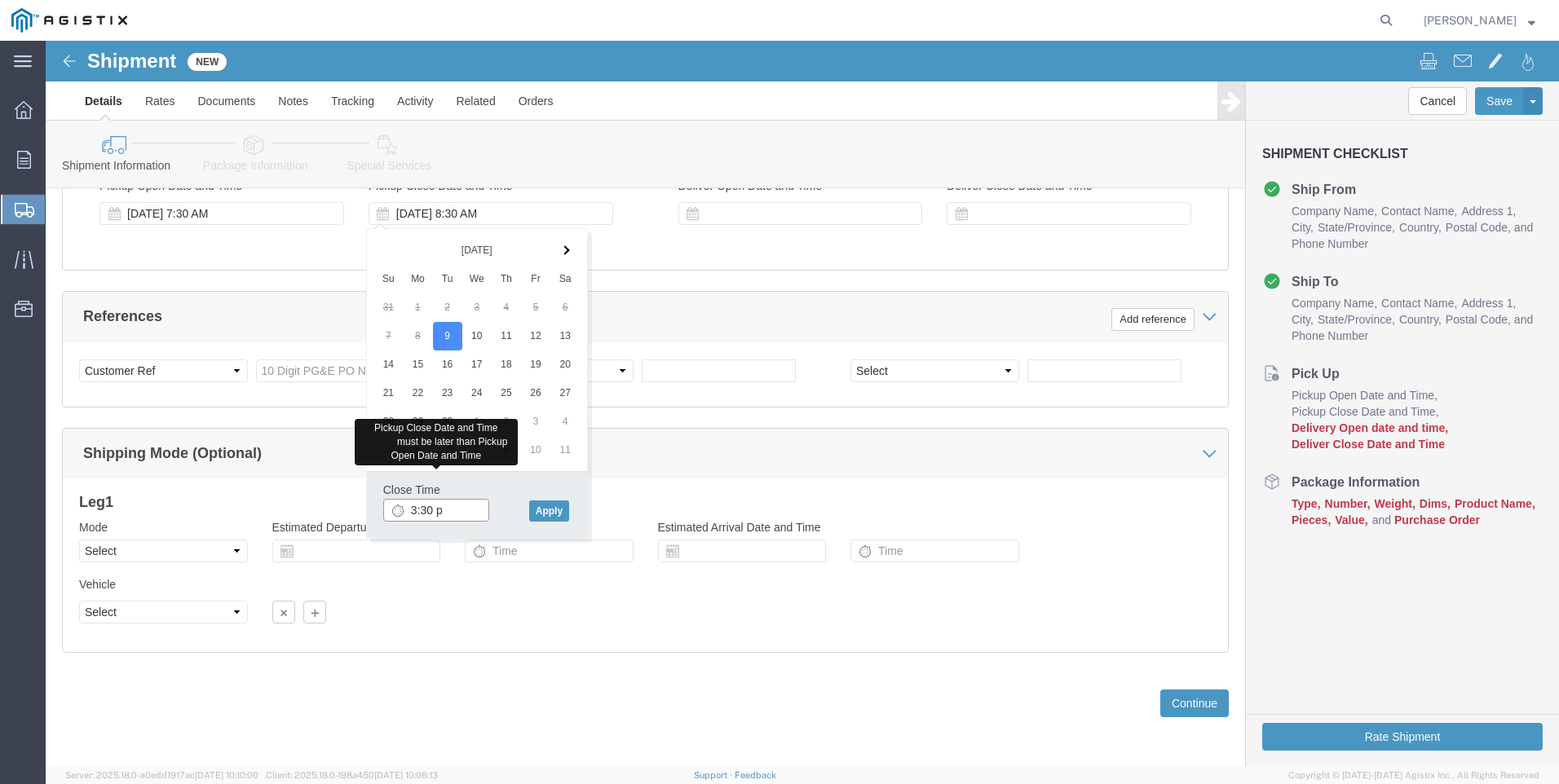
type input "3:30 p"
type input "3:30 PM"
click button "Apply"
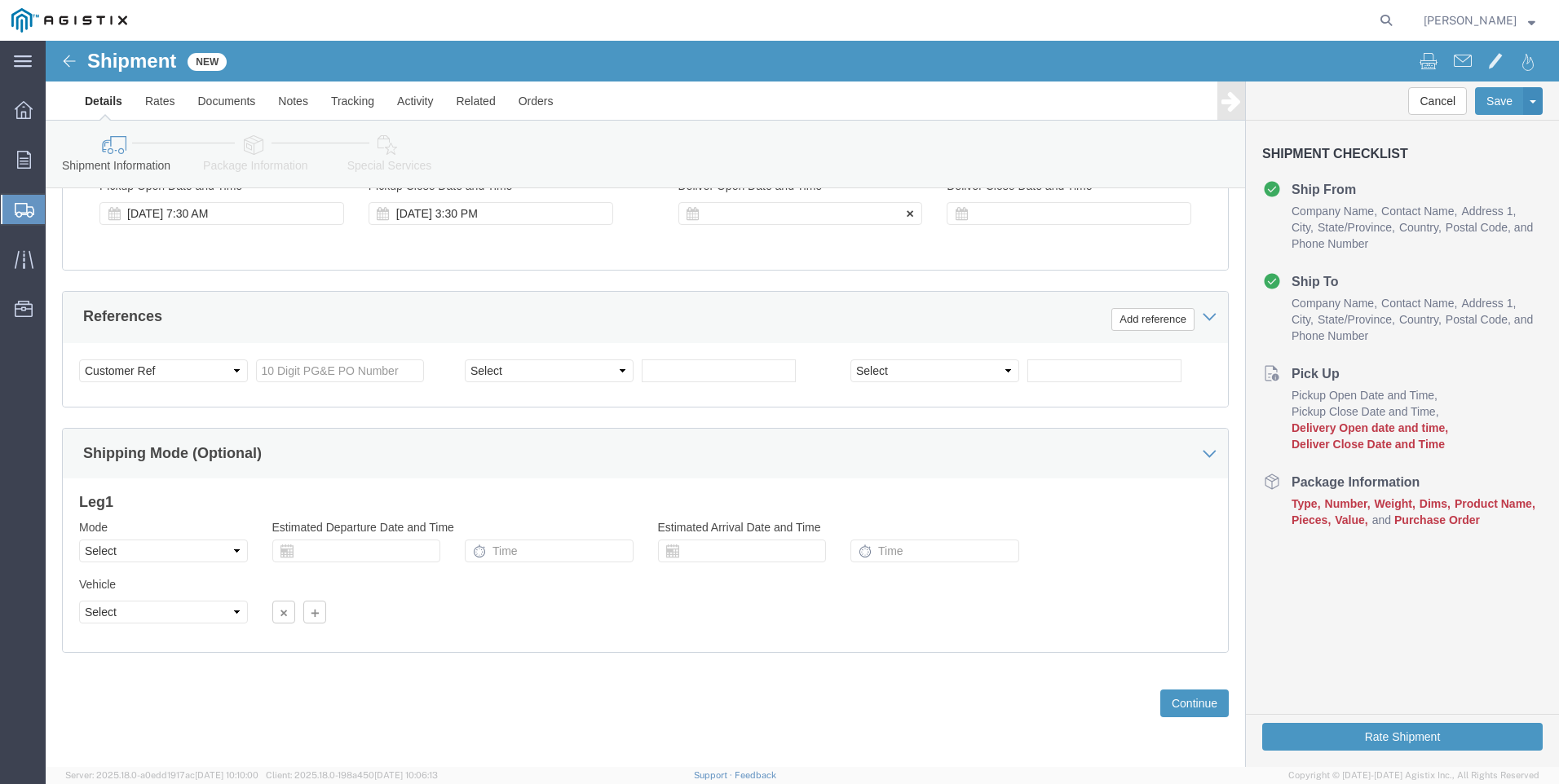
click div
click input "4:30 PM"
type input "6:30 a"
type input "6:30 AM"
click button "Apply"
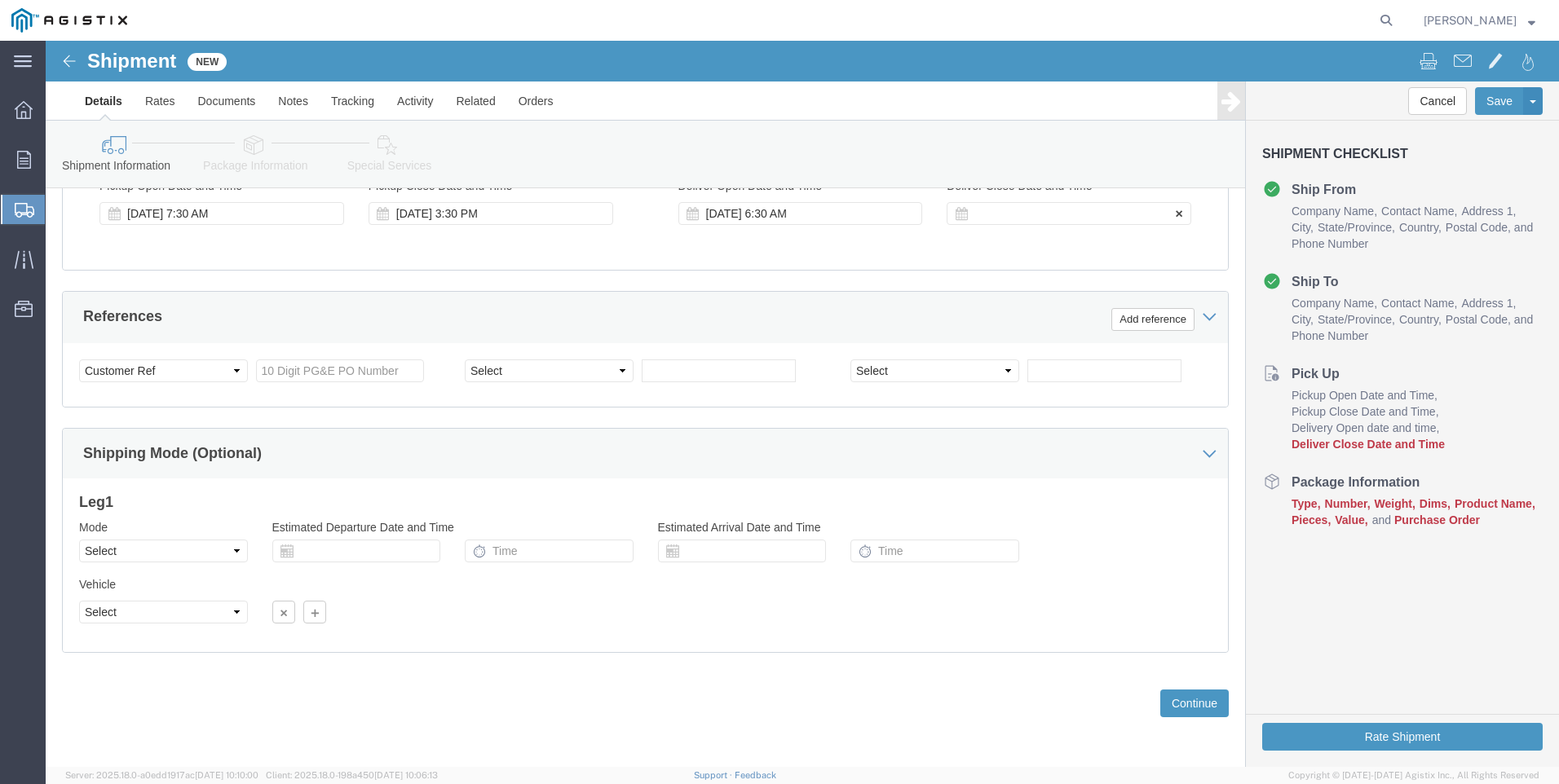
click div
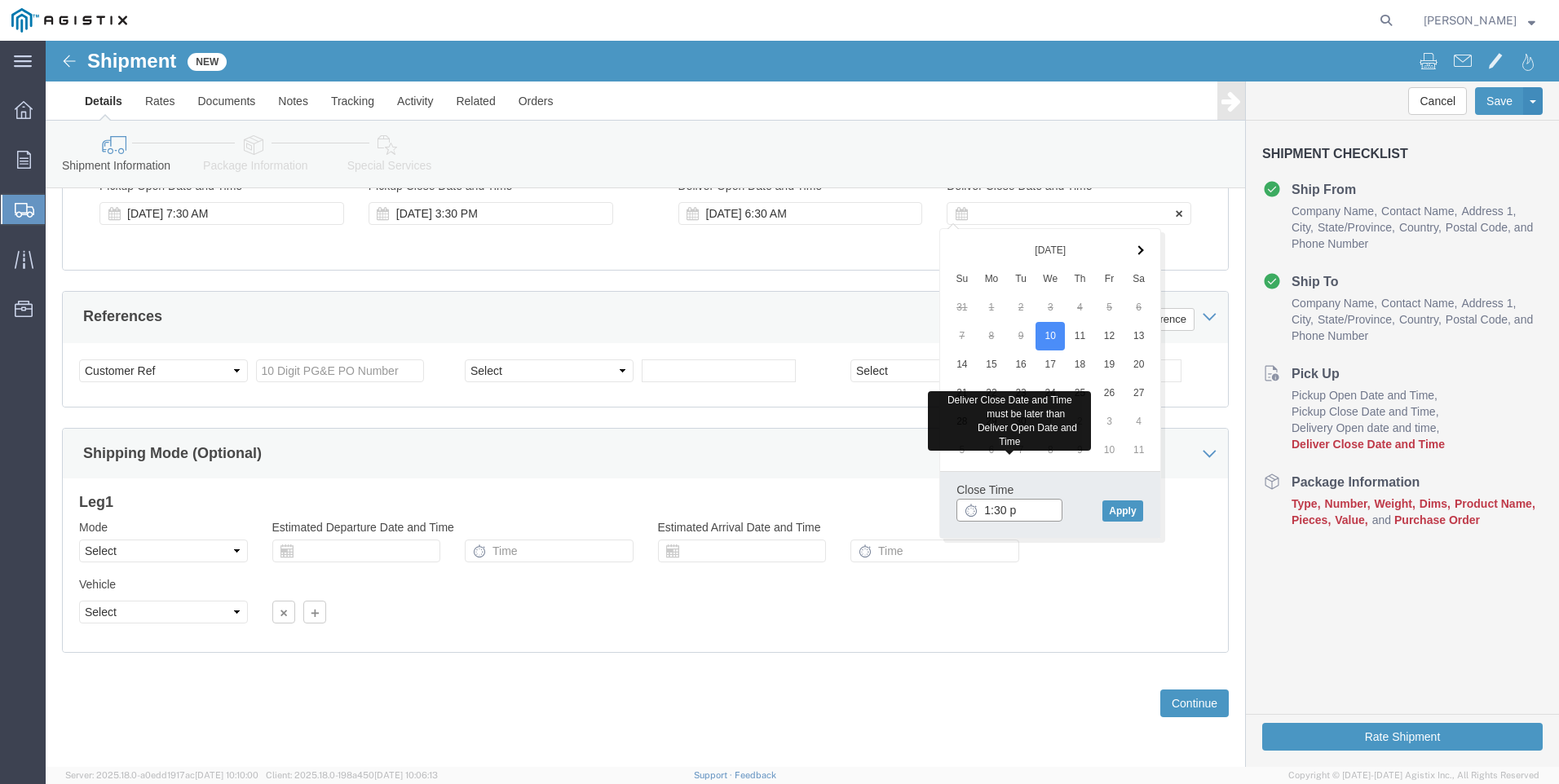
type input "1:30 p"
type input "1:30 PM"
click button "Apply"
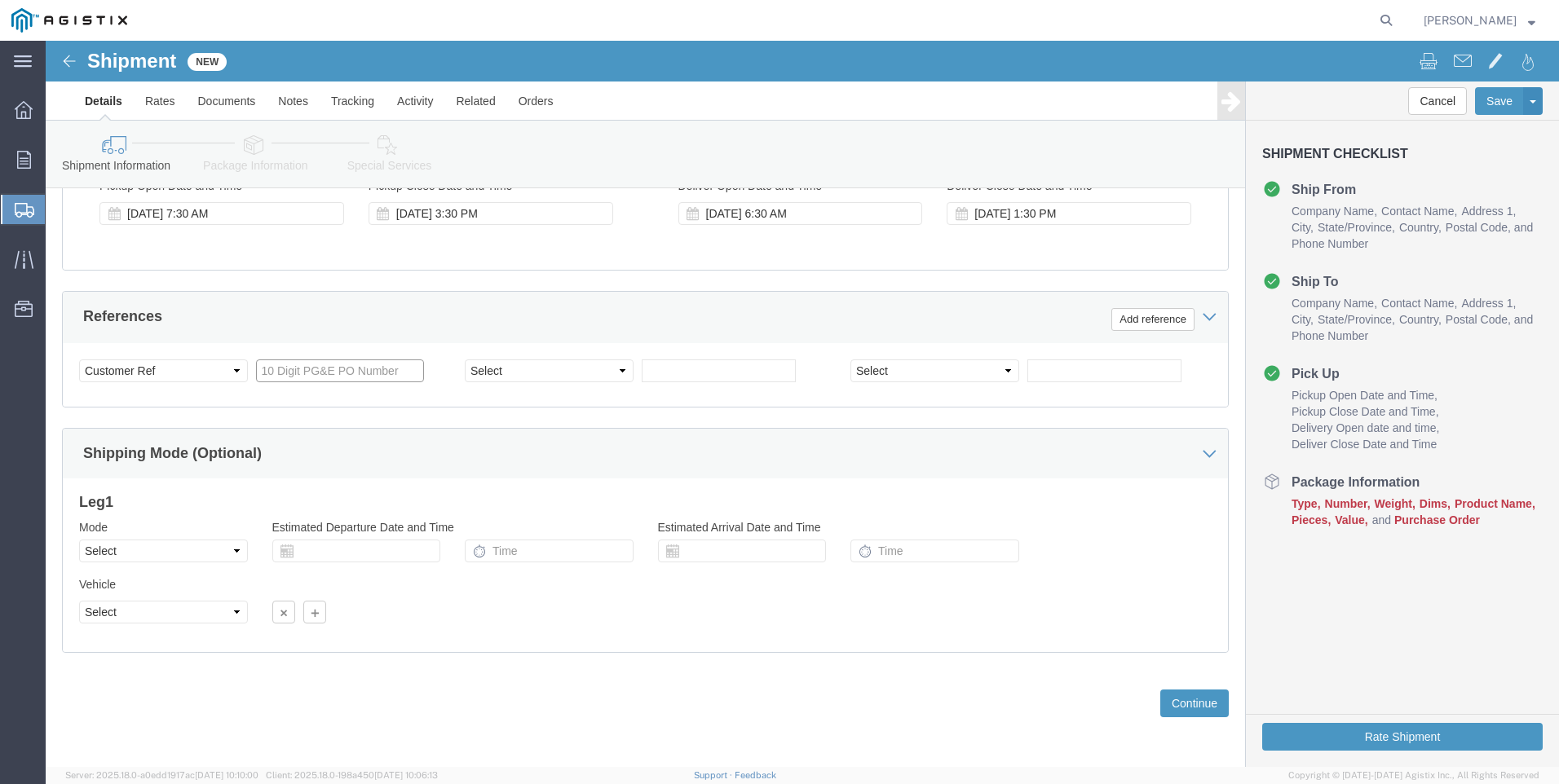
click input "text"
type input "3501401027"
click button "Continue"
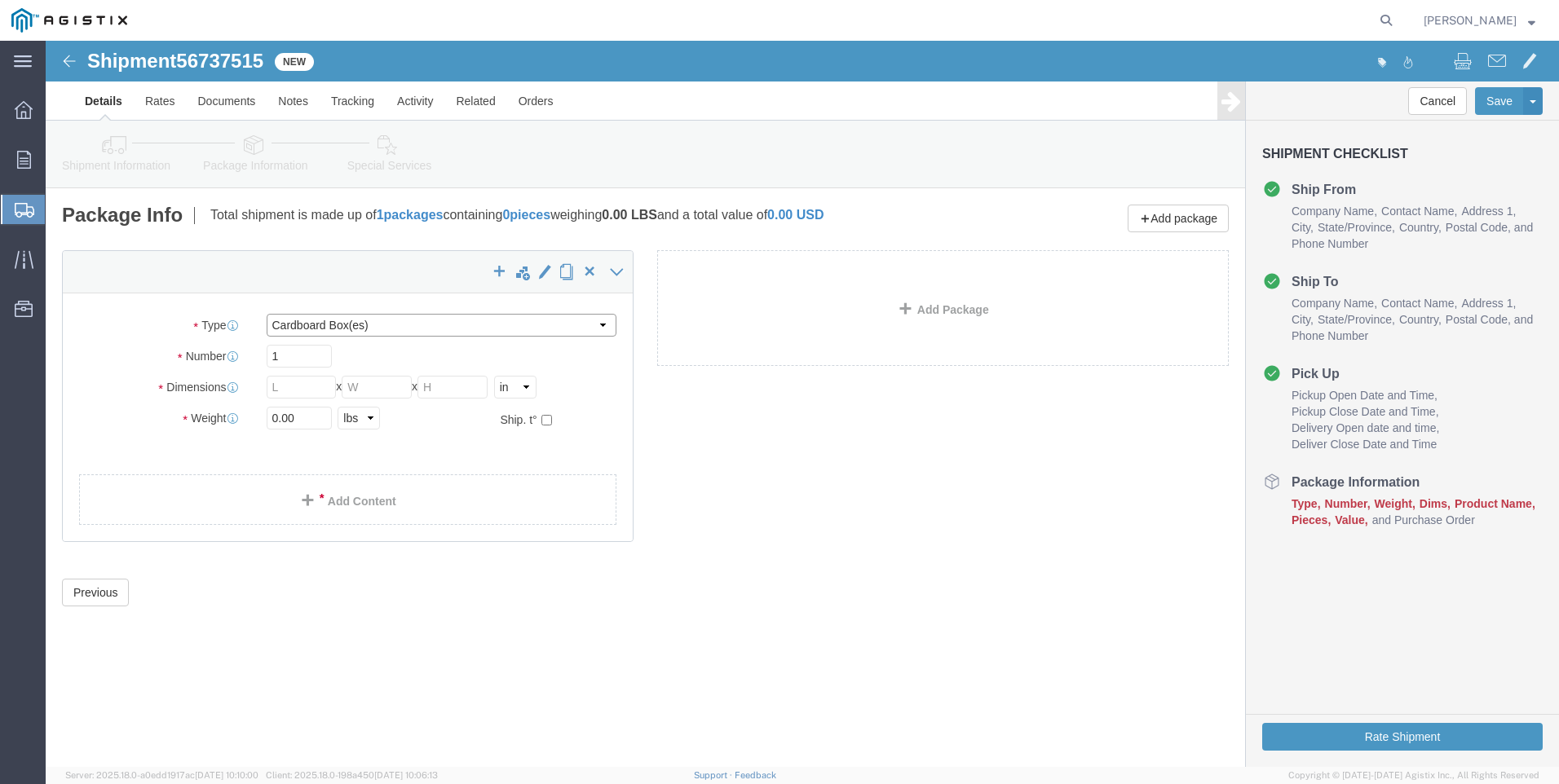
click select "Select Bulk Bundle(s) Cardboard Box(es) Carton(s) Crate(s) Drum(s) (Fiberboard)…"
select select "PONS"
click select "Select Bulk Bundle(s) Cardboard Box(es) Carton(s) Crate(s) Drum(s) (Fiberboard)…"
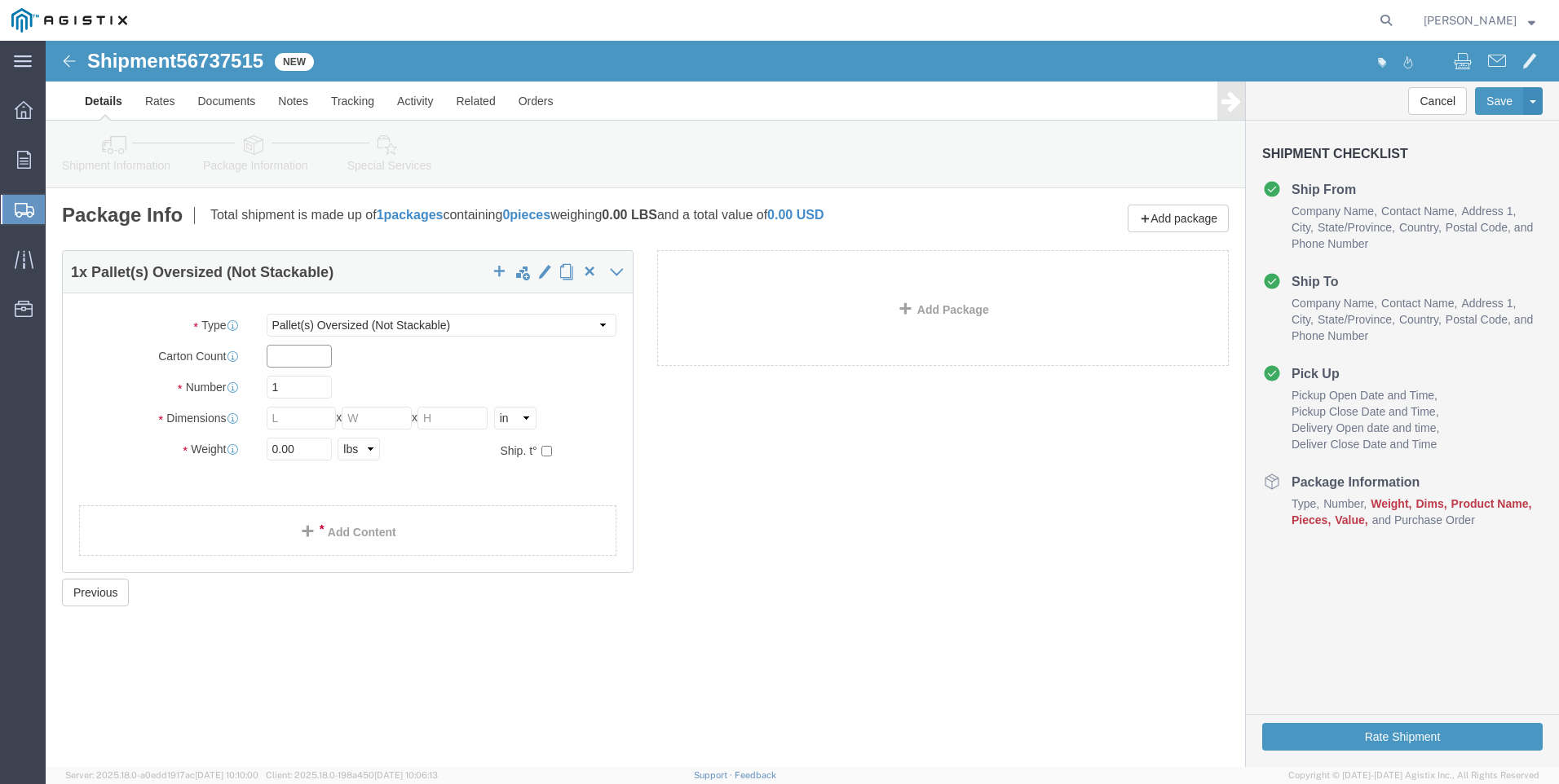
click input "text"
type input "1"
click select "Select Bulk Bundle(s) Cardboard Box(es) Carton(s) Crate(s) Drum(s) (Fiberboard)…"
select select "POST"
click select "Select Bulk Bundle(s) Cardboard Box(es) Carton(s) Crate(s) Drum(s) (Fiberboard)…"
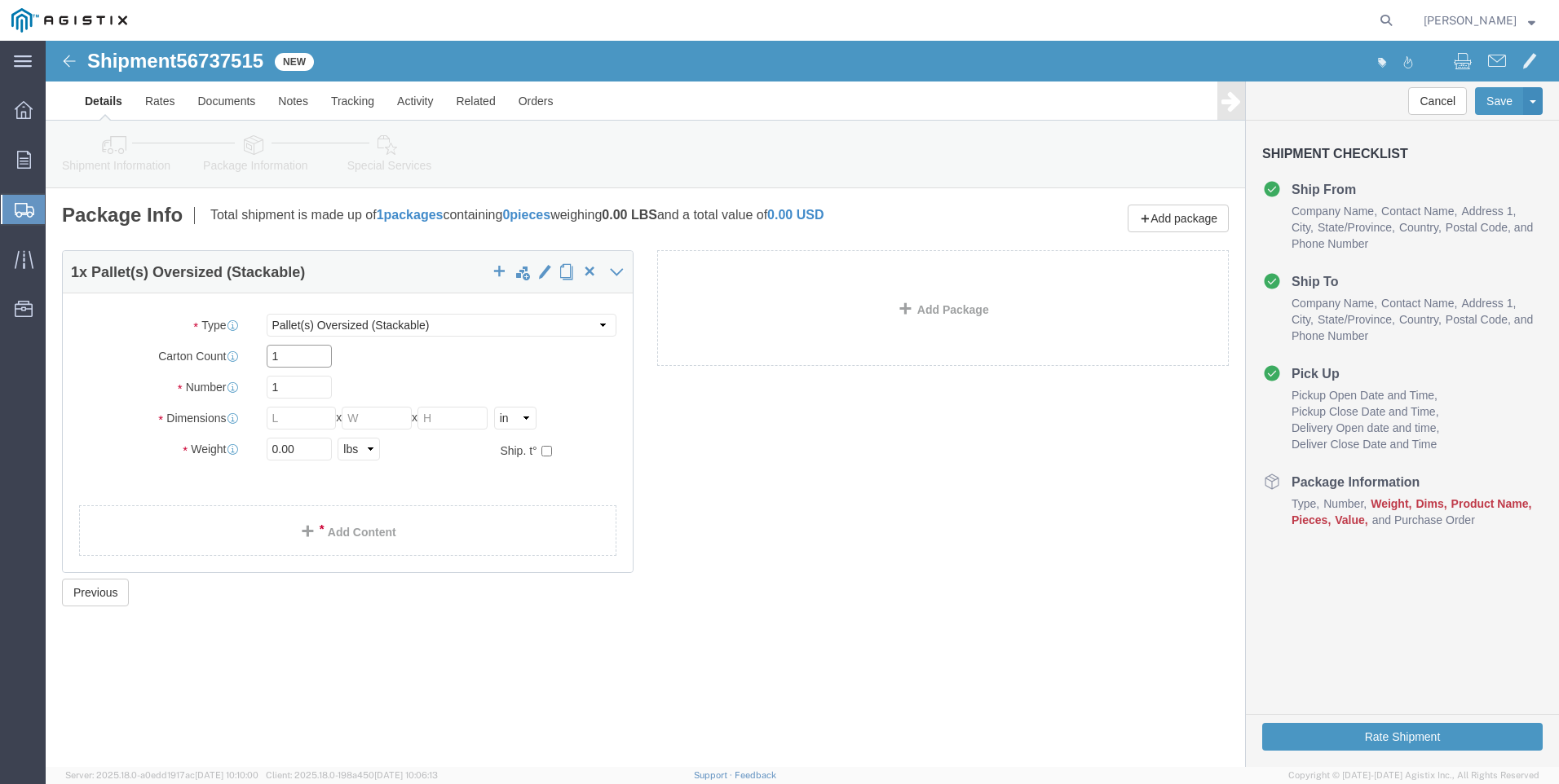
click input "1"
type input "8"
type input "124"
type input "56"
type input "48"
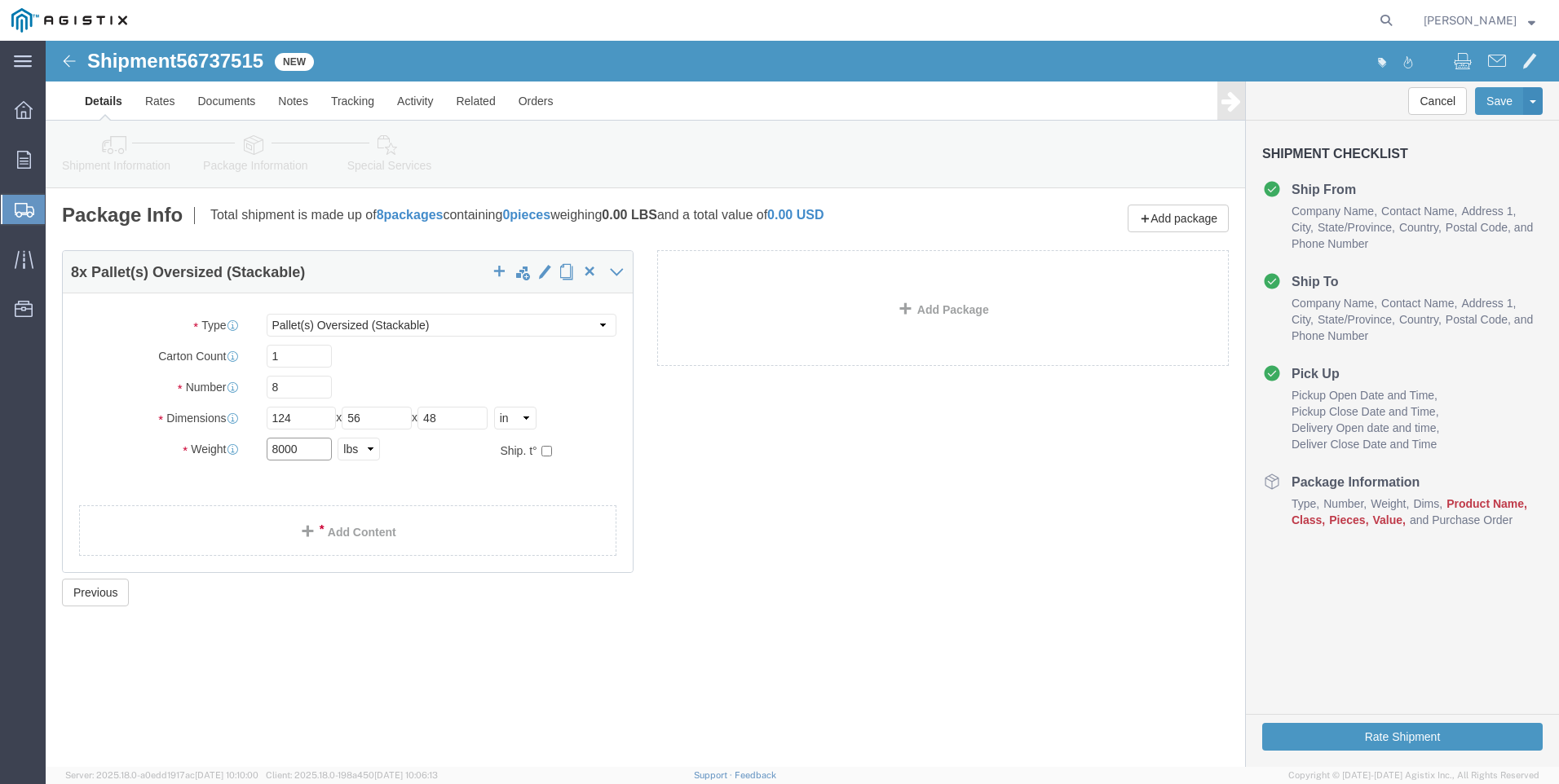
type input "8000"
click link "Add Content"
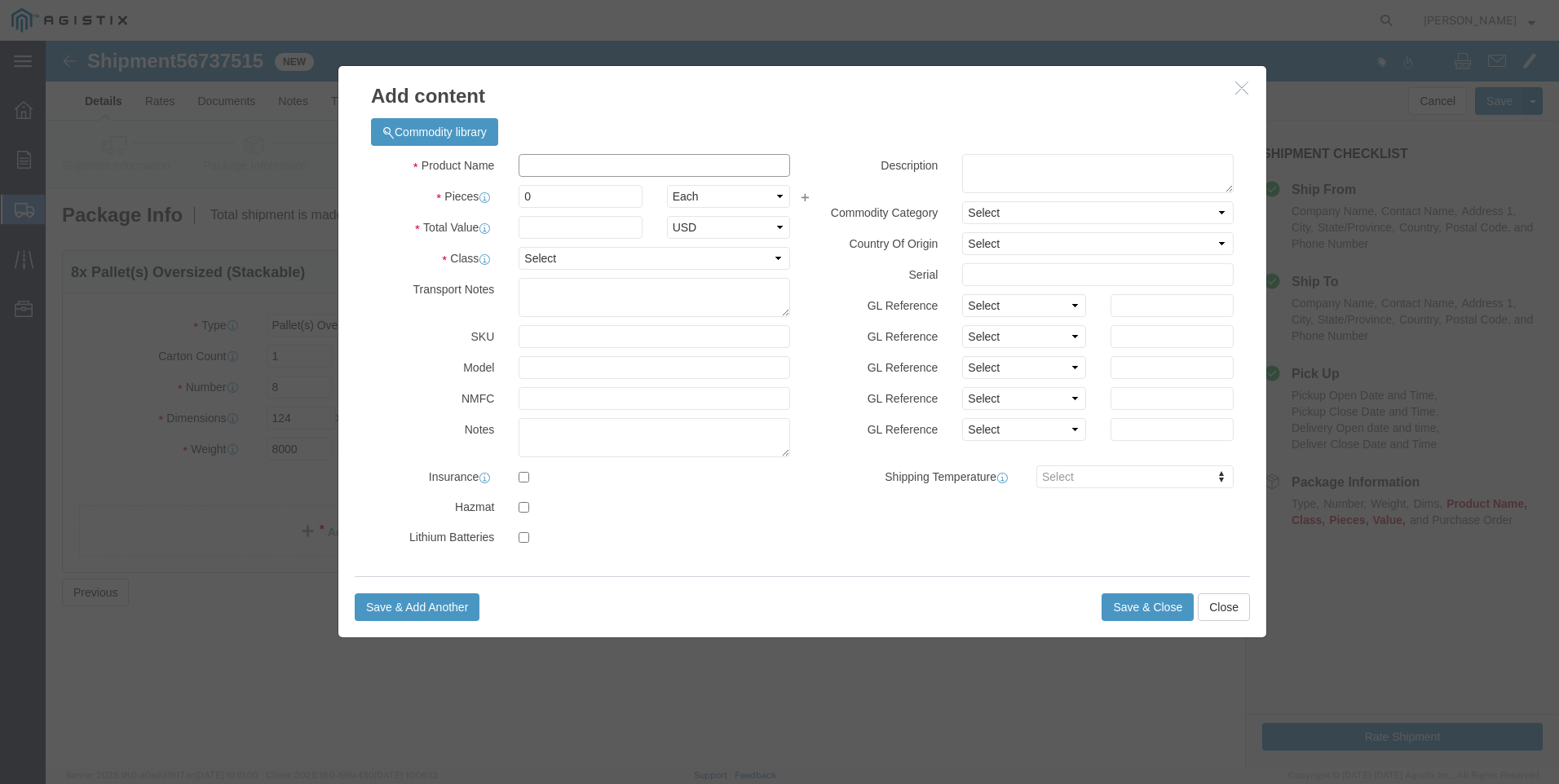
click input "text"
type input "m"
type input "M343981-R"
type input "8"
type input "195000"
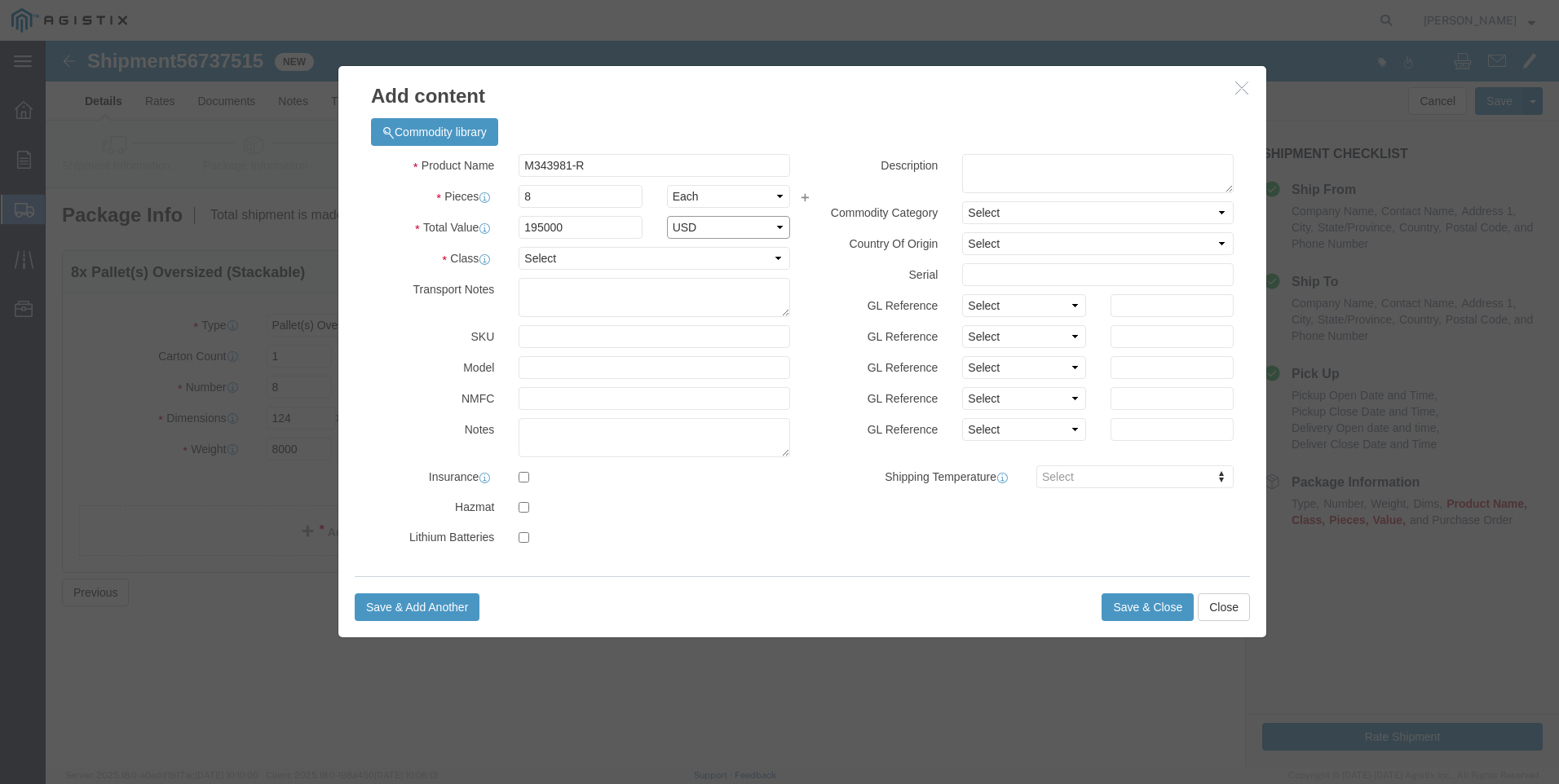
select select "USD"
select select "70"
drag, startPoint x: 584, startPoint y: 242, endPoint x: 444, endPoint y: 257, distance: 140.8
click div "Transport Notes must be flatbed"
type textarea "MUST BE ON A FLATBED"
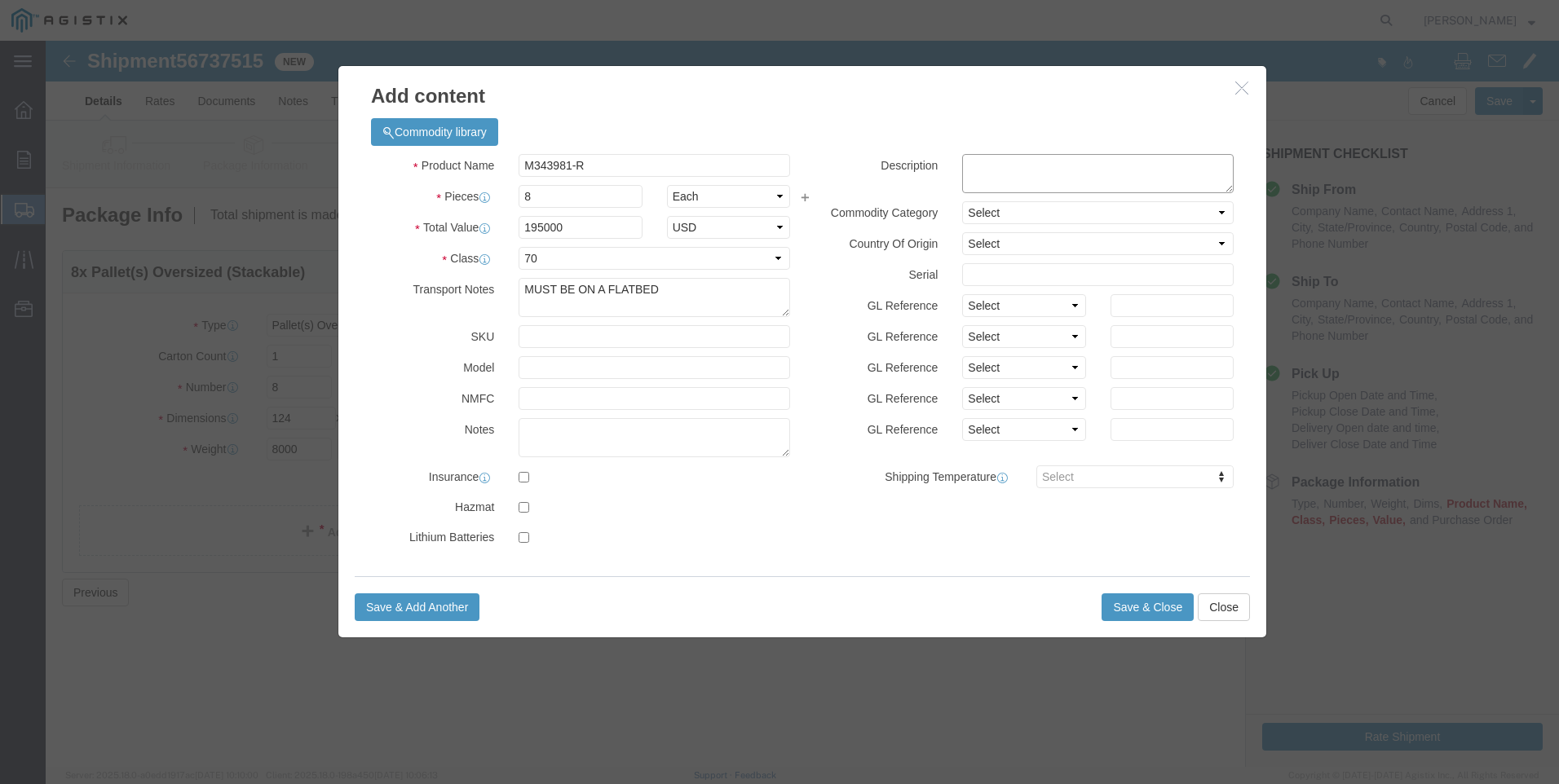
click textarea
type textarea "VIPERS, RE-WORKED"
click button "Save & Close"
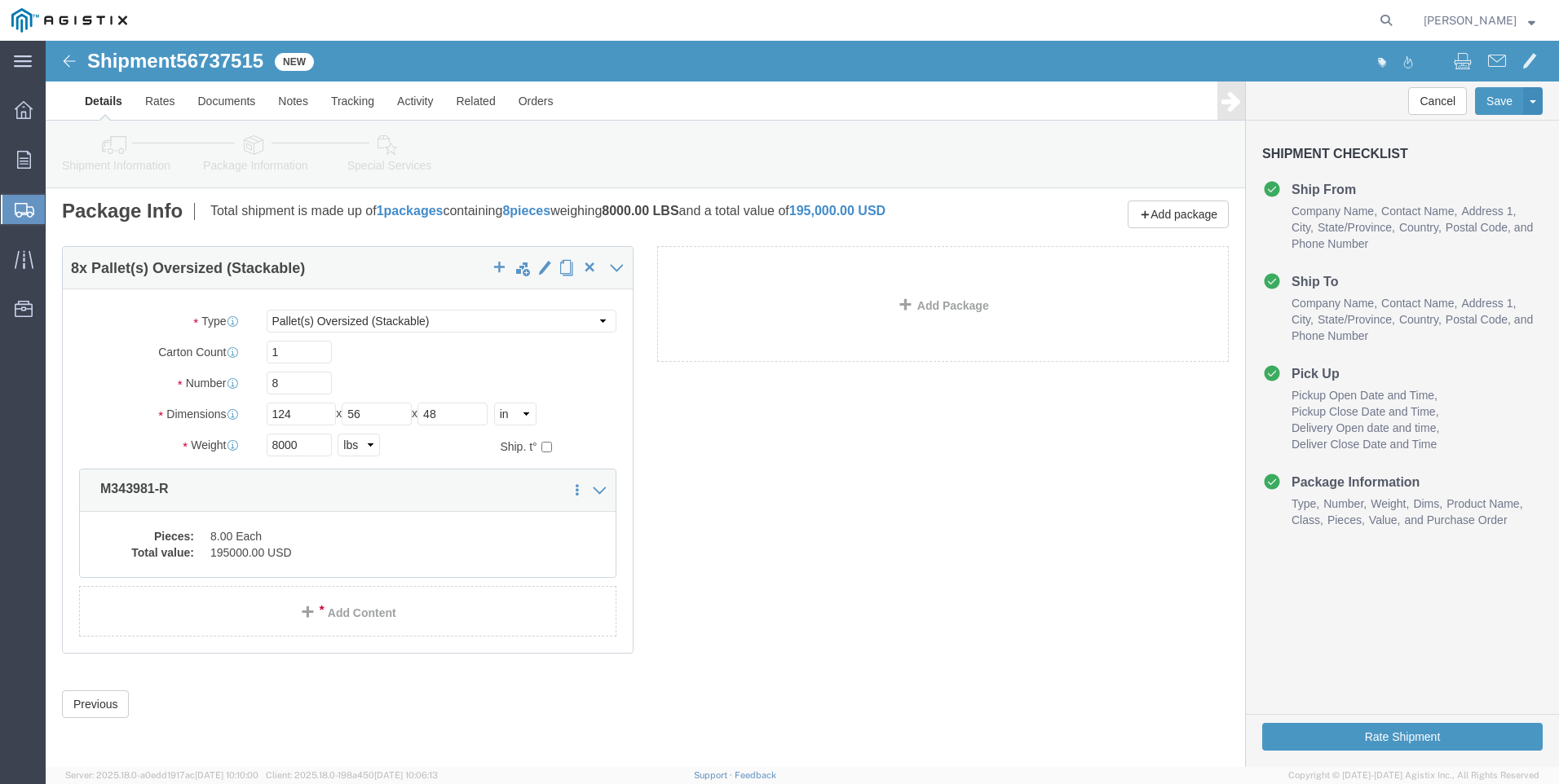
scroll to position [5, 0]
click button "Rate Shipment"
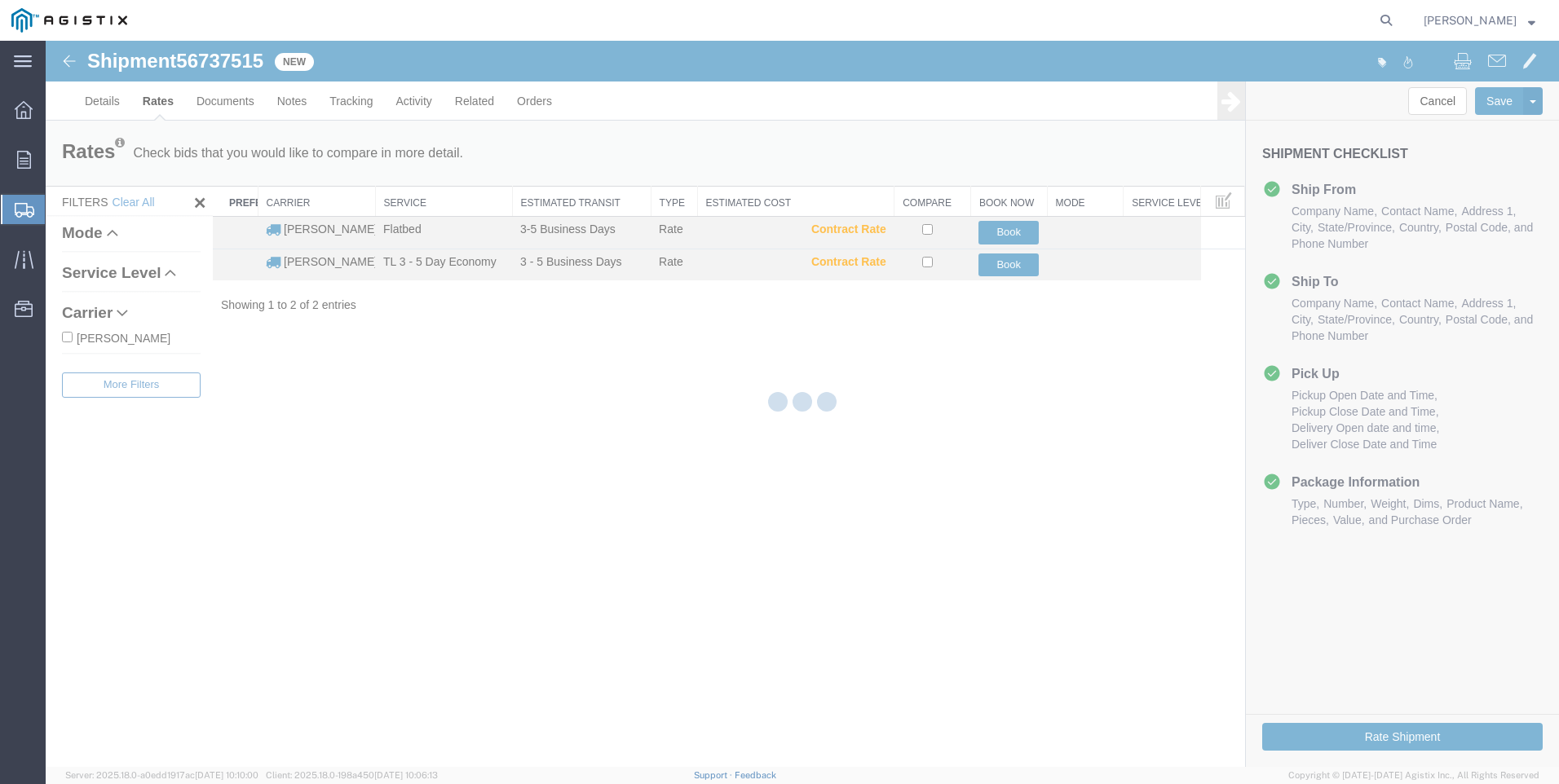
scroll to position [0, 0]
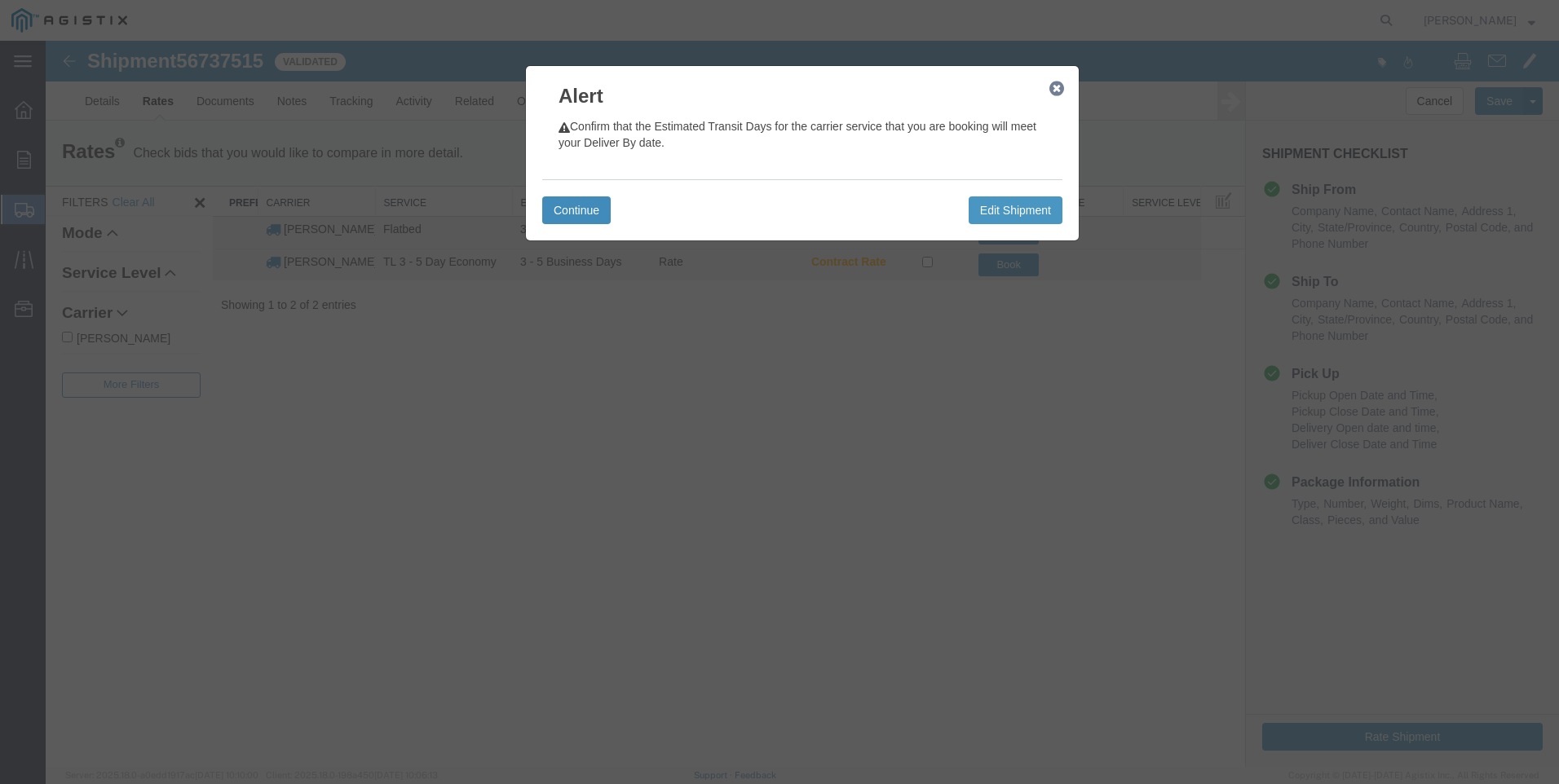
click at [559, 209] on button "Continue" at bounding box center [576, 210] width 69 height 28
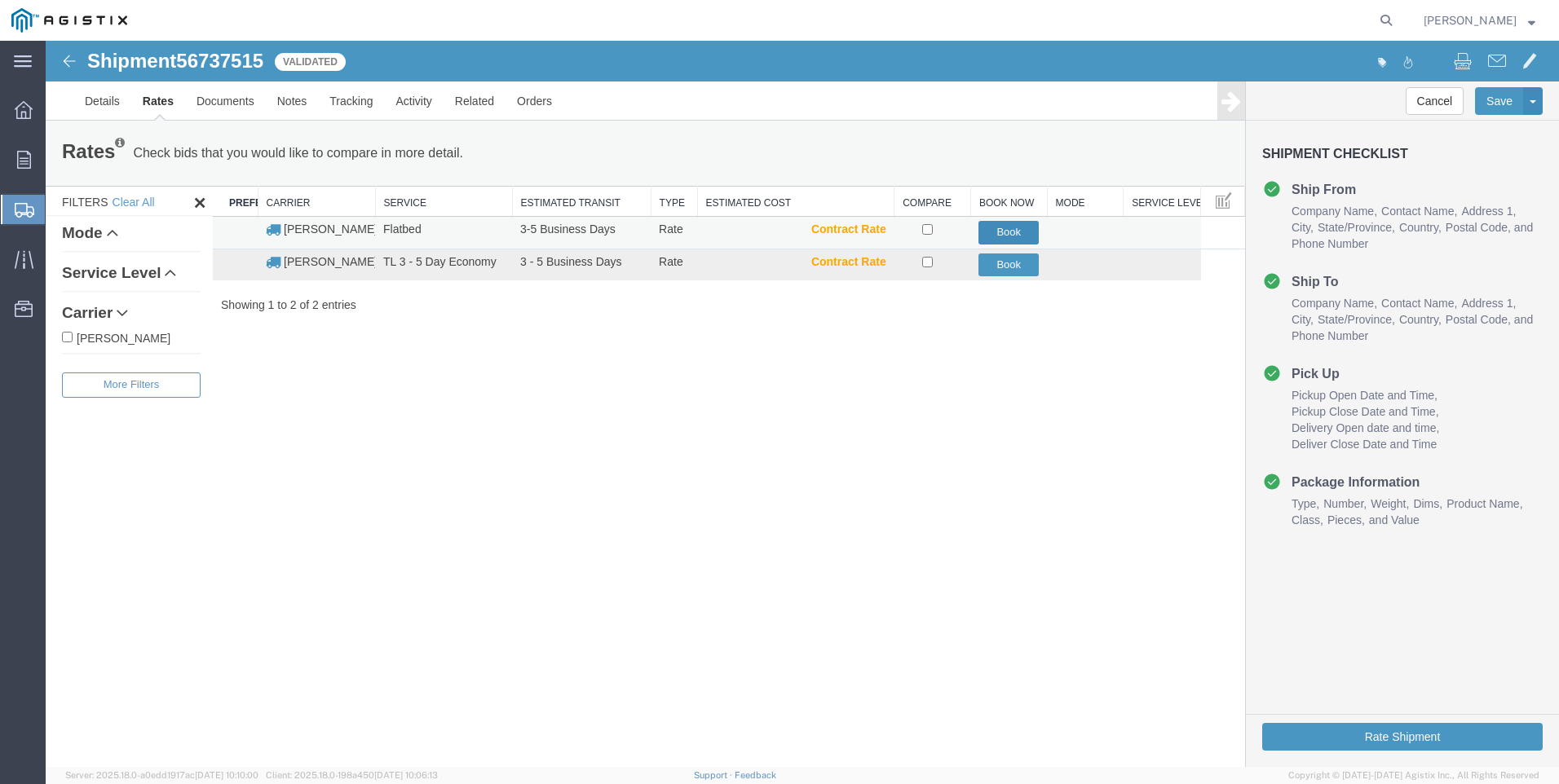
click at [1031, 224] on button "Book" at bounding box center [1009, 232] width 60 height 23
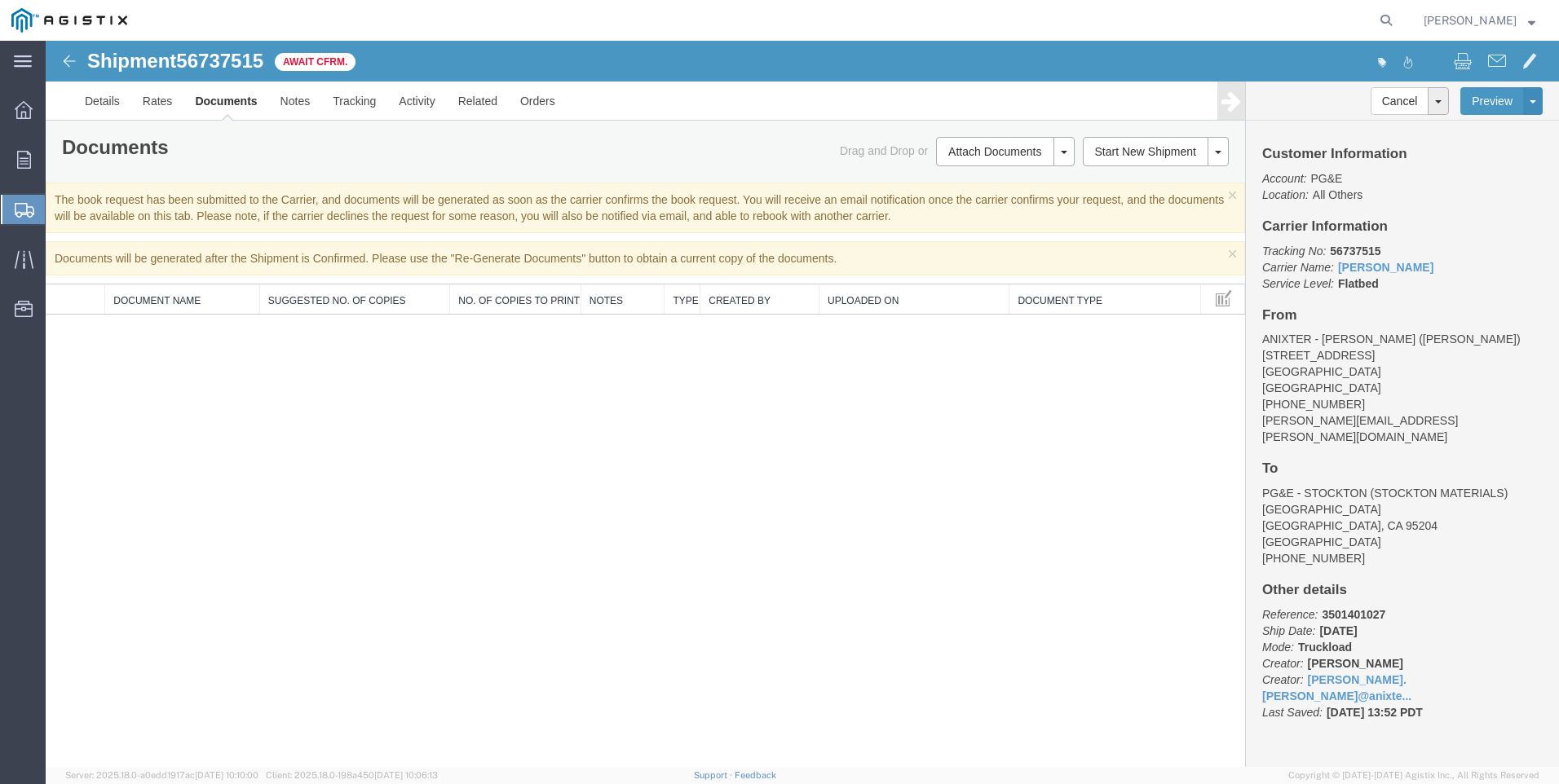
click at [220, 663] on div "Shipment 56737515 0 of 0 Await Cfrm. Details Rates Documents Notes Tracking Act…" at bounding box center [802, 403] width 1513 height 726
click at [0, 0] on span "Create Shipment" at bounding box center [0, 0] width 0 height 0
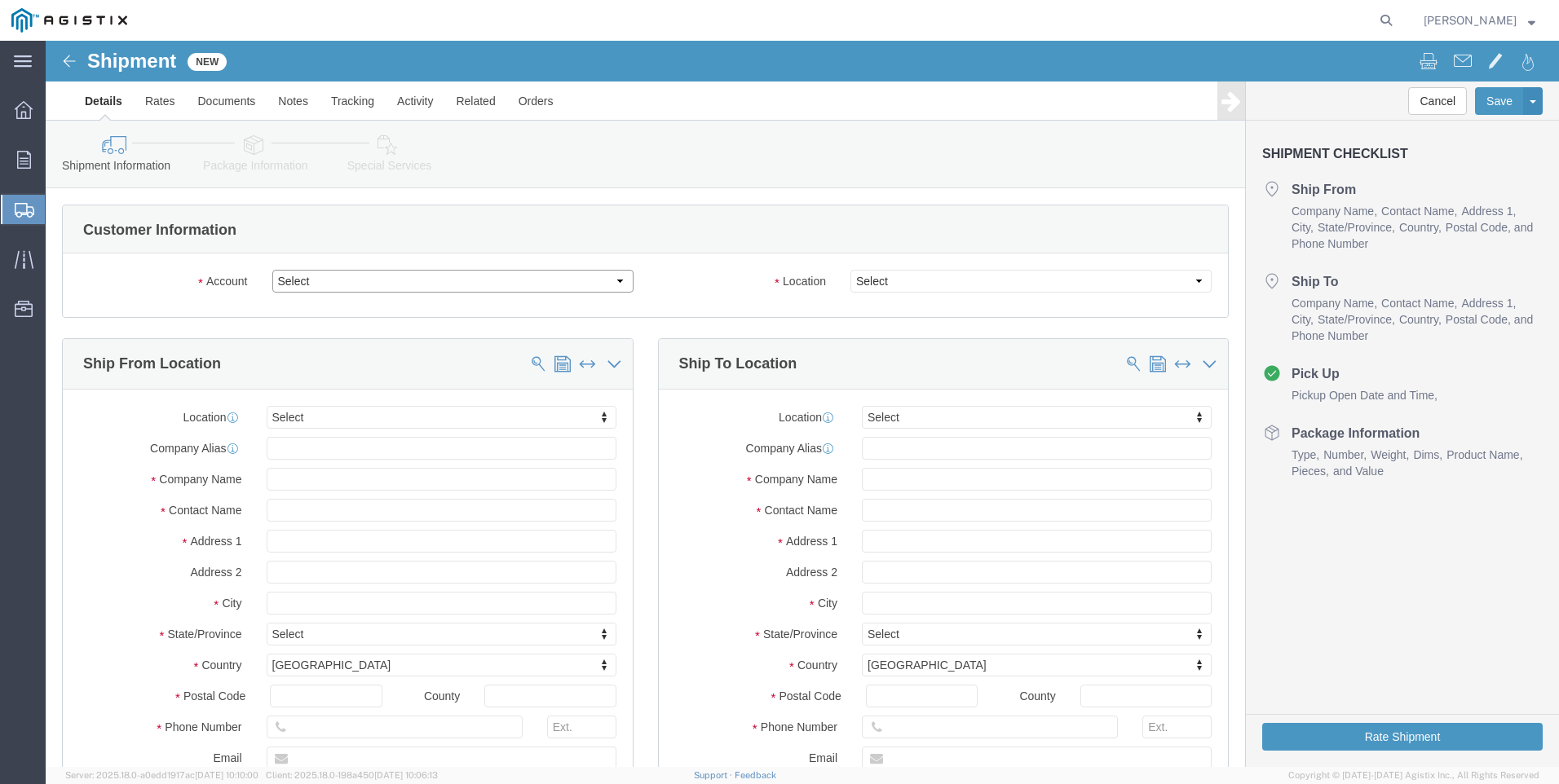
click select "Select Anixter Inc PG&E"
select select "9596"
click select "Select Anixter Inc PG&E"
select select
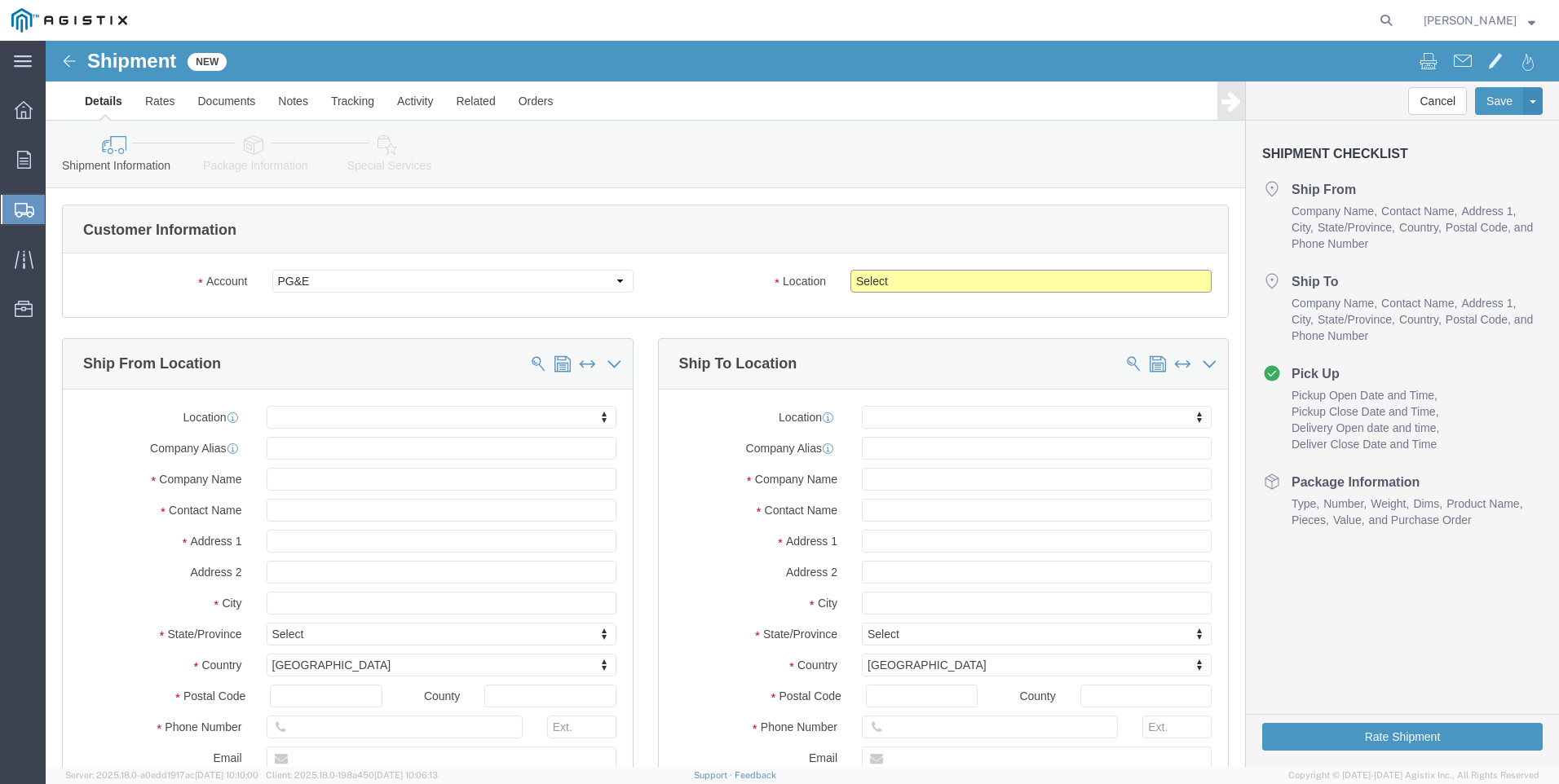
click select "Select All Others [GEOGRAPHIC_DATA] [GEOGRAPHIC_DATA] [GEOGRAPHIC_DATA] [GEOGRA…"
select select "19740"
click select "Select All Others [GEOGRAPHIC_DATA] [GEOGRAPHIC_DATA] [GEOGRAPHIC_DATA] [GEOGRA…"
click span
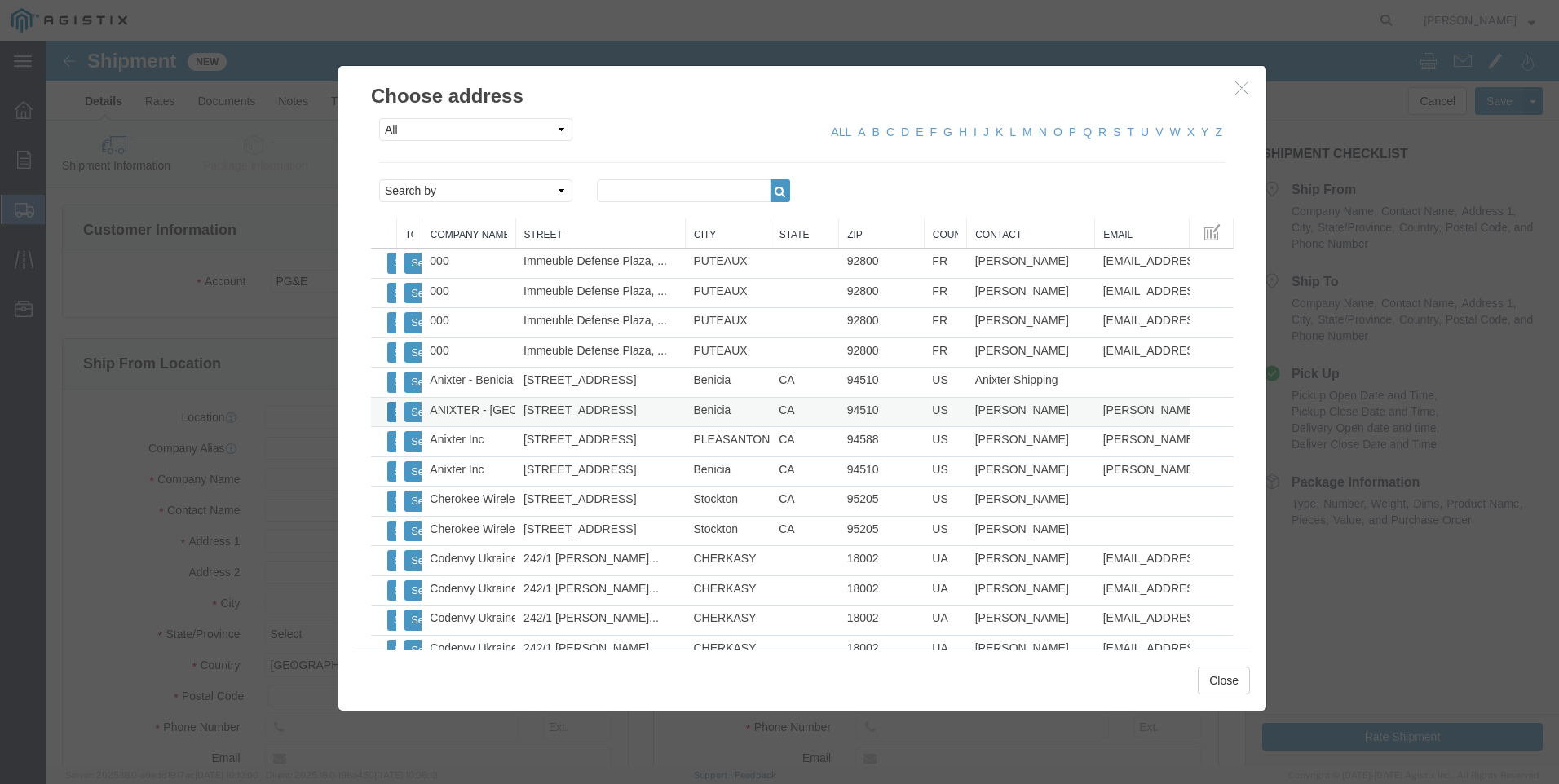
click button "Select"
select select "CA"
click button "Close"
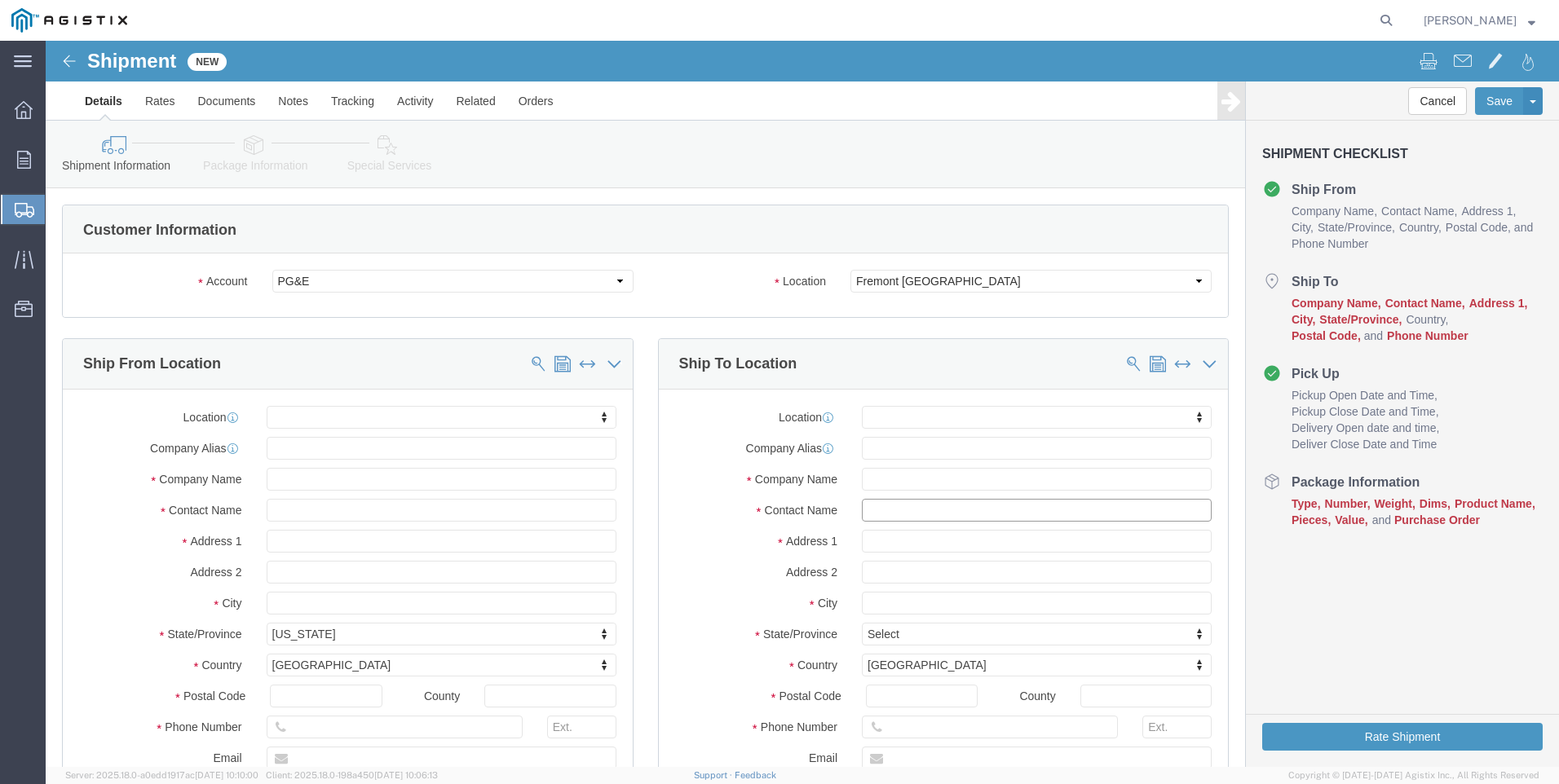
click input "text"
type input "FREMONT"
click p "- PG&E - FREMONT - ([GEOGRAPHIC_DATA] RECEIVING) [STREET_ADDRESS][PERSON_NAME]"
select select "CA"
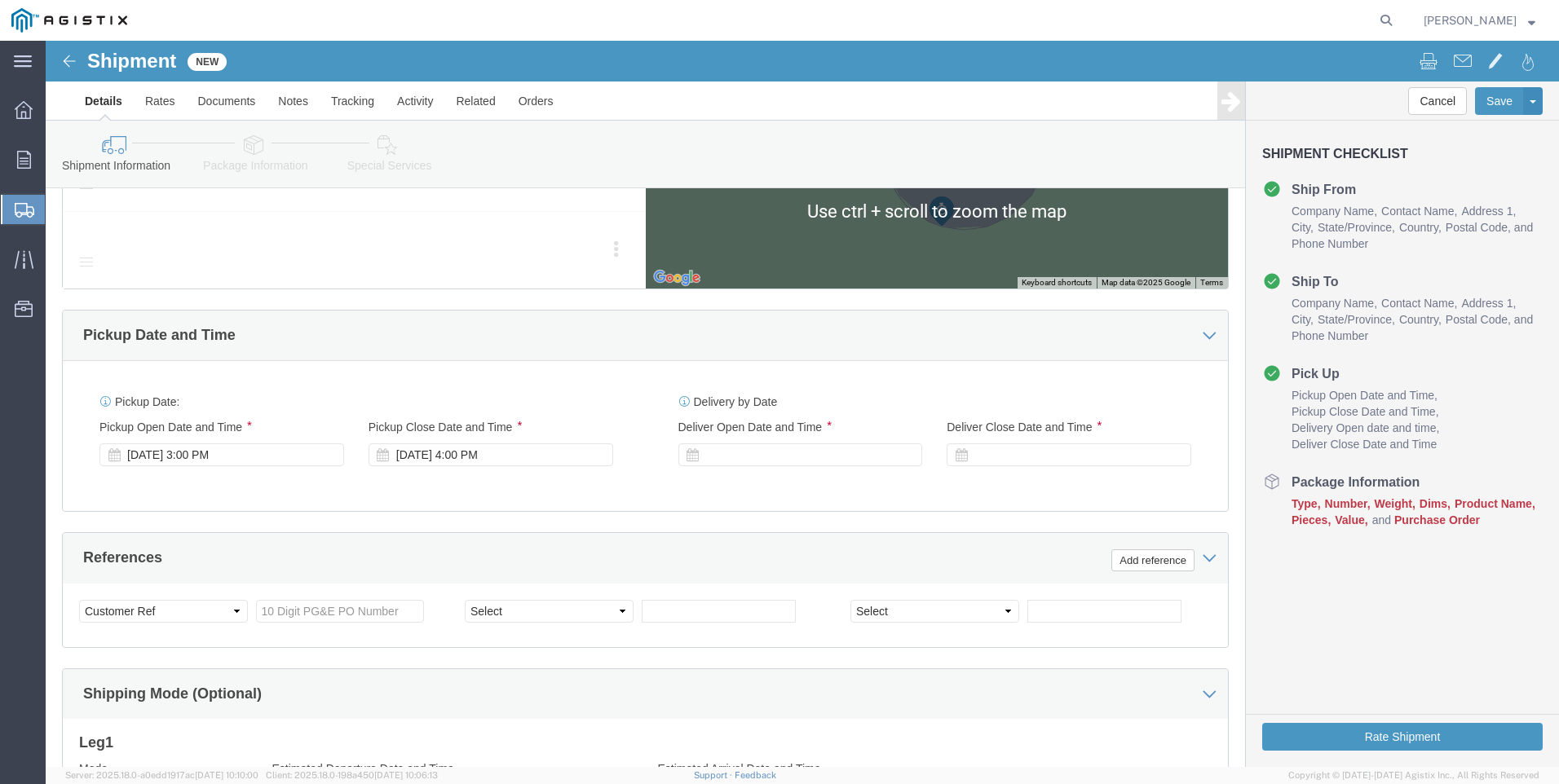
scroll to position [897, 0]
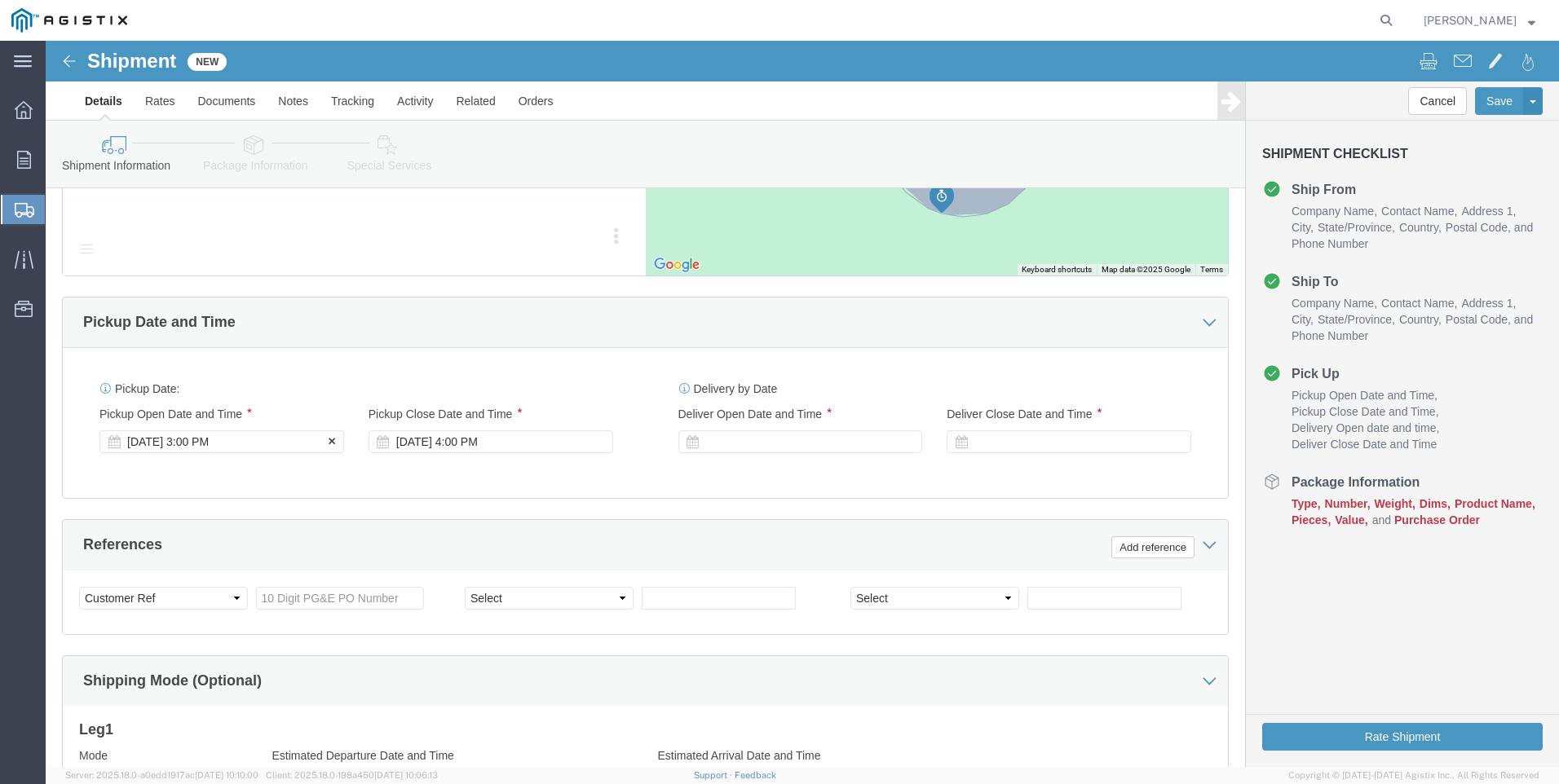
type input "FREMONT RECEIVING"
click div "Pickup Start Date Pickup Start Time Pickup Open Date and Time [DATE] 3:00 PM"
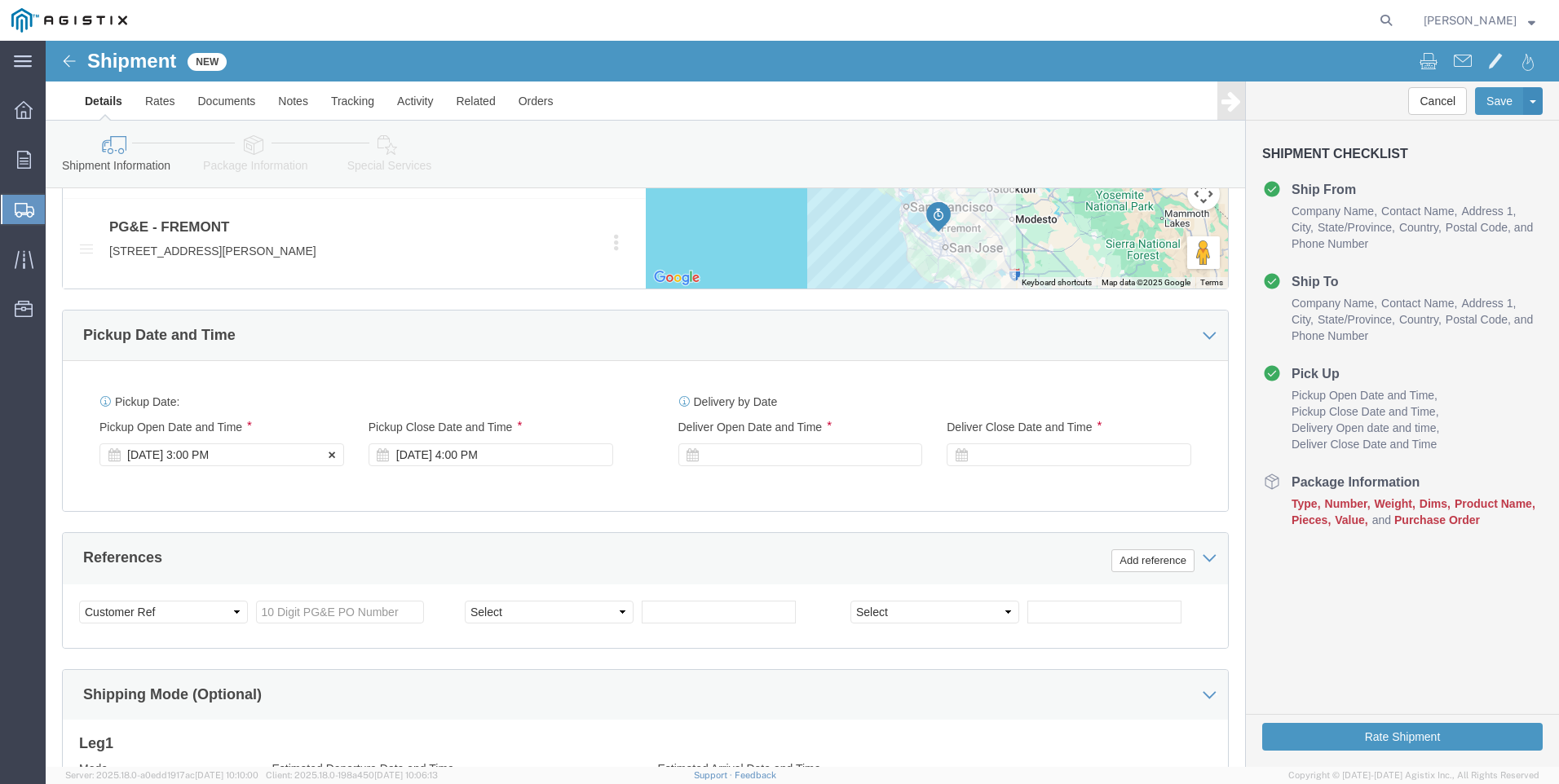
drag, startPoint x: 199, startPoint y: 401, endPoint x: 197, endPoint y: 412, distance: 11.2
click div "[DATE] 3:00 PM"
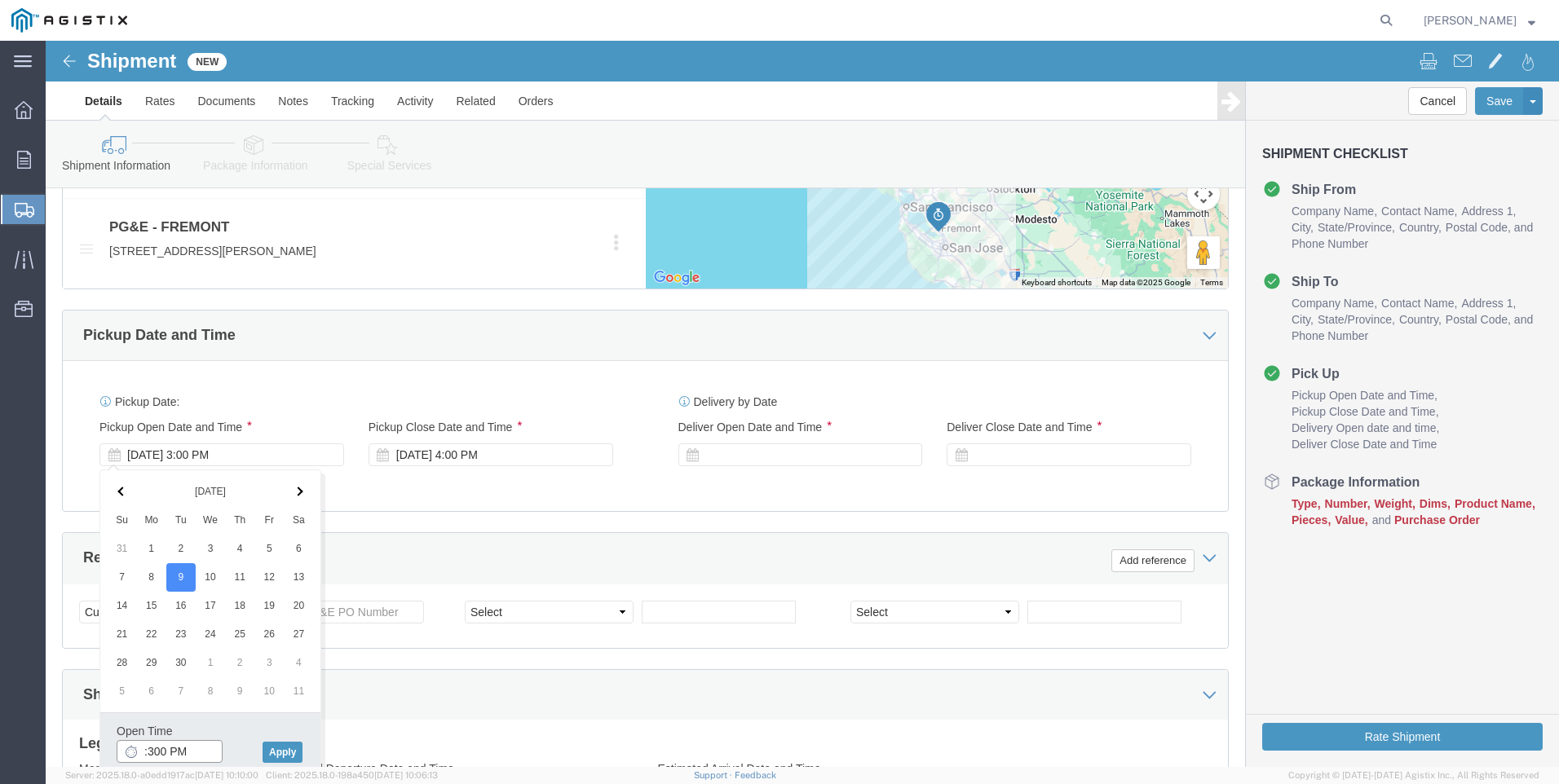
drag, startPoint x: 115, startPoint y: 707, endPoint x: 94, endPoint y: 707, distance: 21.0
click input ":300 PM"
type input "7:00 AM"
click button "Apply"
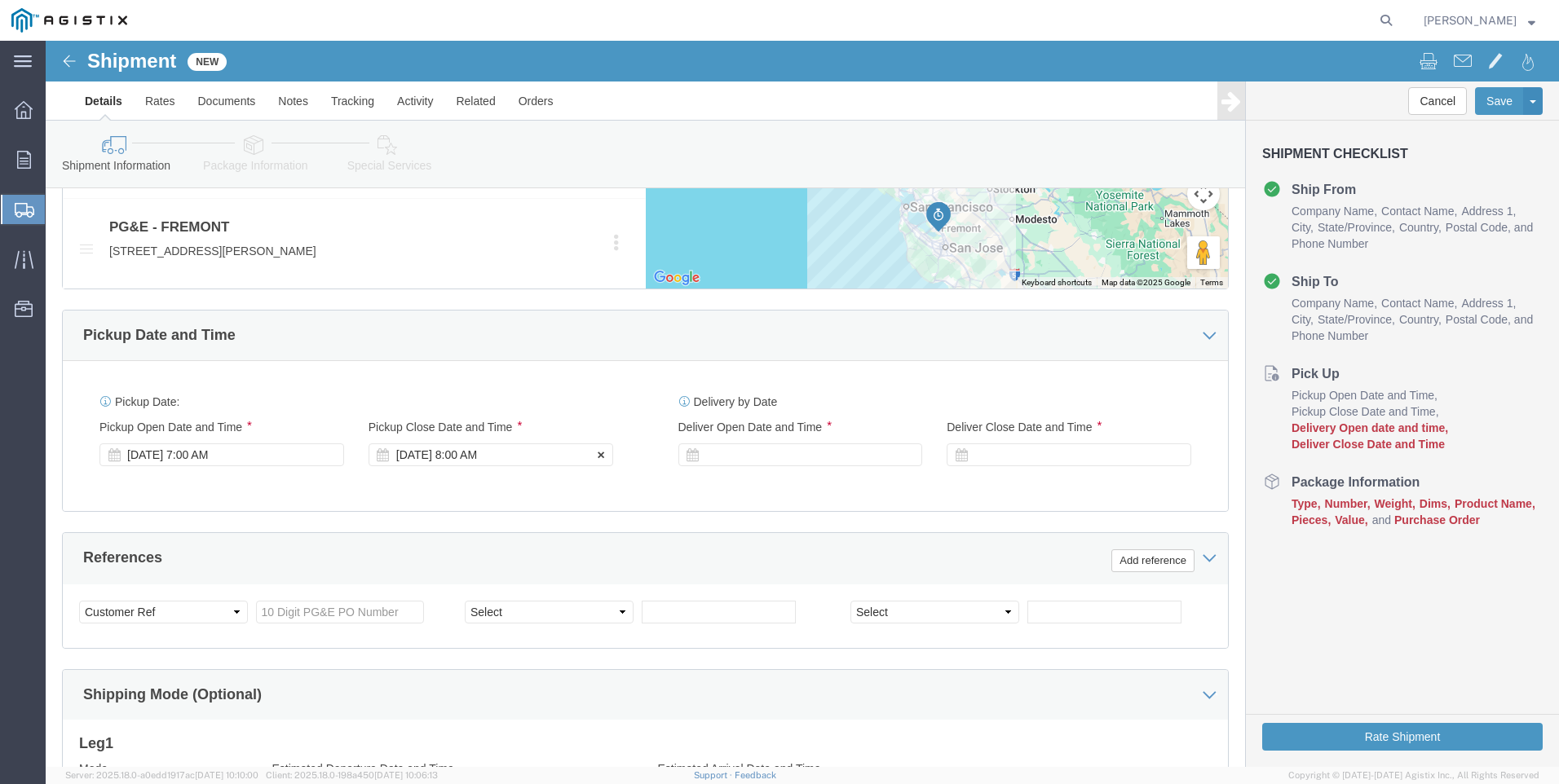
click div "[DATE] 8:00 AM"
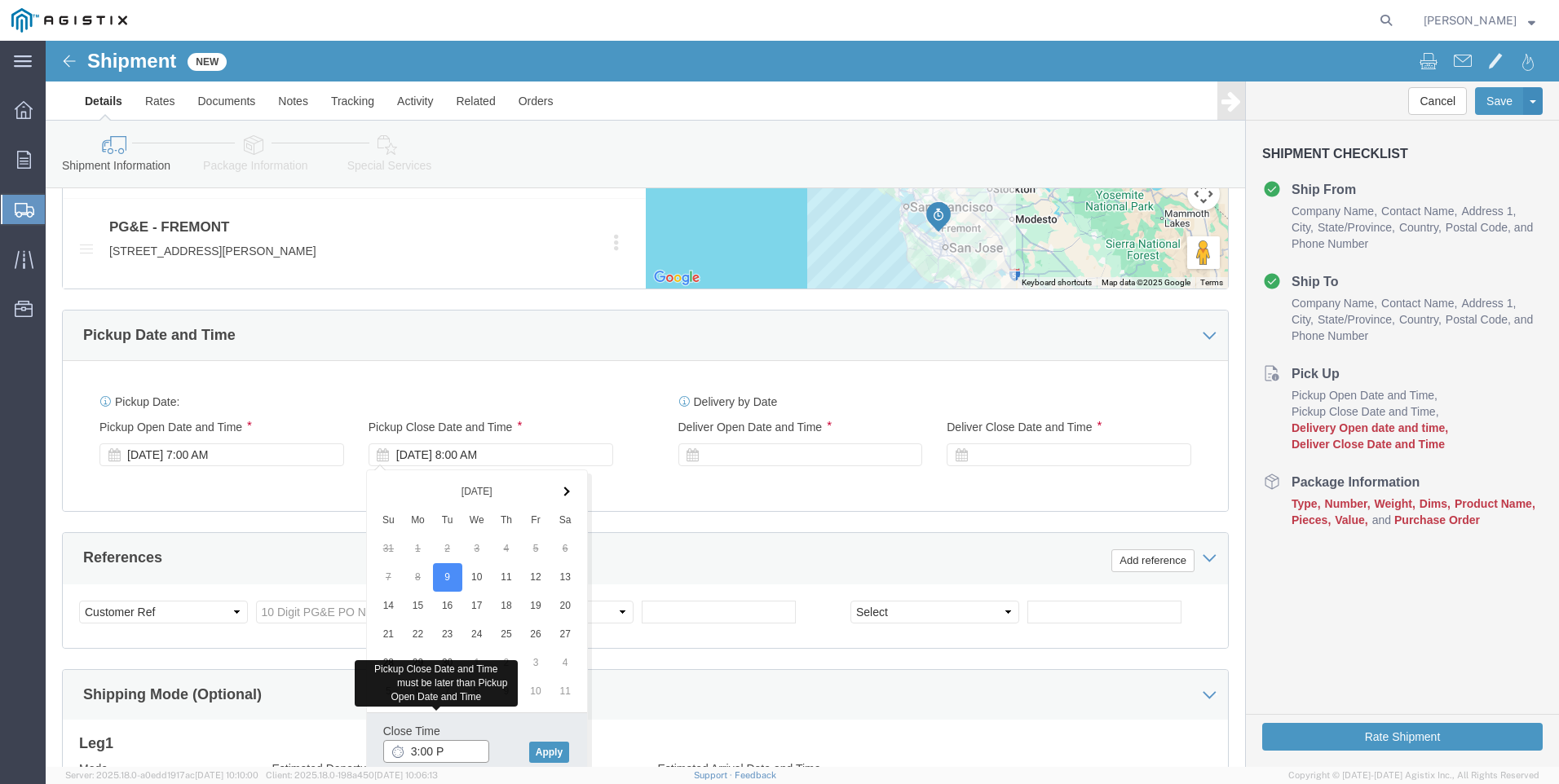
type input "3:00 P"
type input "3:00 PM"
click button "Apply"
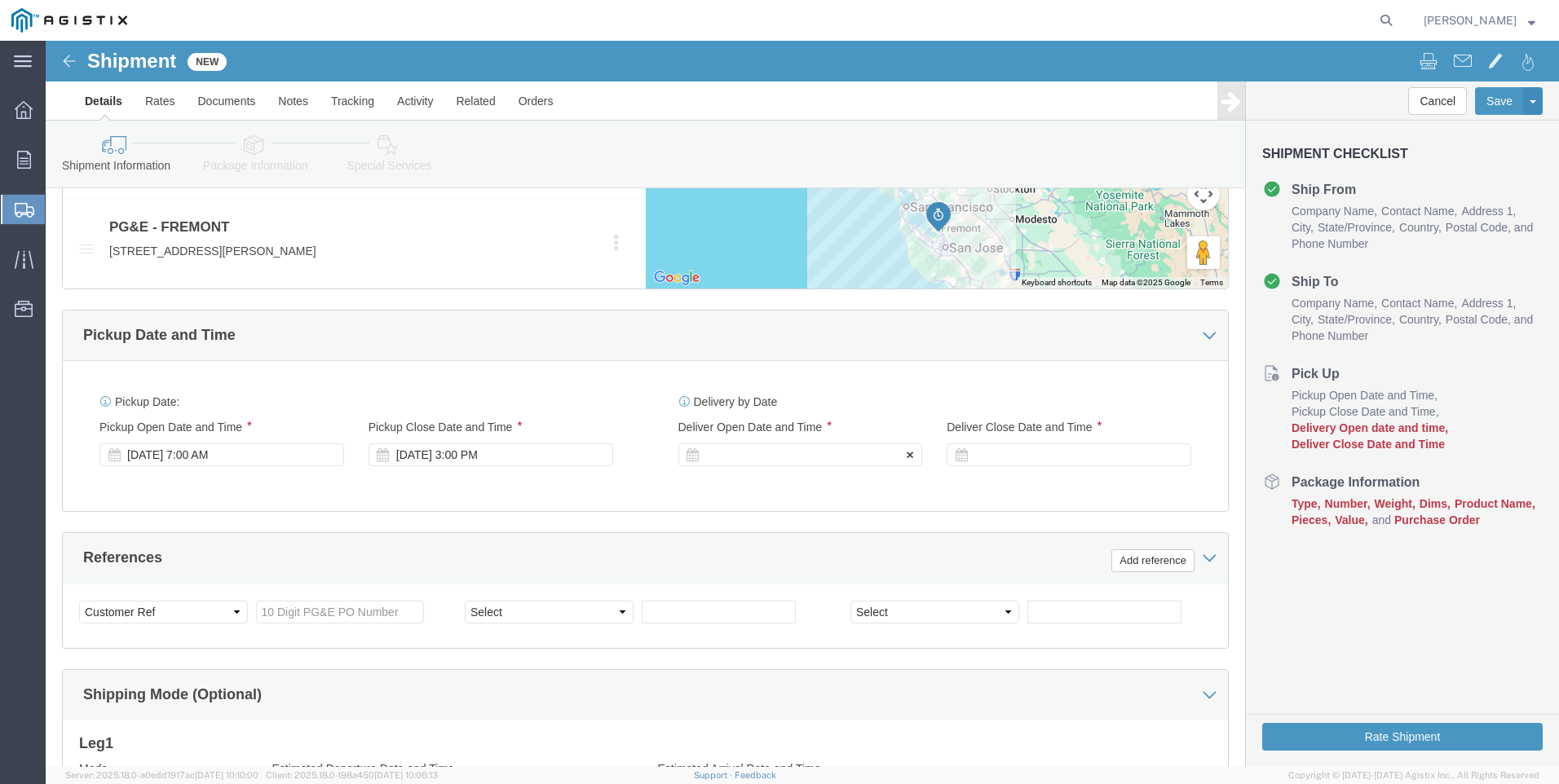
click div
click input "4:00 PM"
type input "6:00 AM"
click button "Apply"
click div
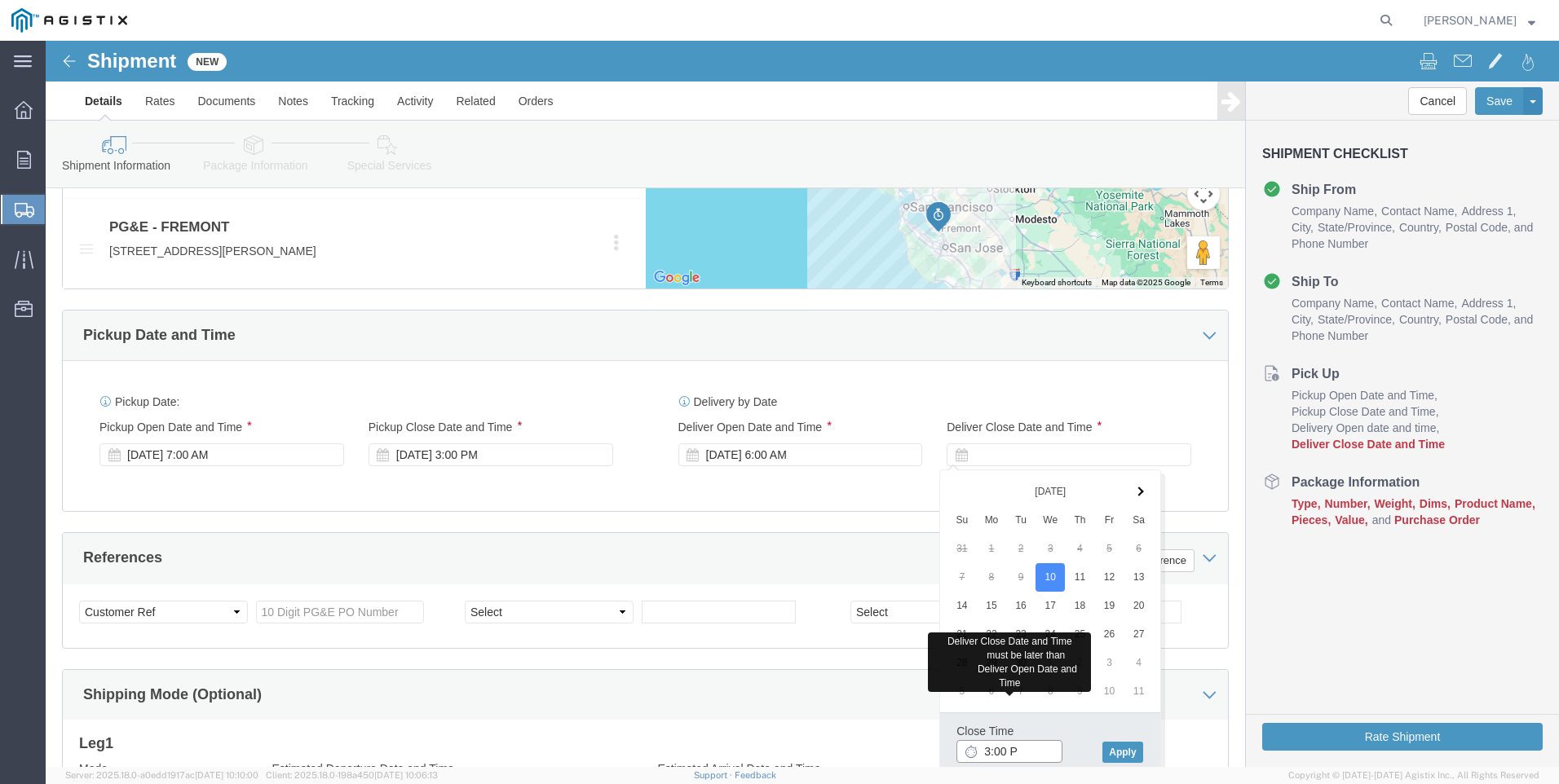
type input "3:00 P"
type input "3:00 PM"
click button "Apply"
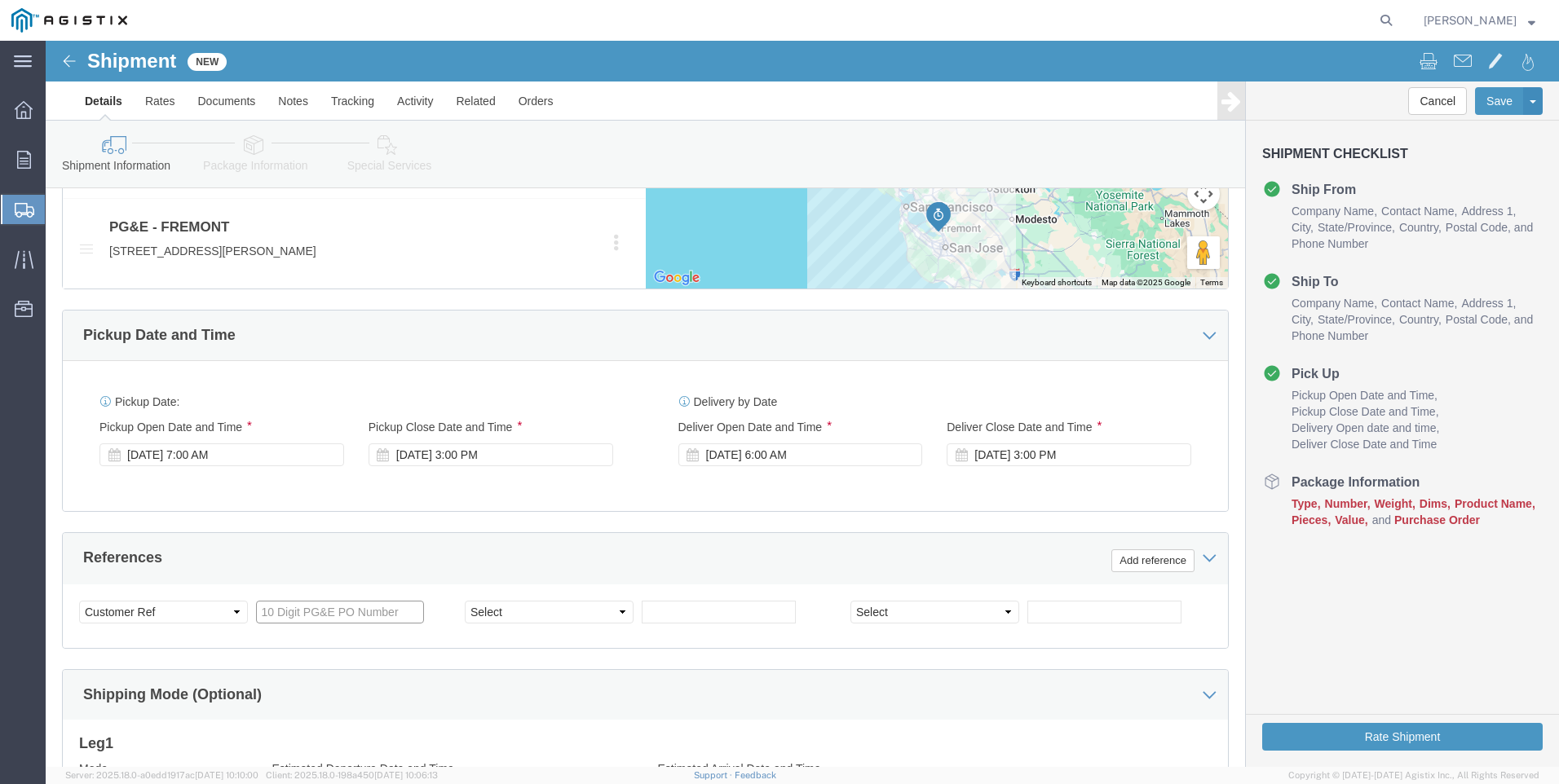
click input "text"
type input "3501412304"
select select "PURCHORD"
click input "text"
click input "3501407"
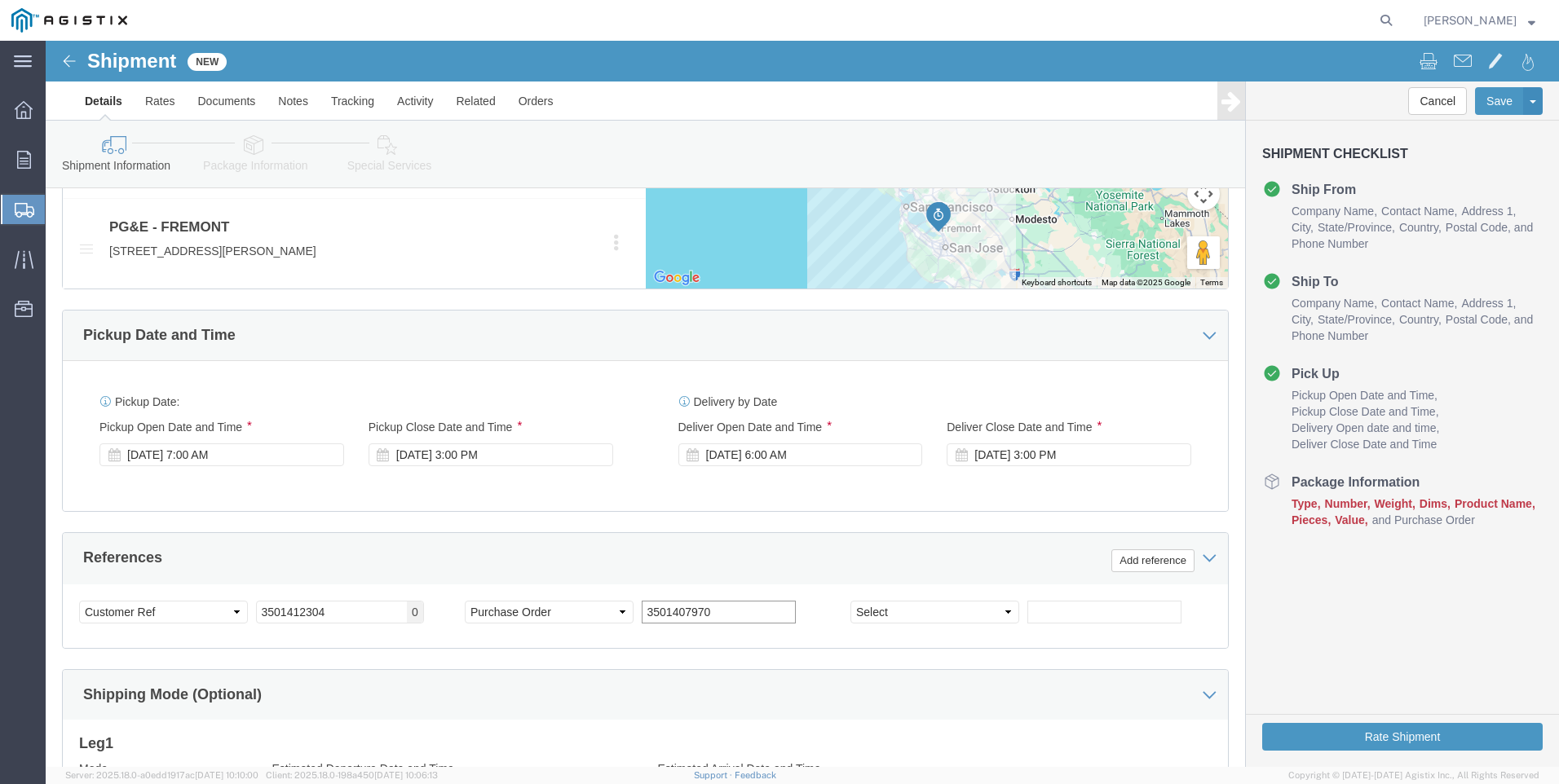
type input "3501407970"
click div "Shipping Mode (Optional)"
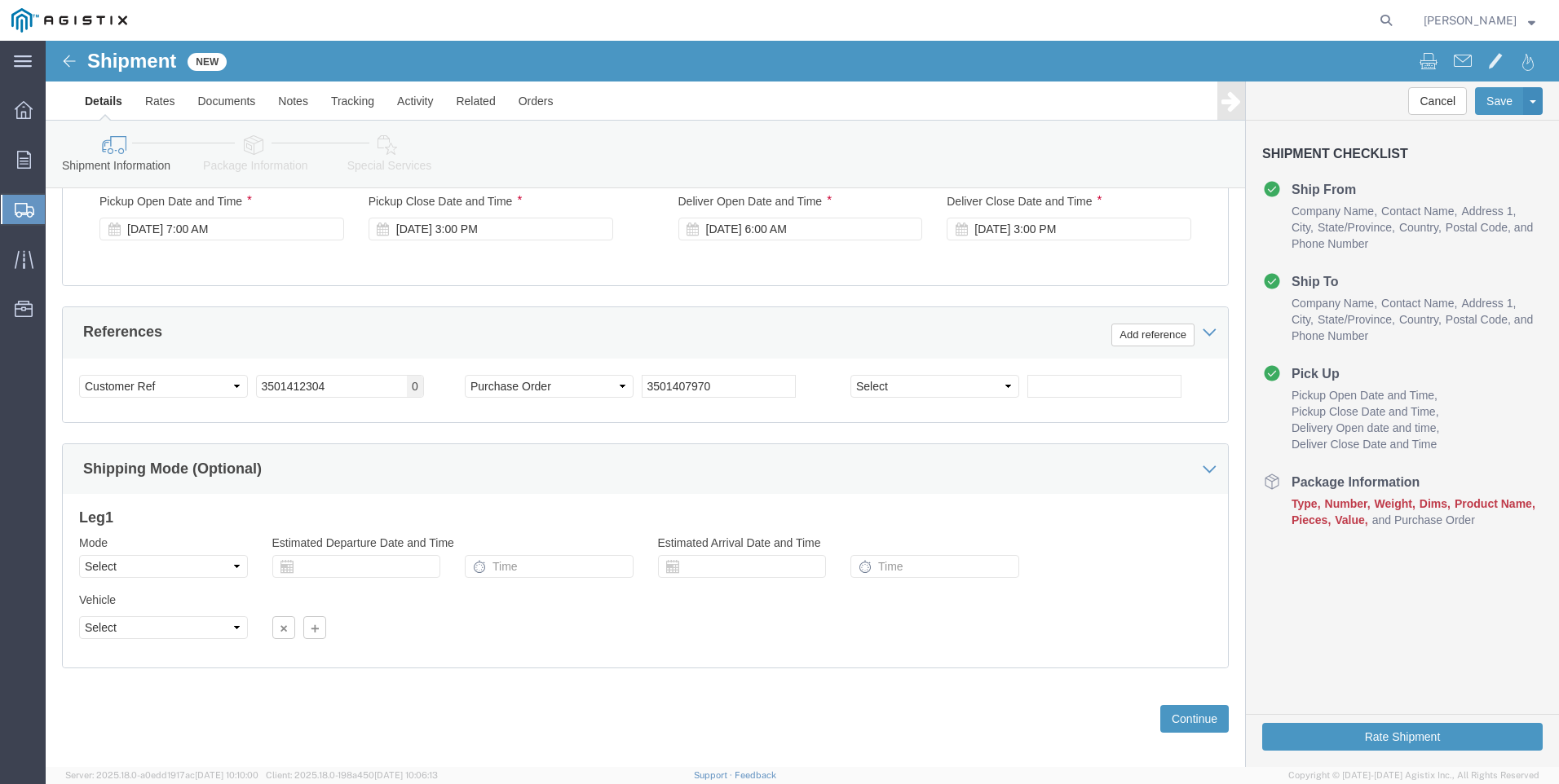
scroll to position [1138, 0]
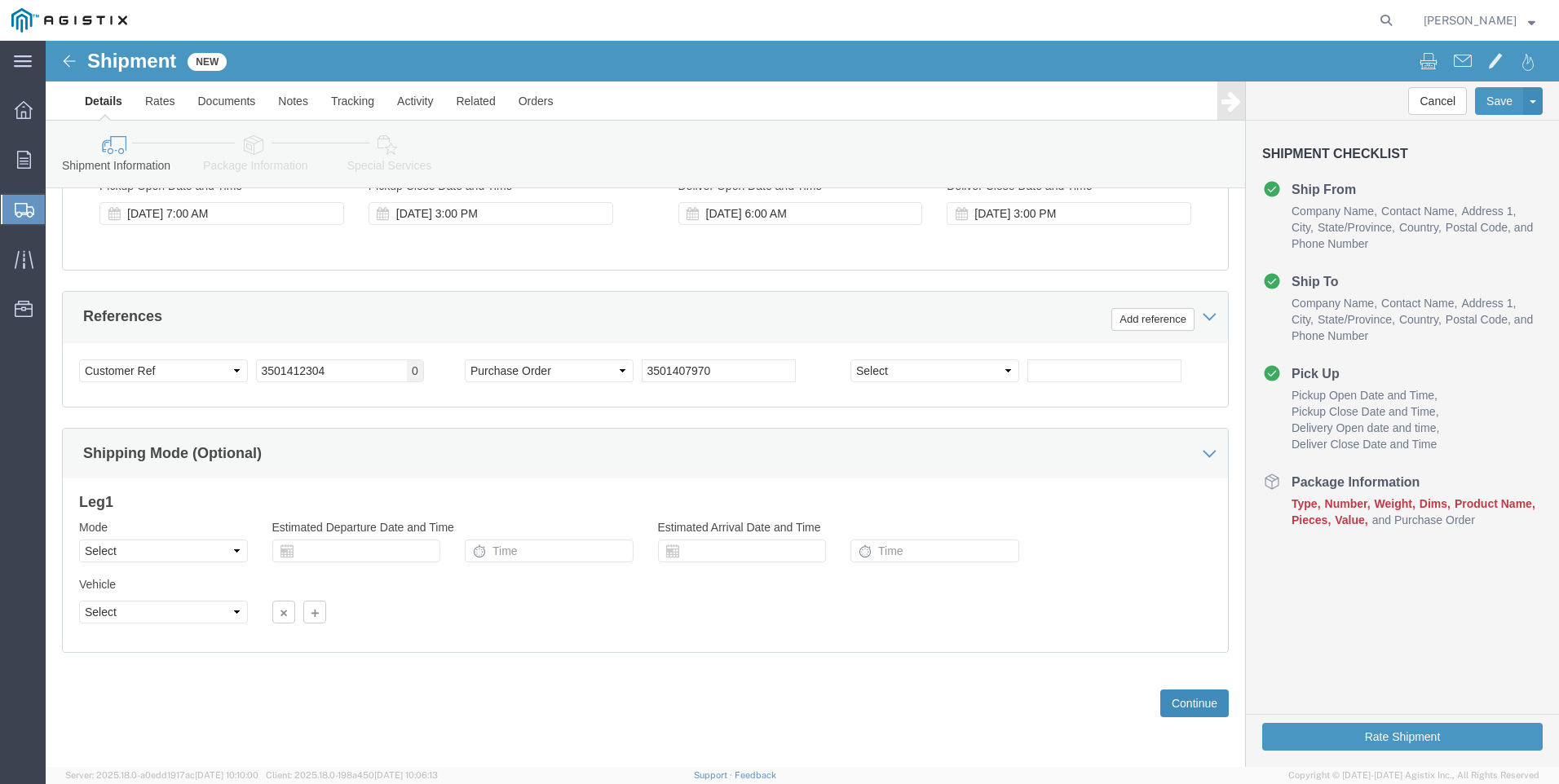
click button "Continue"
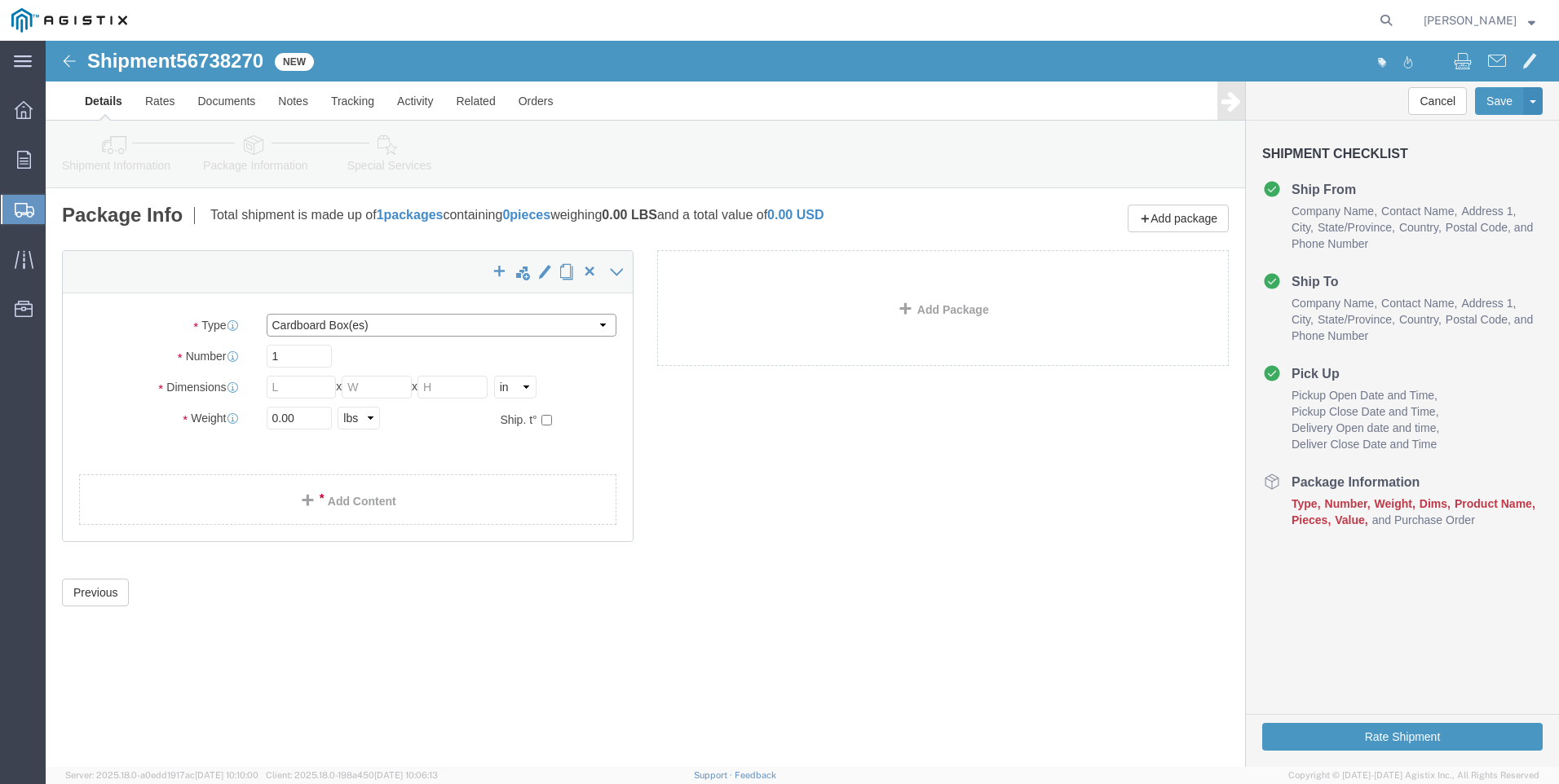
click select "Select Bulk Bundle(s) Cardboard Box(es) Carton(s) Crate(s) Drum(s) (Fiberboard)…"
select select "PONS"
click select "Select Bulk Bundle(s) Cardboard Box(es) Carton(s) Crate(s) Drum(s) (Fiberboard)…"
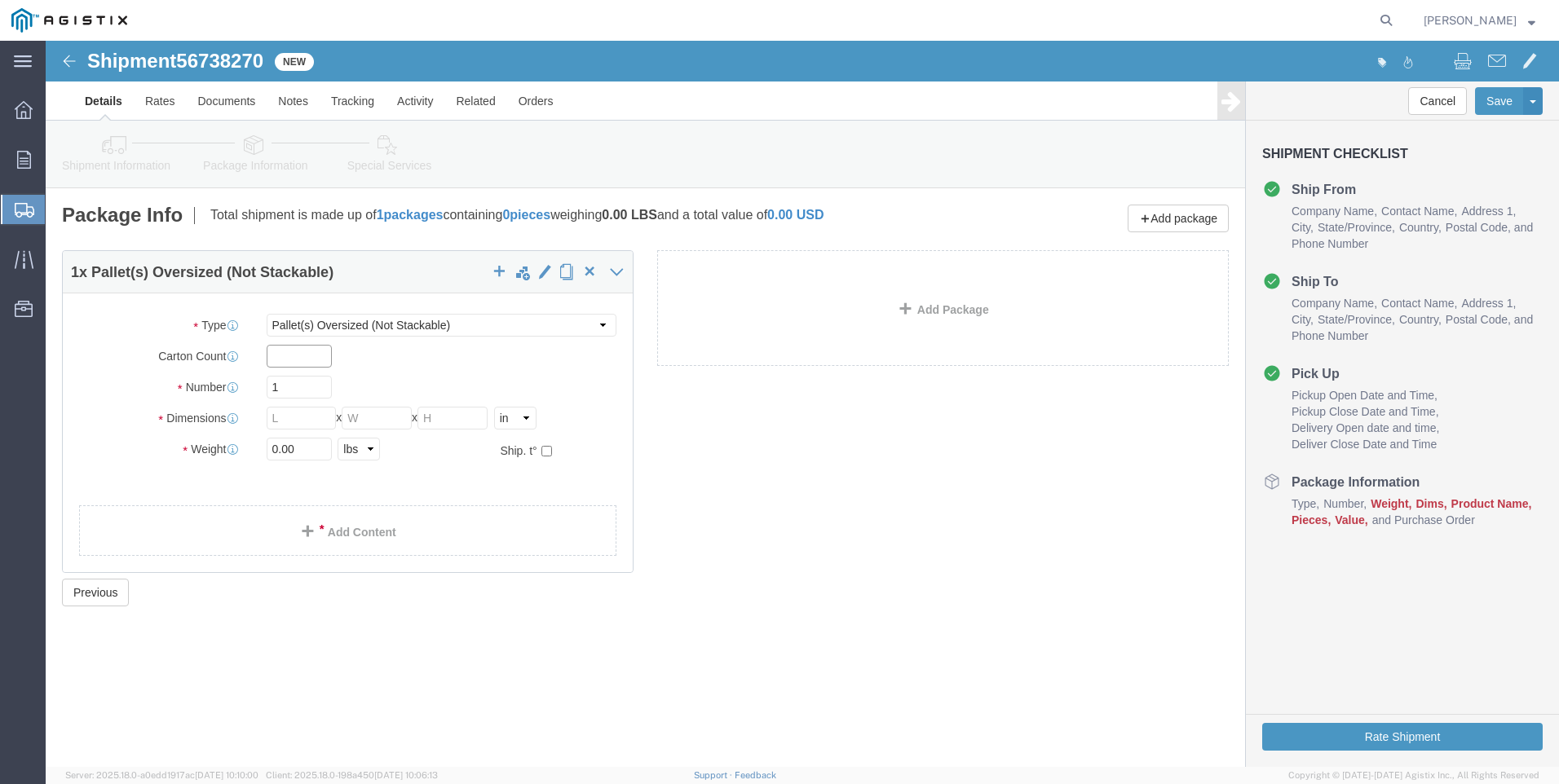
drag, startPoint x: 241, startPoint y: 312, endPoint x: 268, endPoint y: 311, distance: 27.0
click input "text"
type input "1"
type input "2"
type input "84"
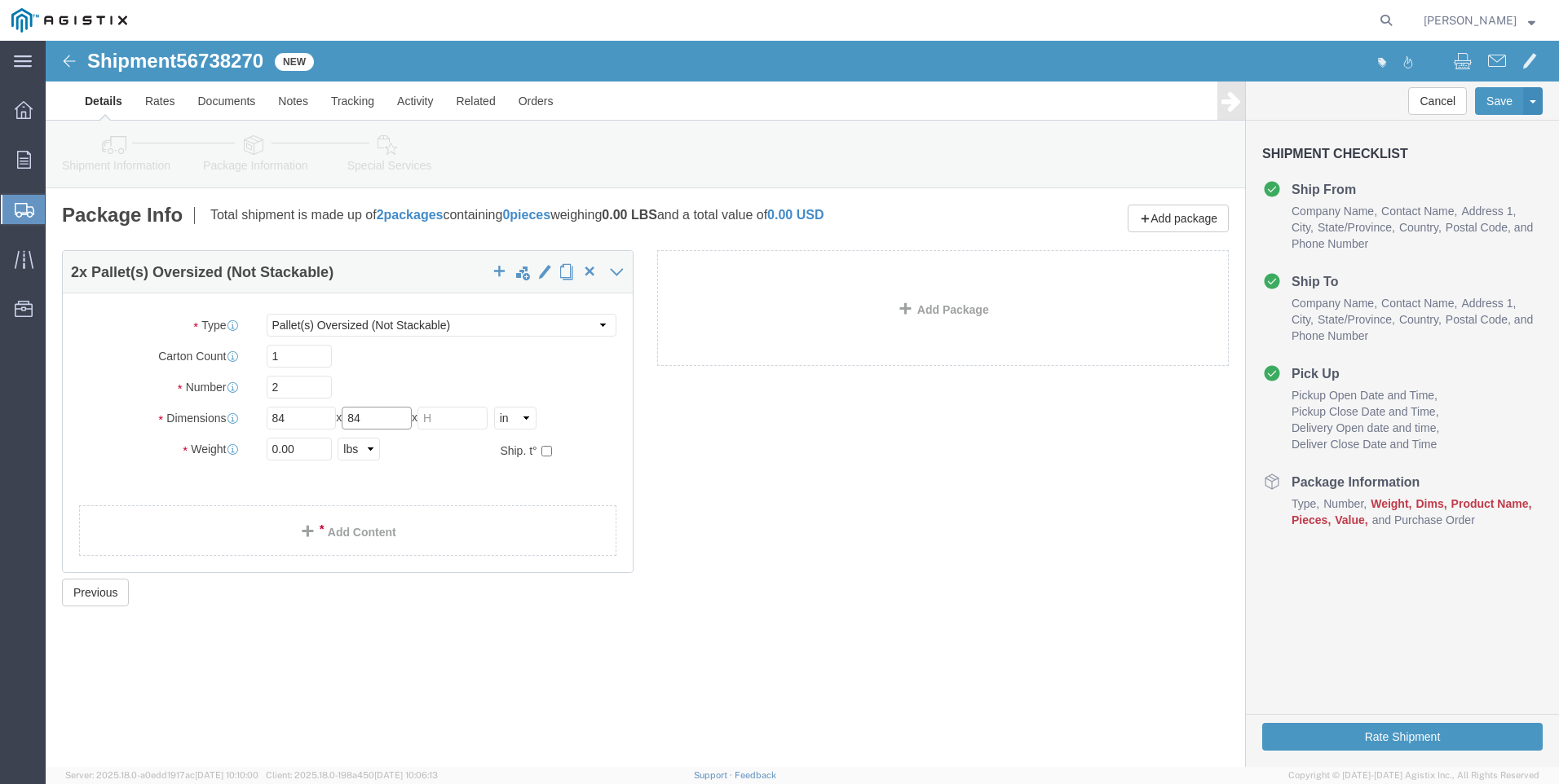
type input "84"
type input "88"
type input "7000"
click link "Add Content"
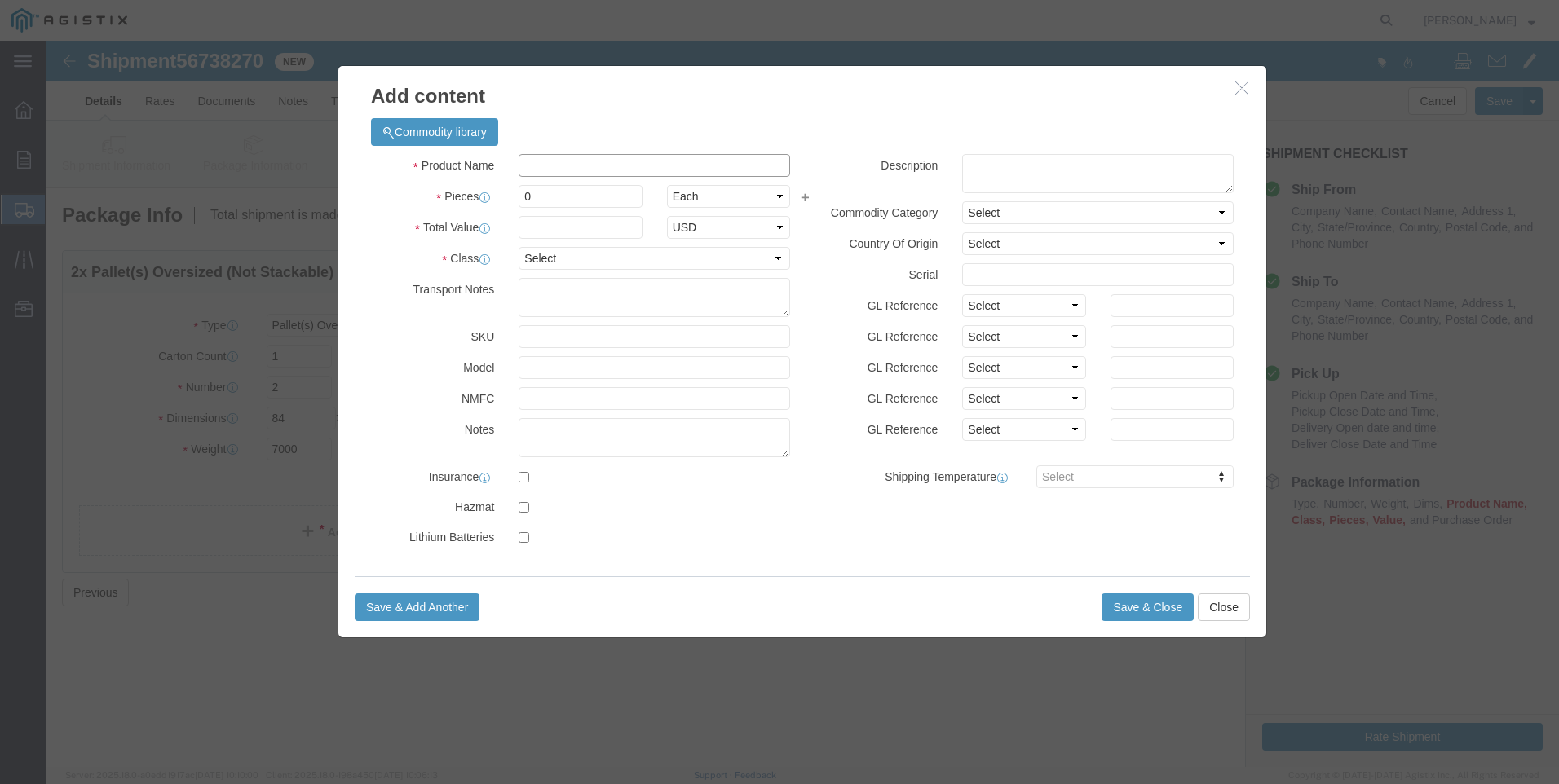
click input "text"
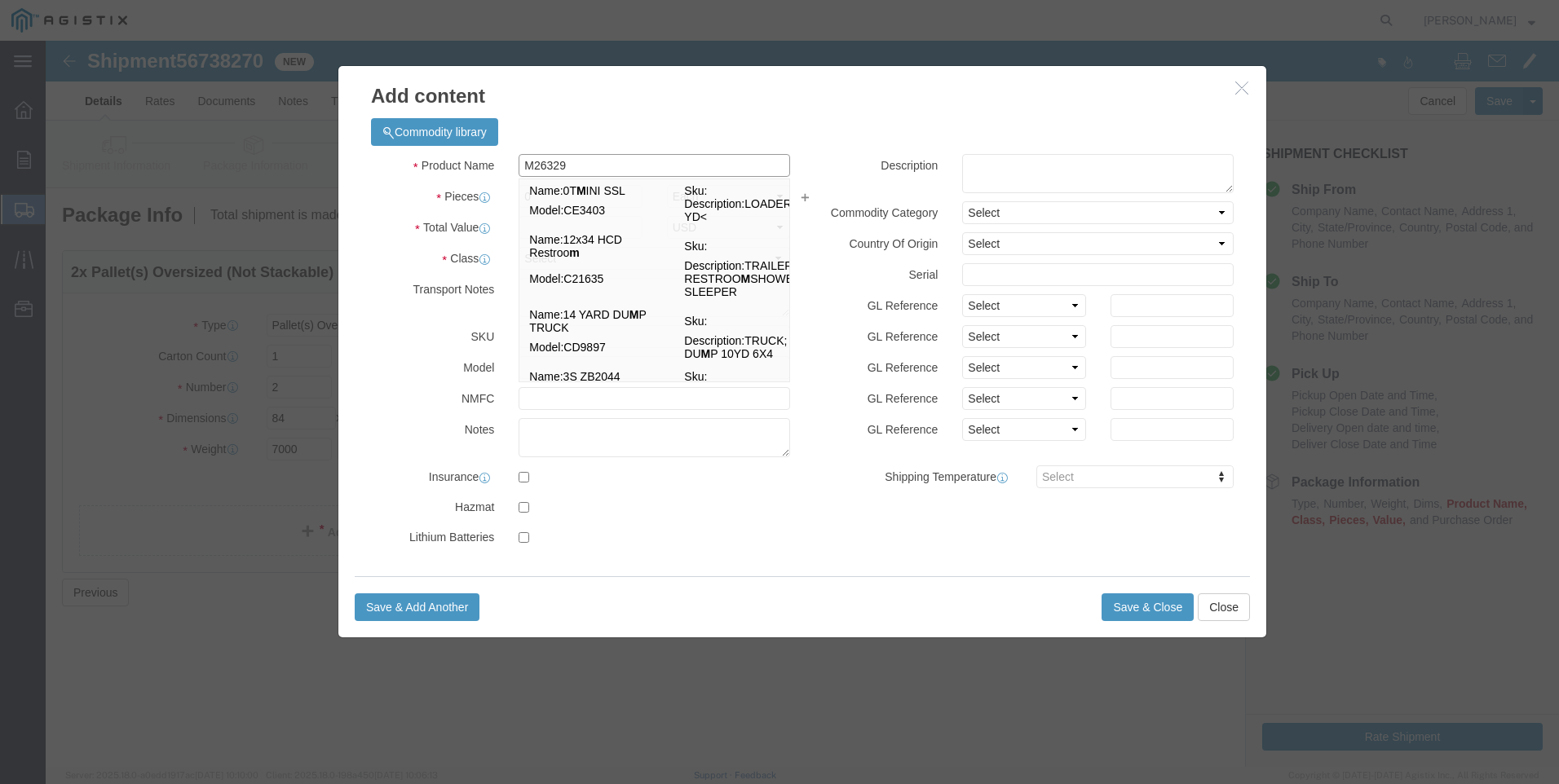
type input "M263298"
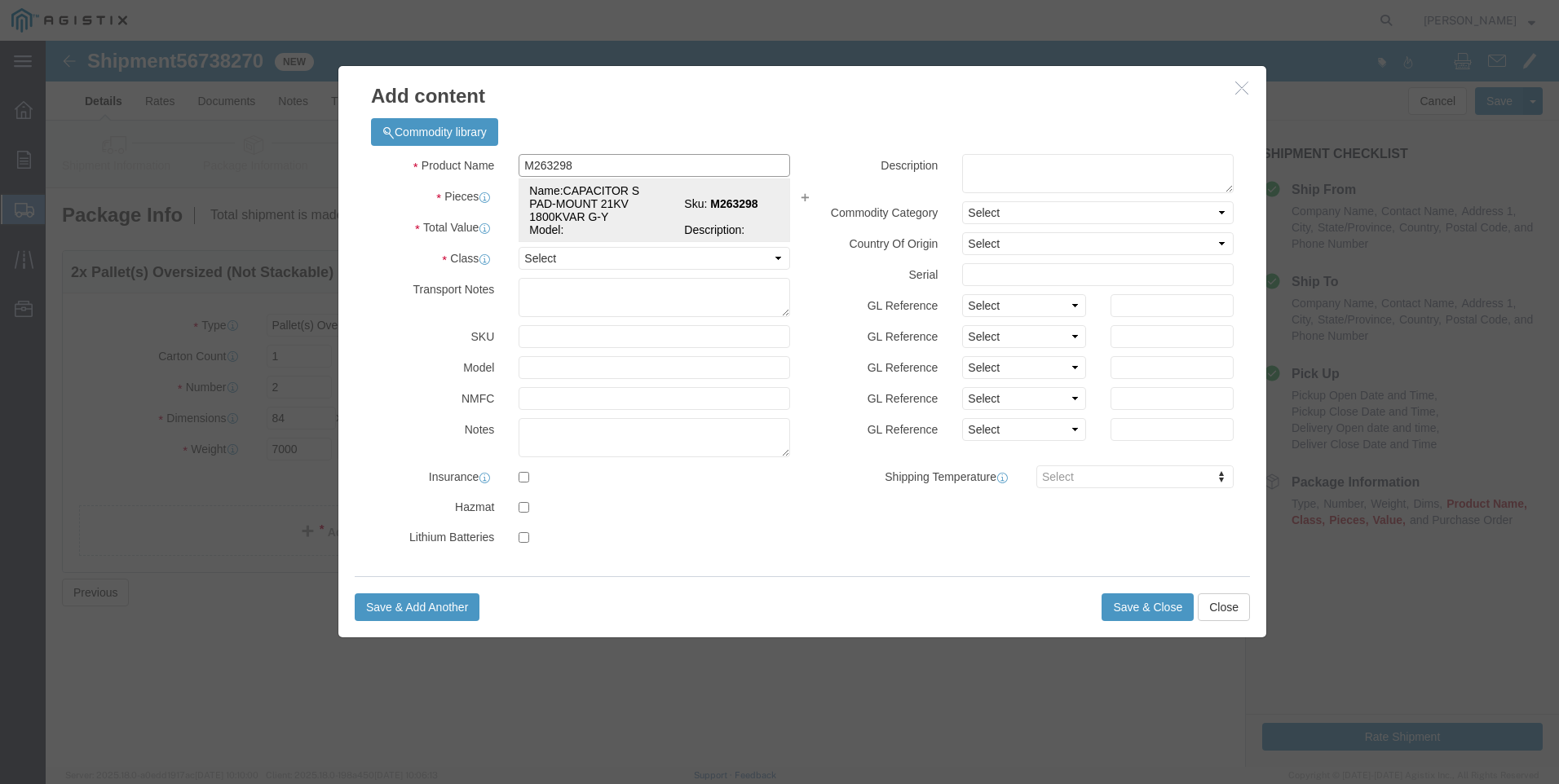
click td "Name: CAPACITOR S PAD-MOUNT 21KV 1800KVAR G-Y"
select select
select select "USD"
type input "CAPACITOR S PAD-MOUNT 21KV 1800KVAR G-Y"
type input "M263298"
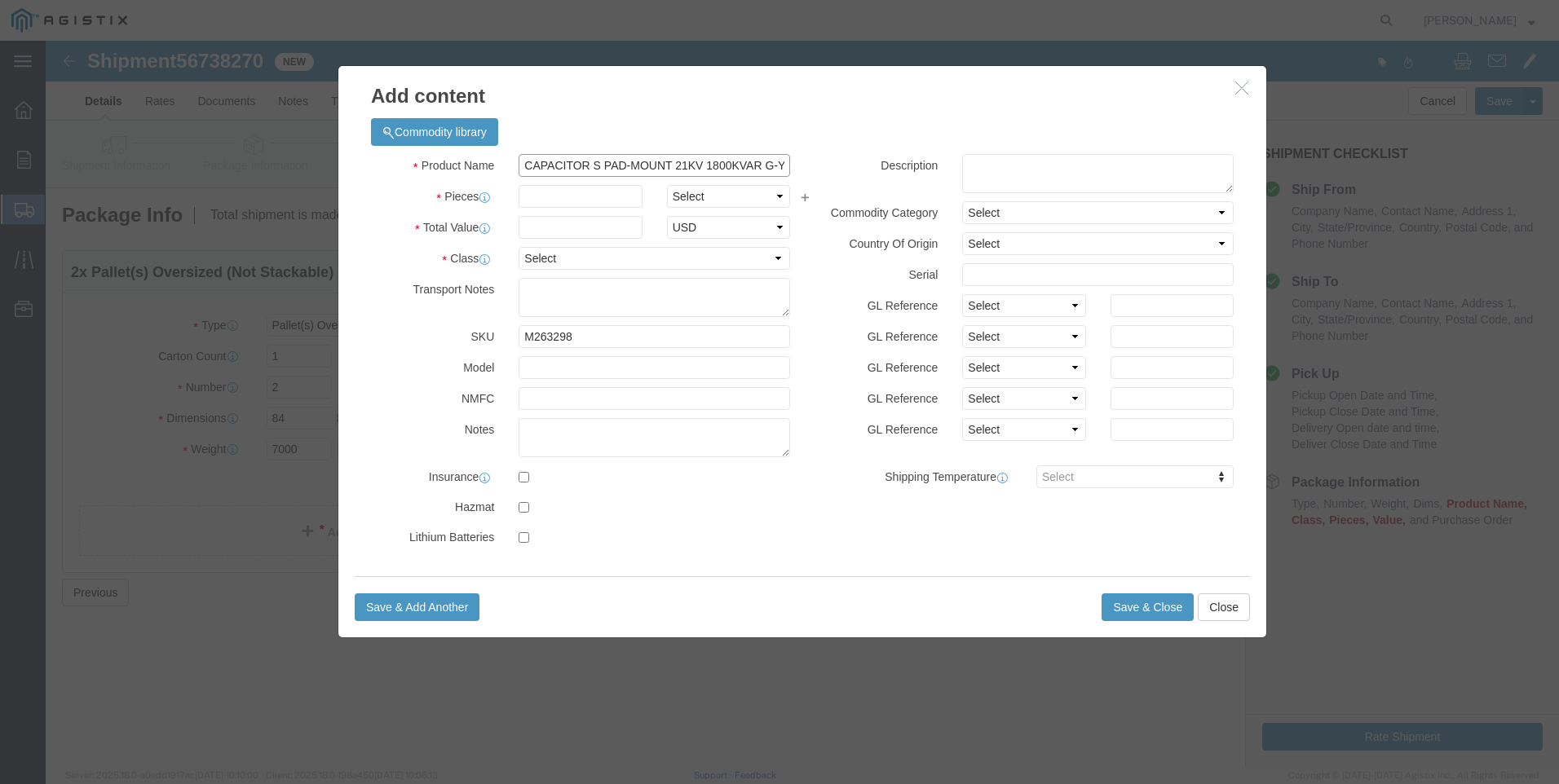
type input "CAPACITOR S PAD-MOUNT 21KV 1800KVAR G-Y"
click input "text"
type input "2"
select select "EA"
type input "150000"
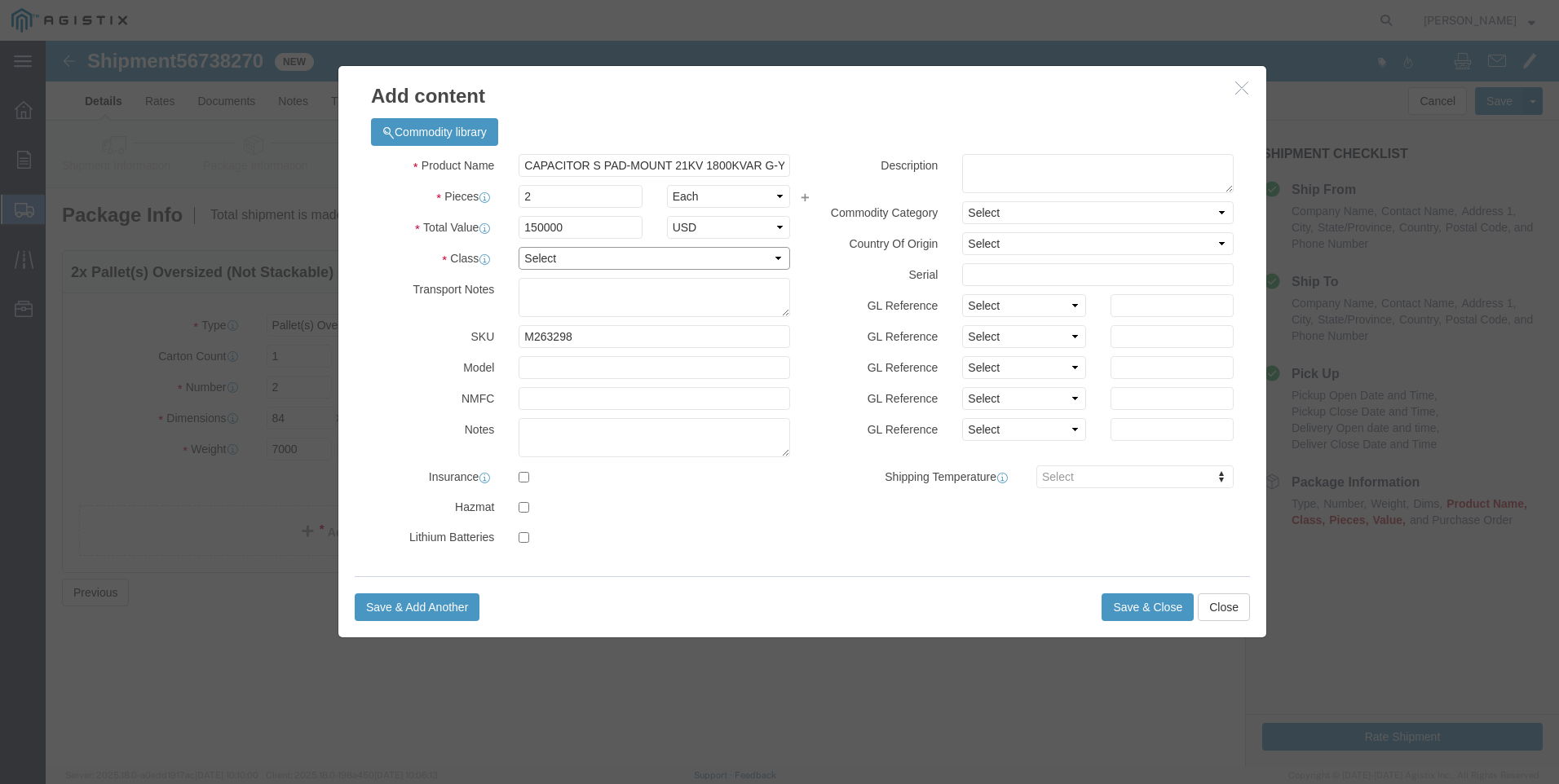
select select "70"
type textarea "MUST BE ON FLATBED"
click textarea
type textarea "M263298"
click button "Save & Close"
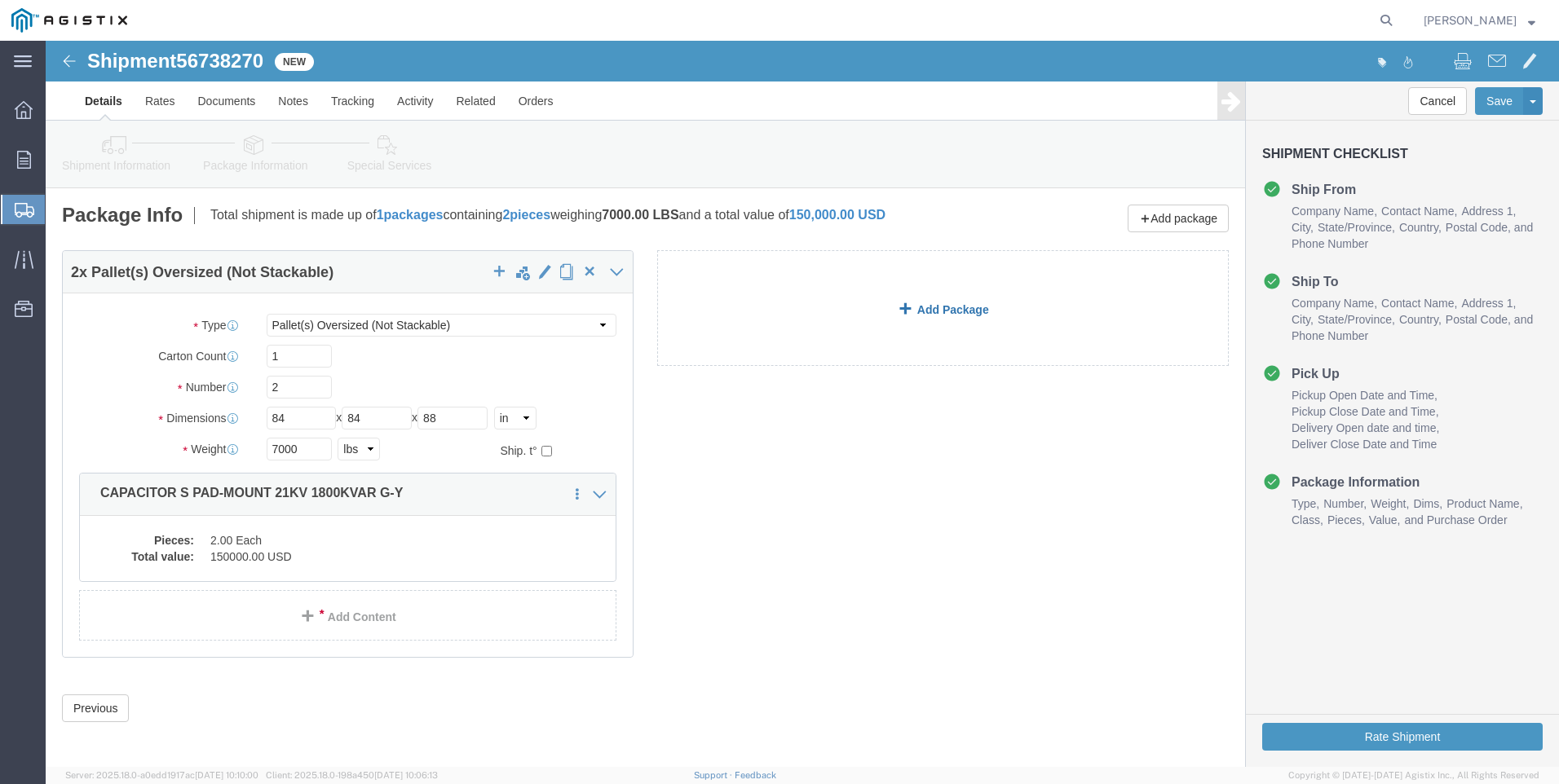
click link "Add Package"
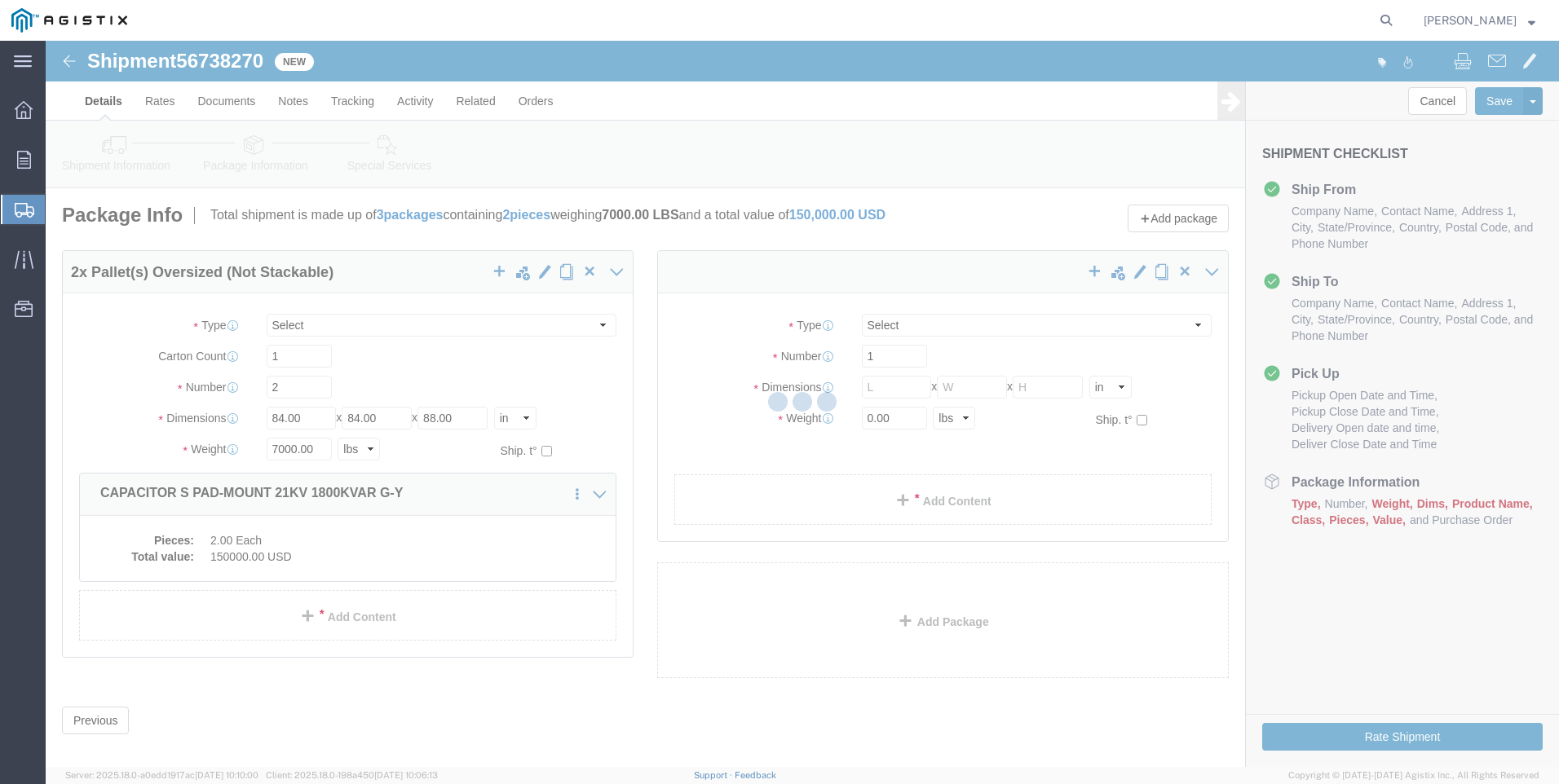
select select "PONS"
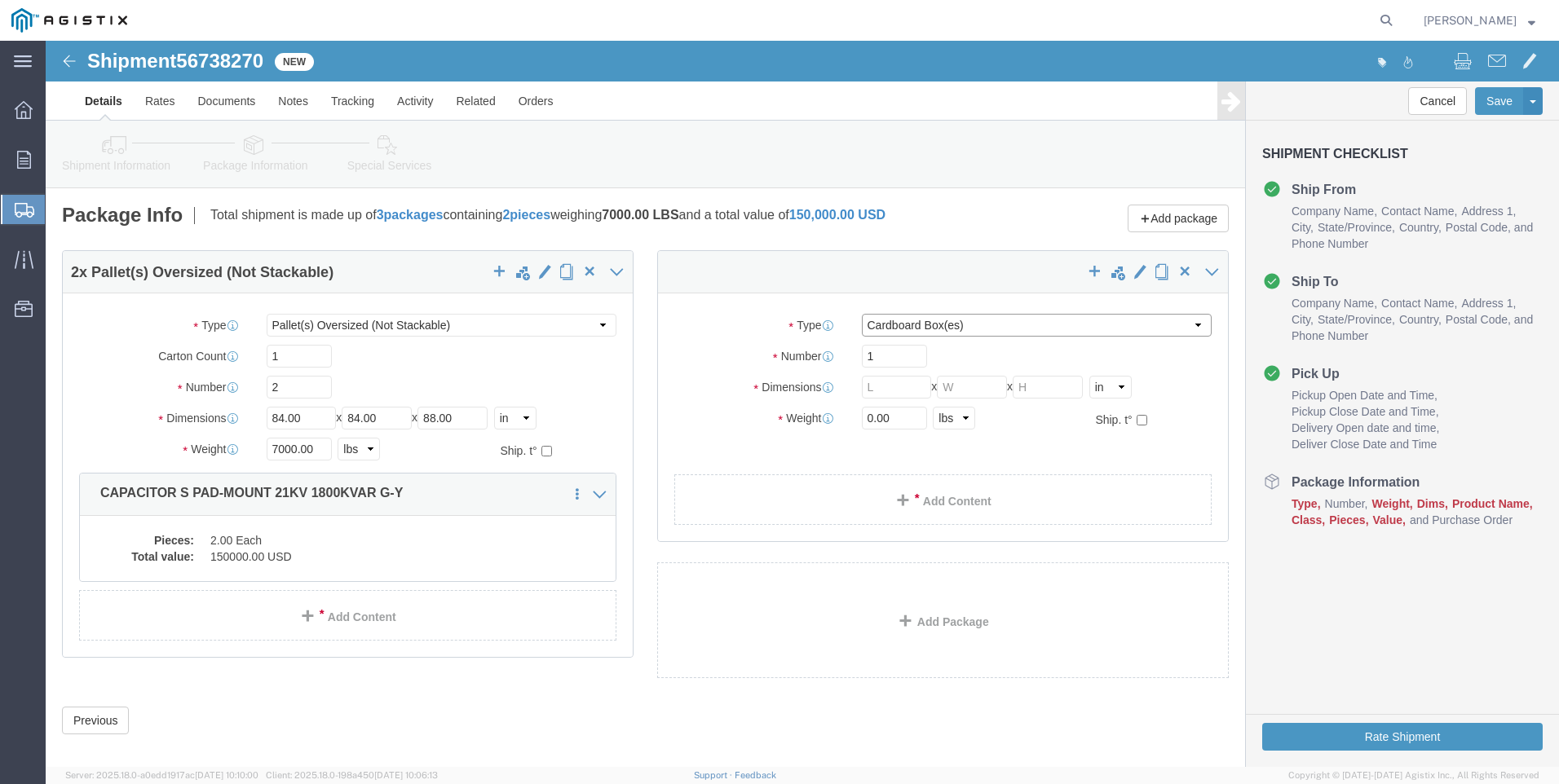
click select "Select Bulk Bundle(s) Cardboard Box(es) Carton(s) Crate(s) Drum(s) (Fiberboard)…"
select select "PONS"
click select "Select Bulk Bundle(s) Cardboard Box(es) Carton(s) Crate(s) Drum(s) (Fiberboard)…"
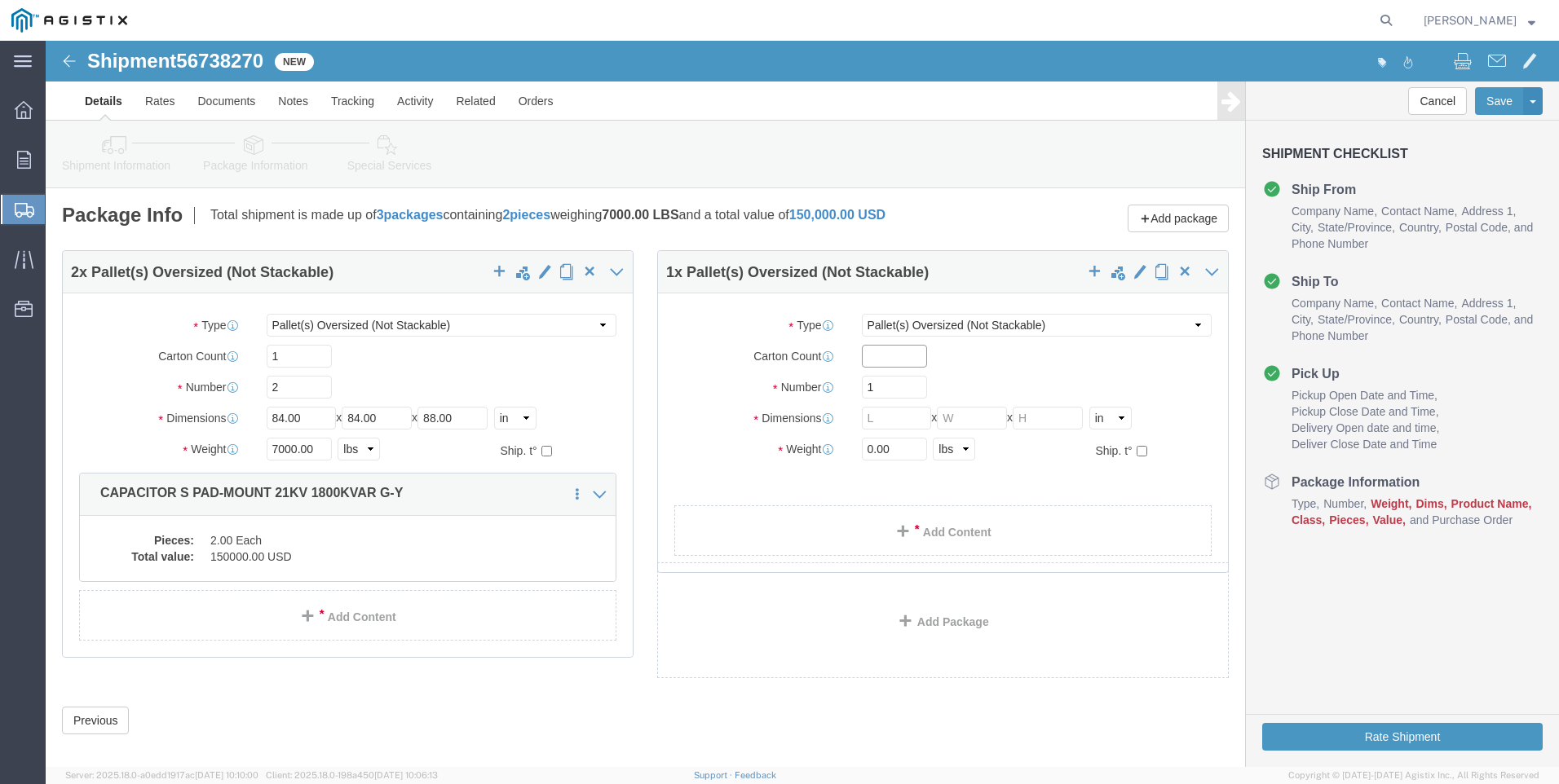
click input "text"
type input "1"
type input "2"
type input "84"
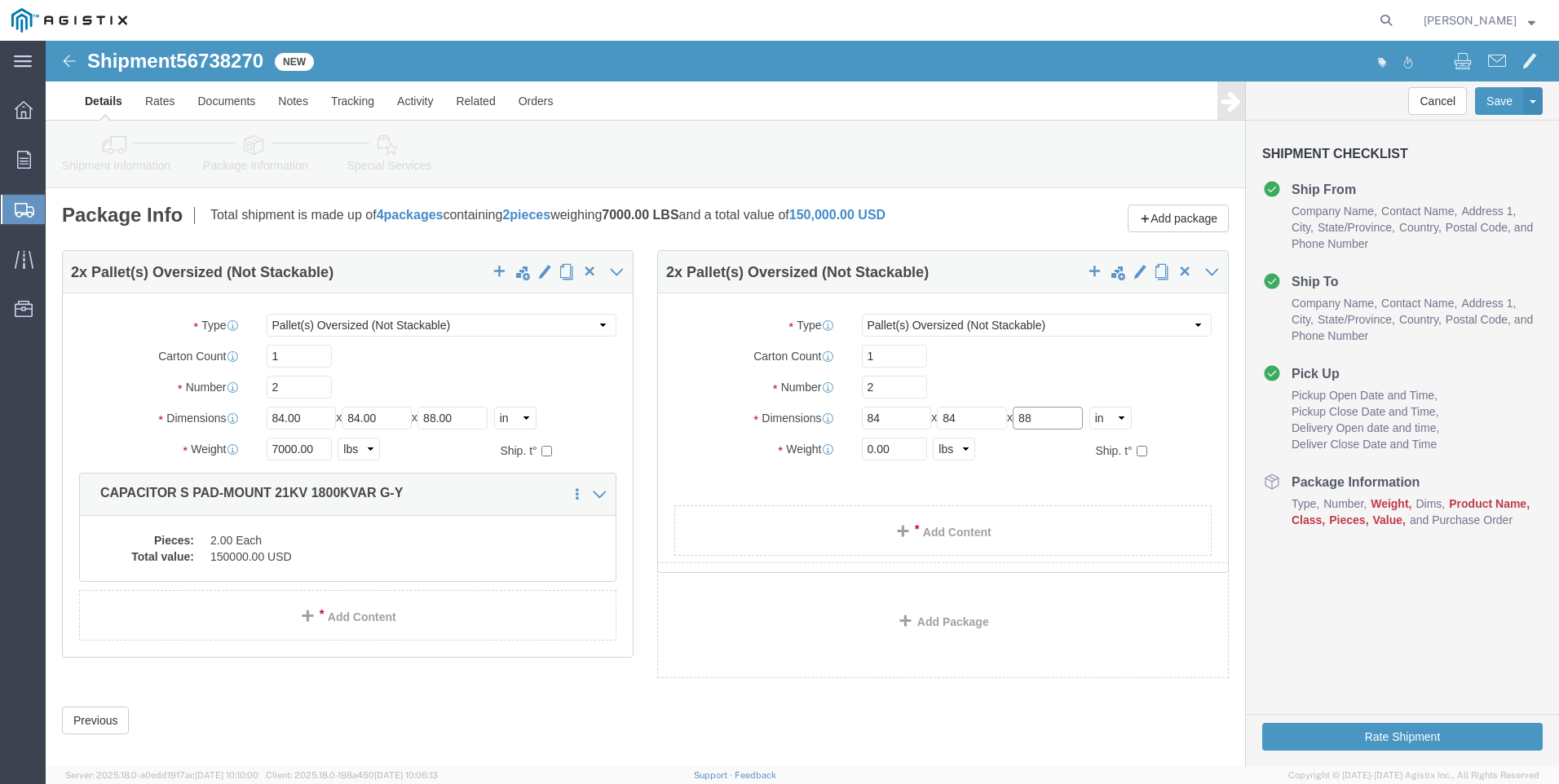
type input "88"
type input "7000"
click link "Add Content"
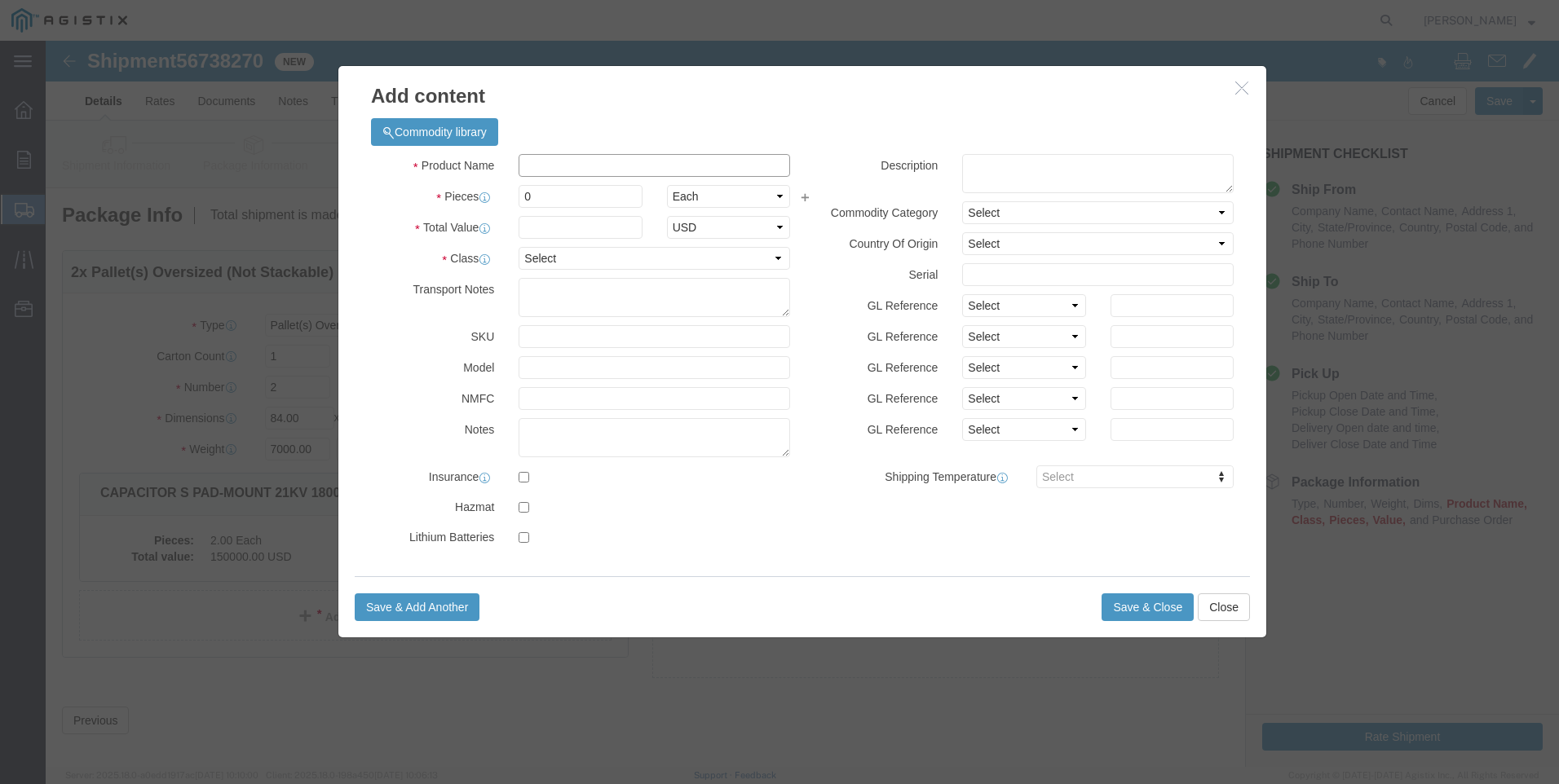
click input "text"
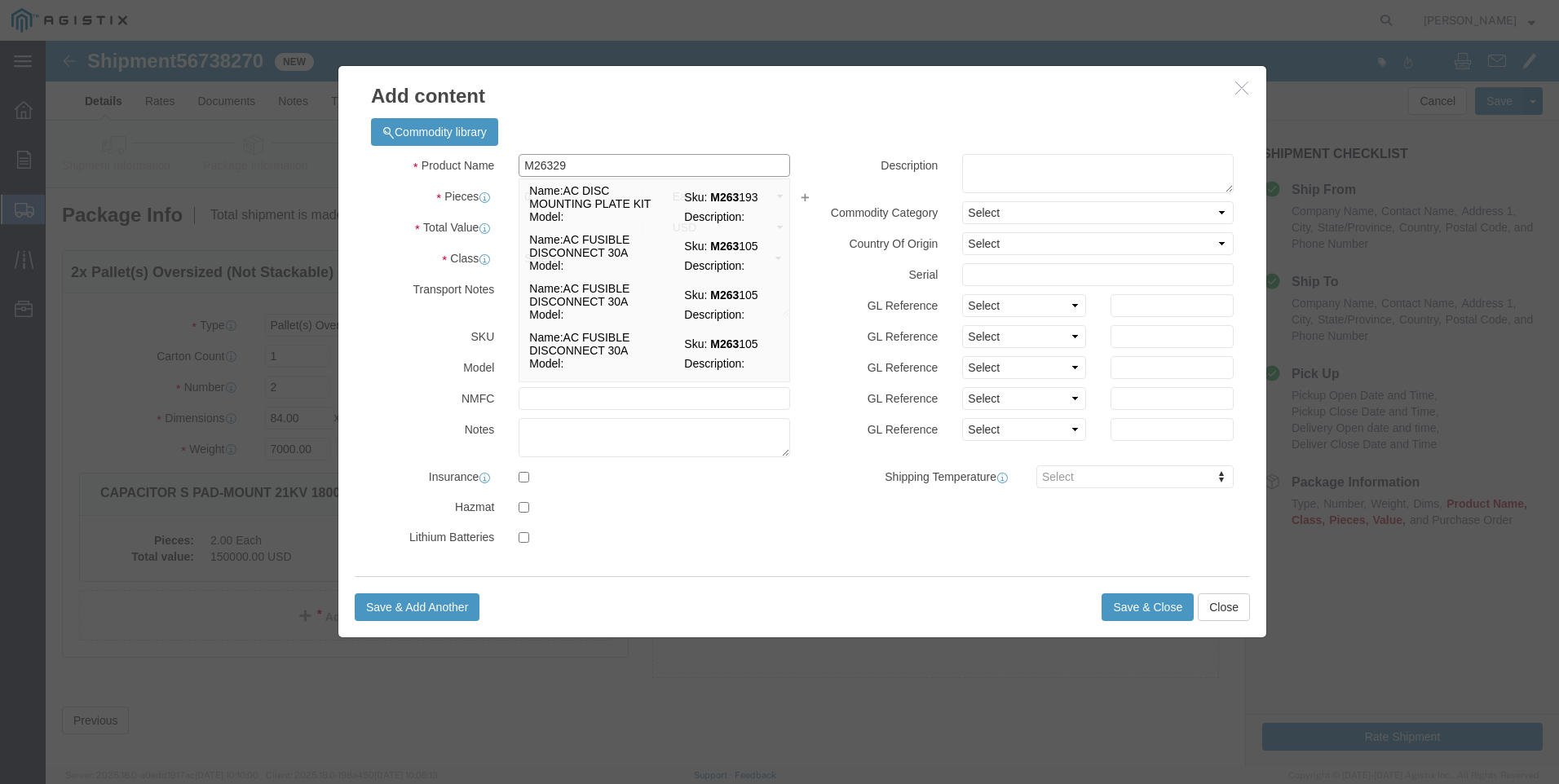
type input "M263291"
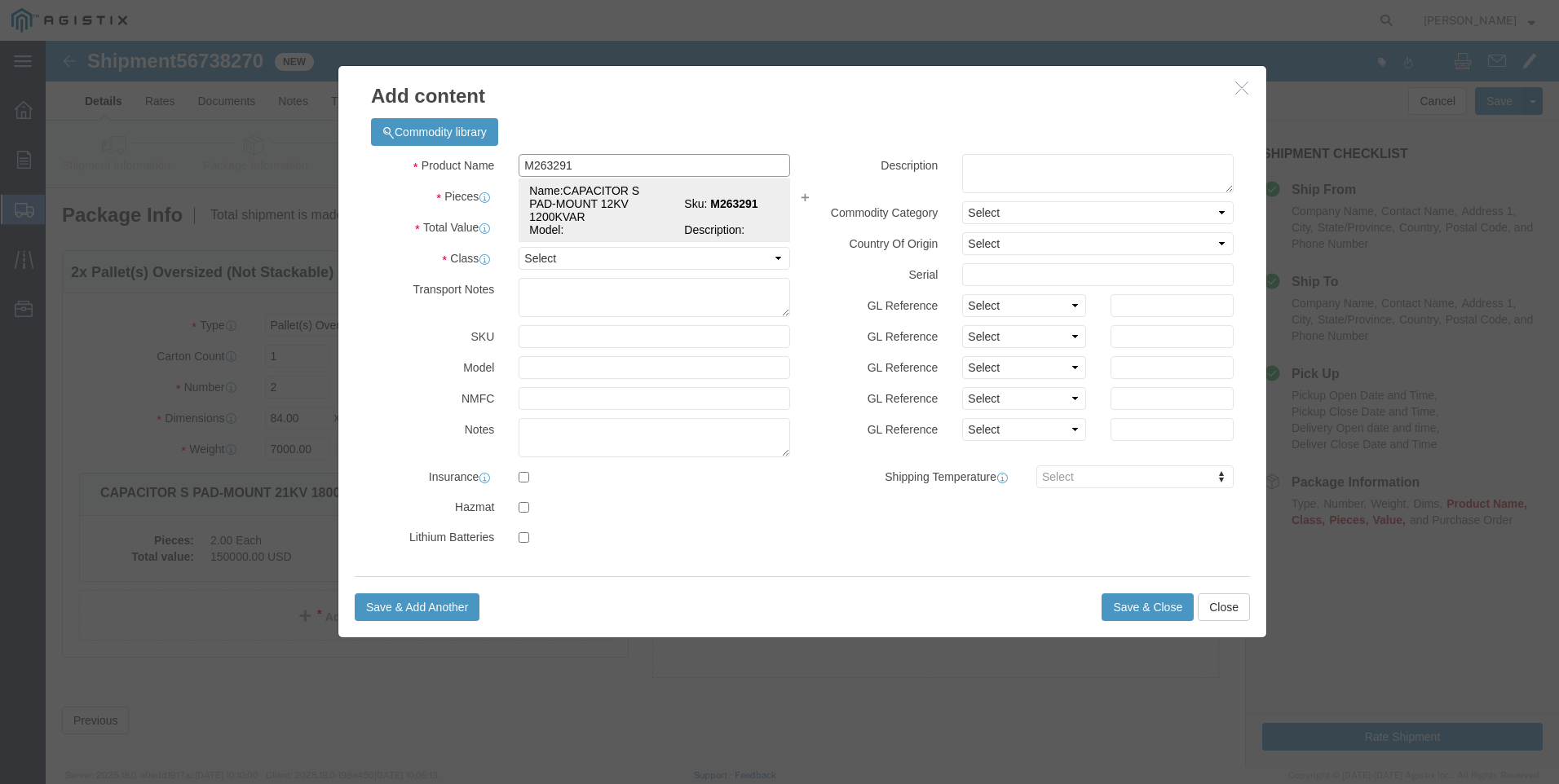
click td "Name: CAPACITOR S PAD-MOUNT 12KV 1200KVAR"
select select
select select "USD"
type input "CAPACITOR S PAD-MOUNT 12KV 1200KVAR"
type input "M263291"
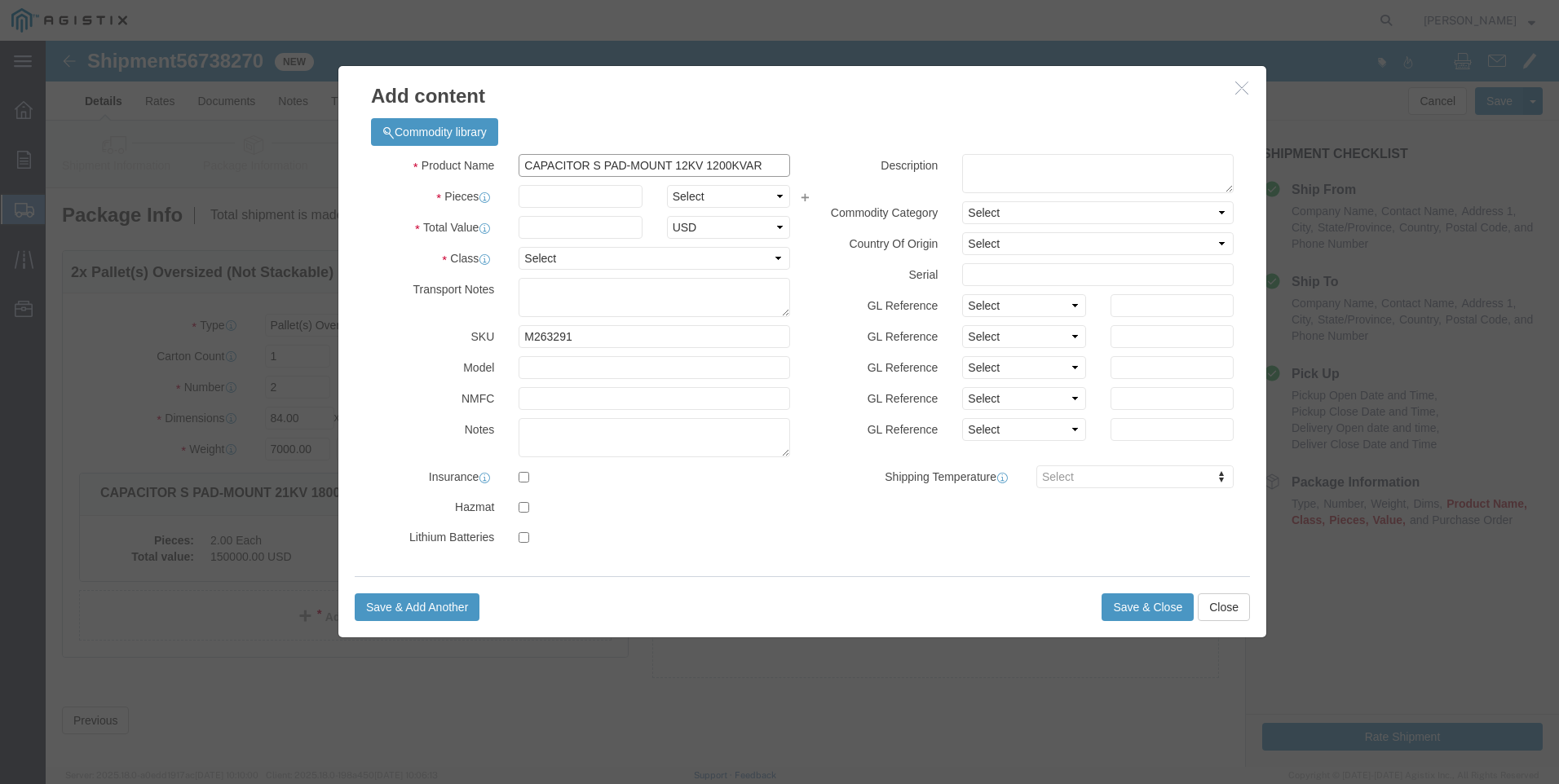
type input "CAPACITOR S PAD-MOUNT 12KV 1200KVAR"
click input "text"
type input "2"
select select "EA"
type input "150000"
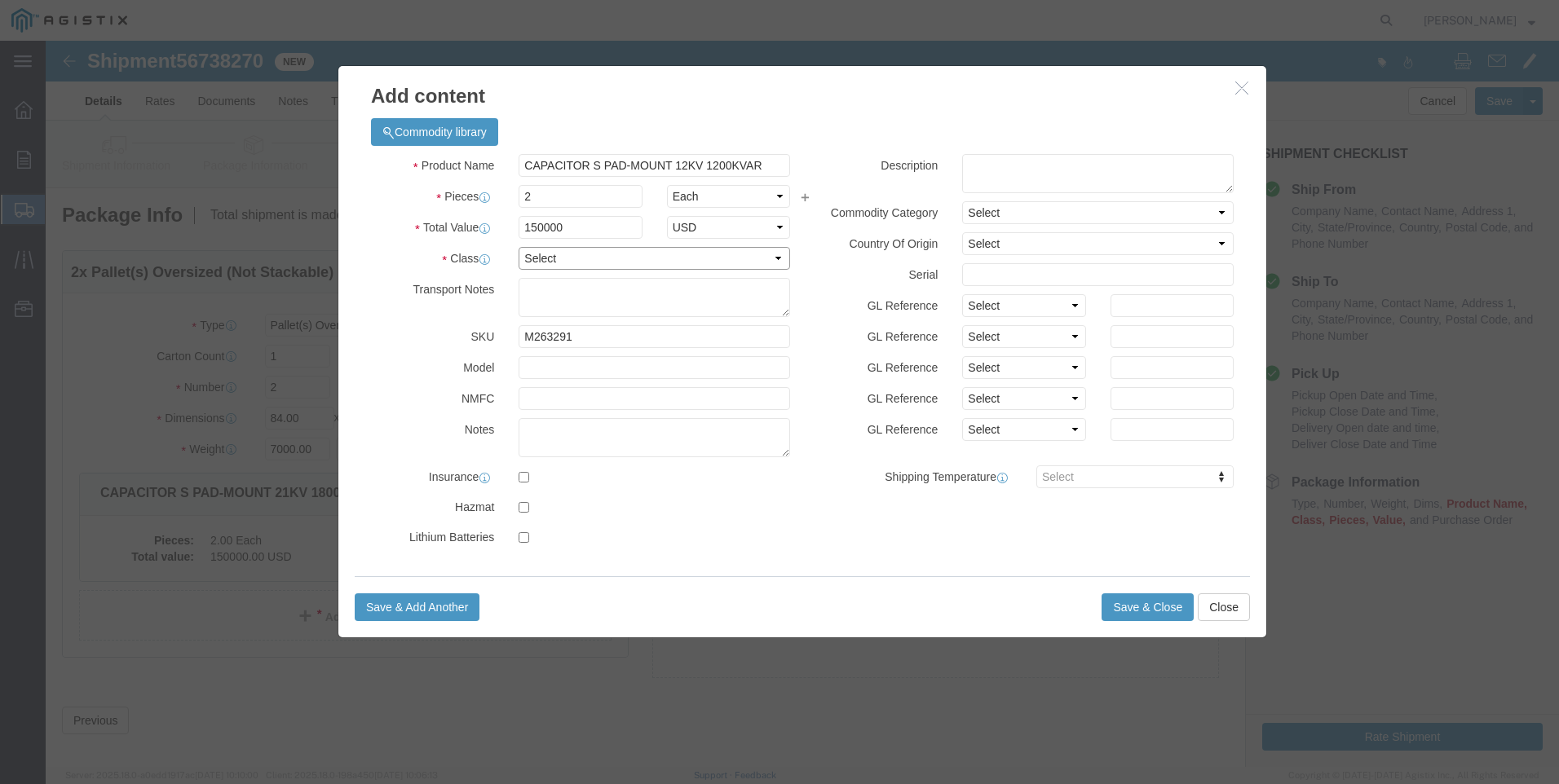
select select "70"
click textarea
type textarea "M263291"
click button "Save & Close"
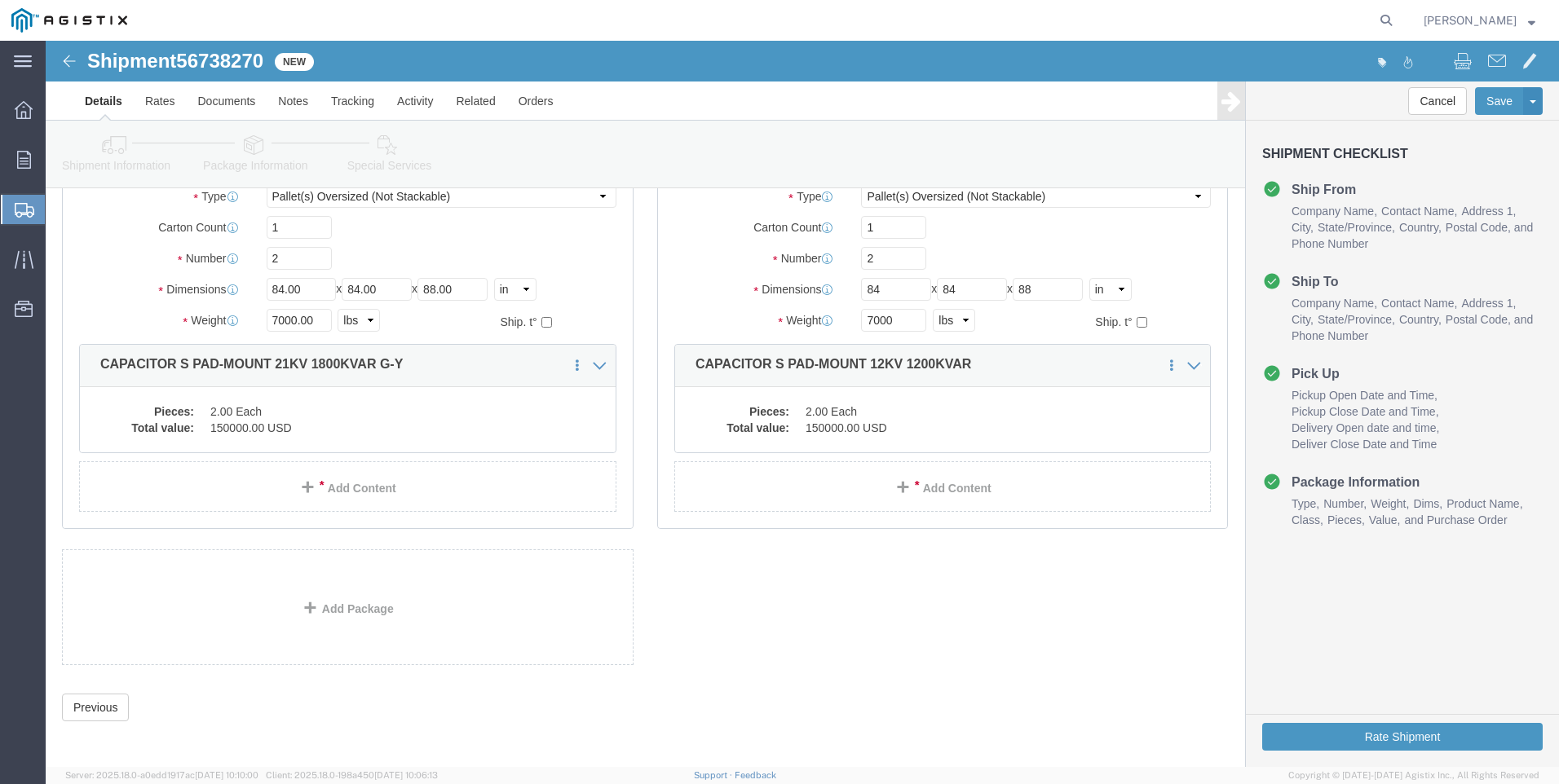
scroll to position [144, 0]
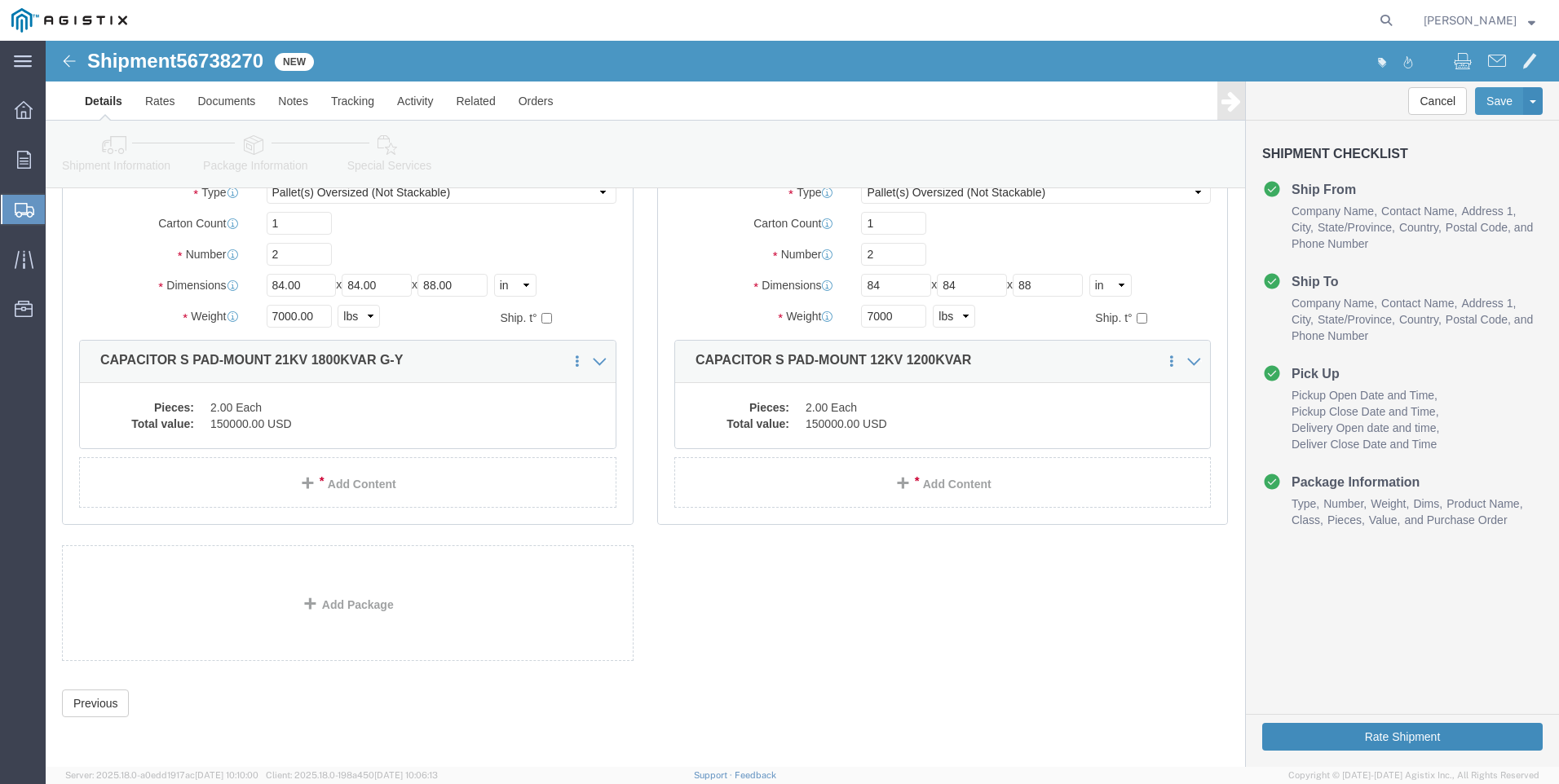
click button "Rate Shipment"
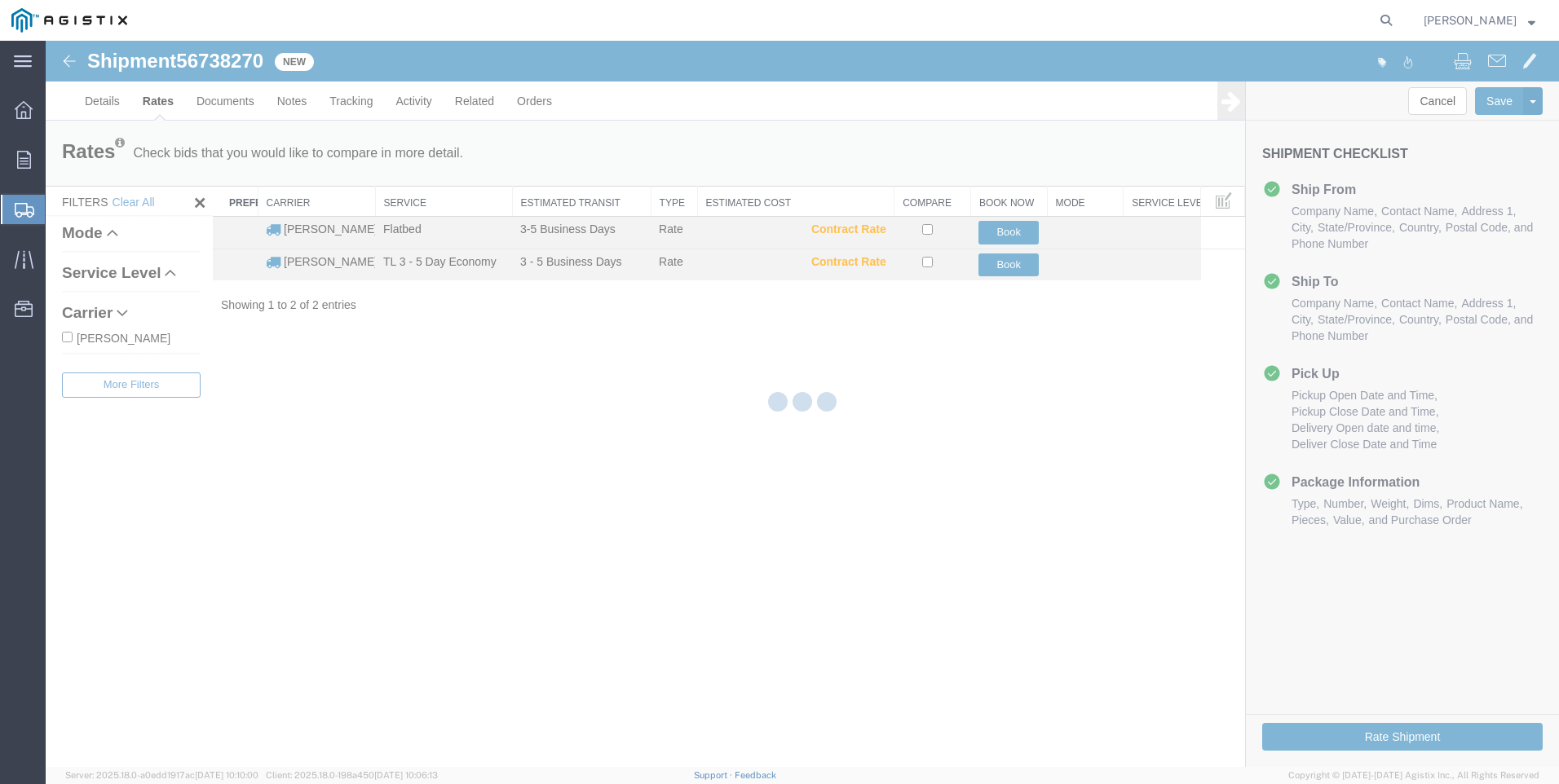
scroll to position [0, 0]
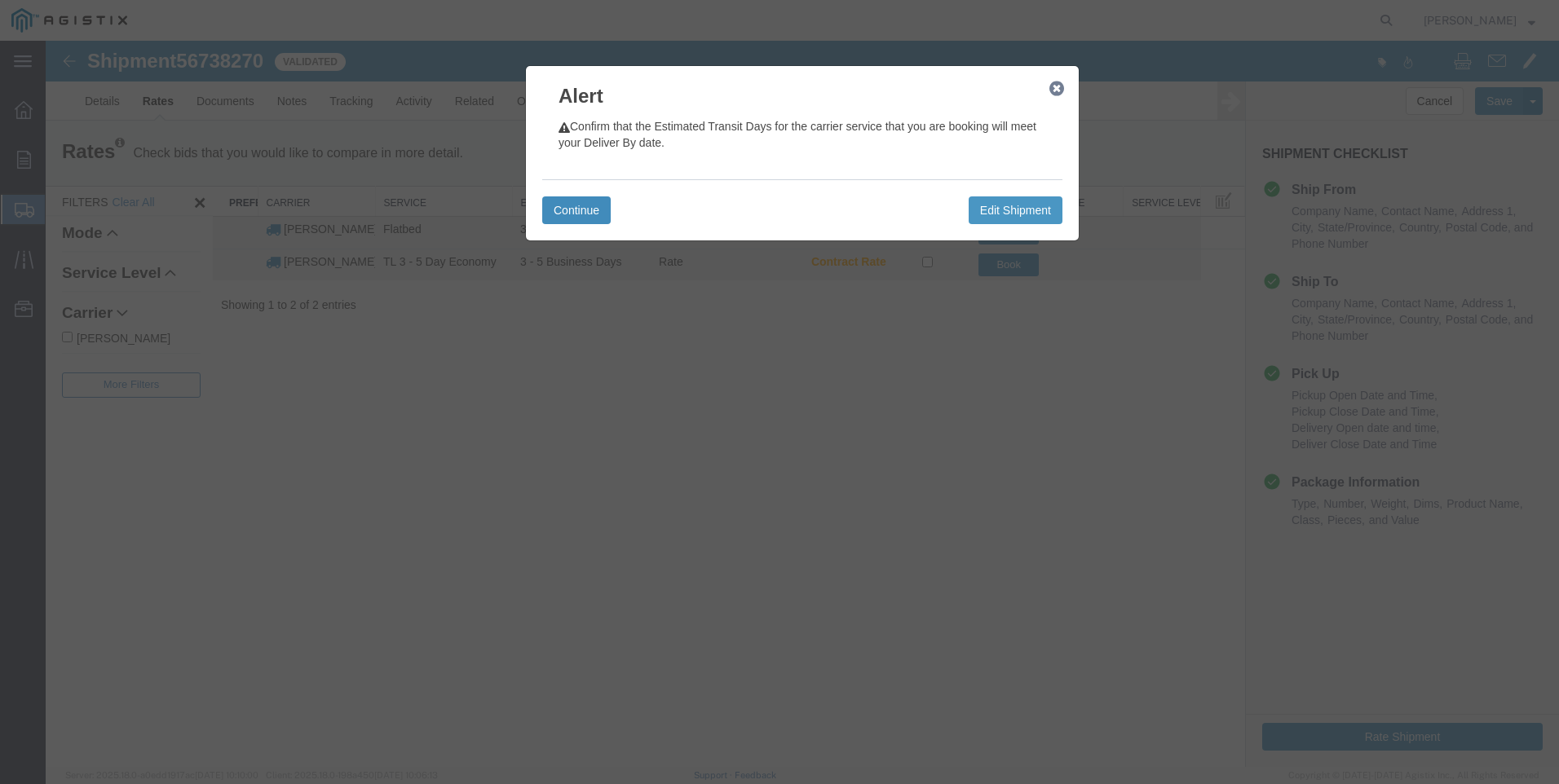
click at [586, 211] on button "Continue" at bounding box center [576, 210] width 69 height 28
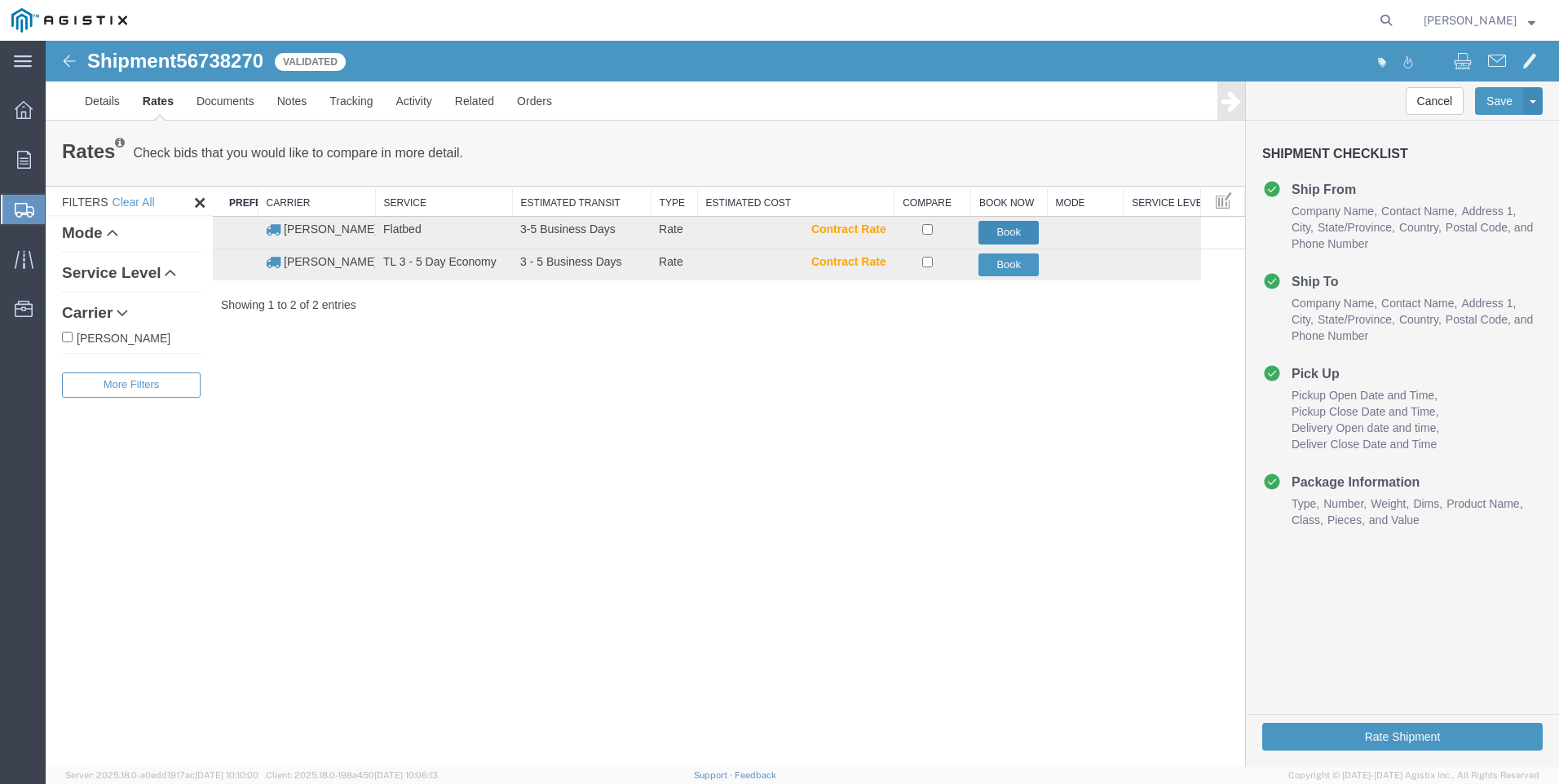
click at [996, 231] on button "Book" at bounding box center [1009, 232] width 60 height 23
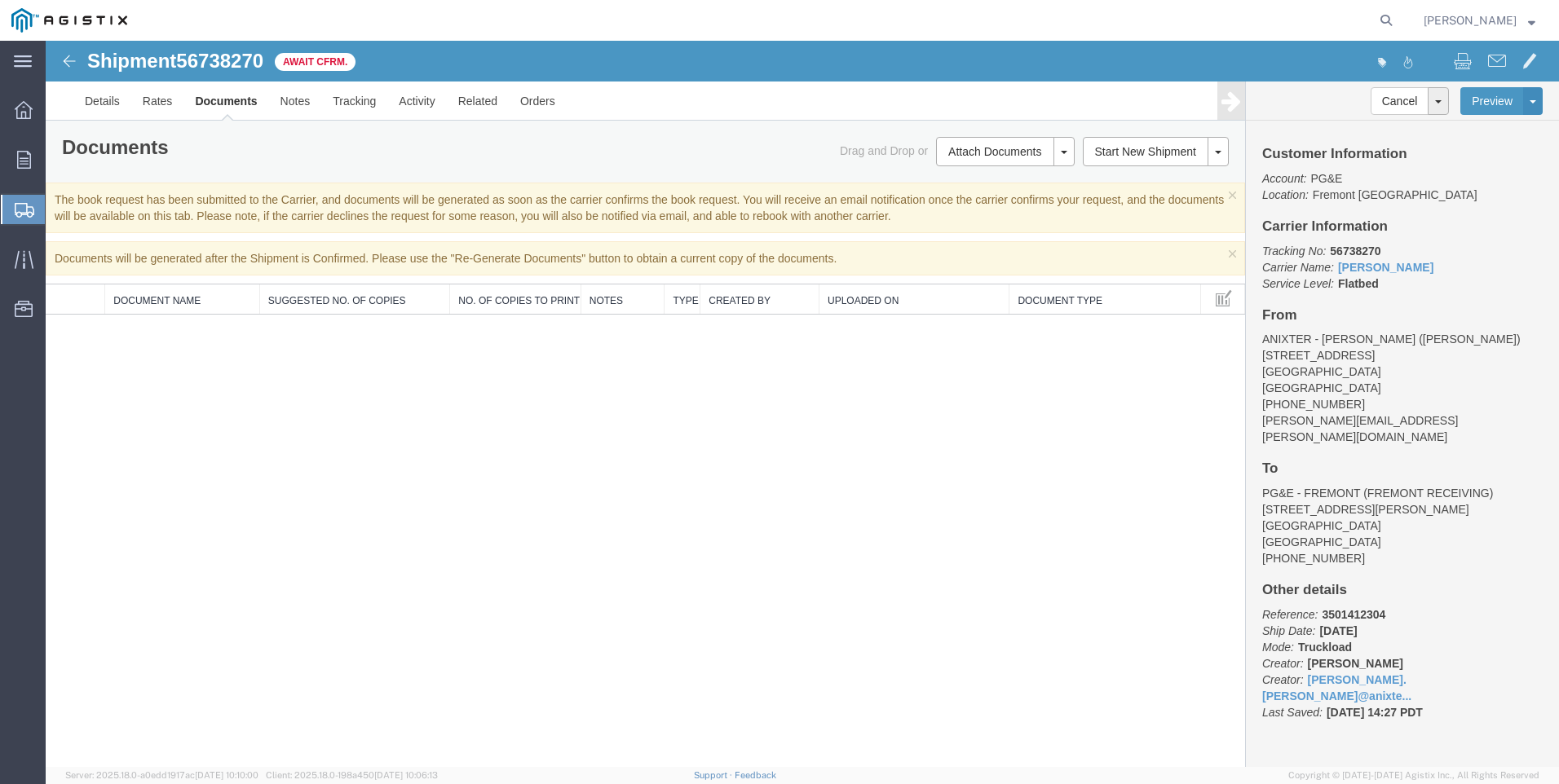
click at [304, 438] on div "Shipment 56738270 0 of 0 Await Cfrm. Details Rates Documents Notes Tracking Act…" at bounding box center [802, 403] width 1513 height 726
